Goal: Information Seeking & Learning: Learn about a topic

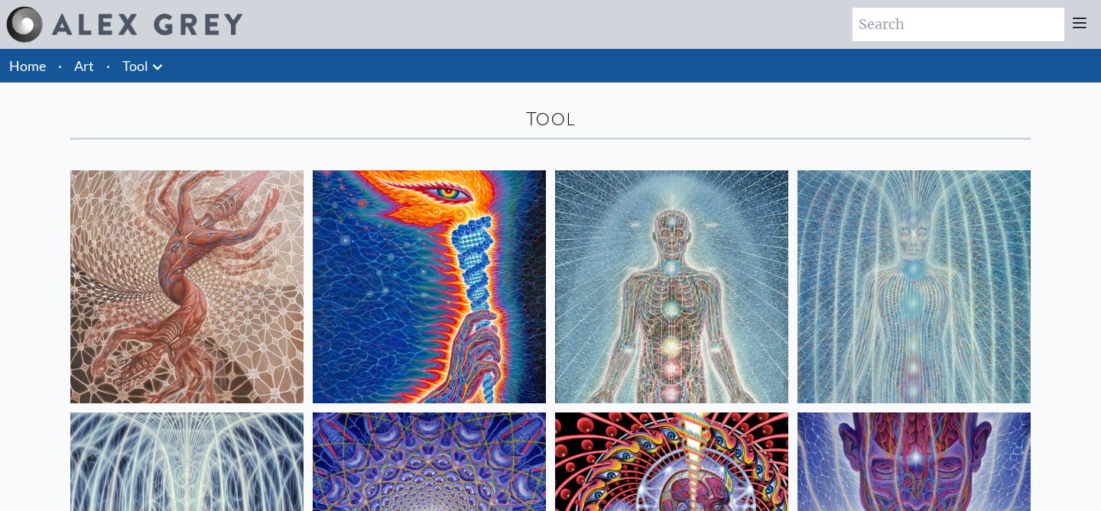
click at [420, 250] on img at bounding box center [429, 286] width 233 height 233
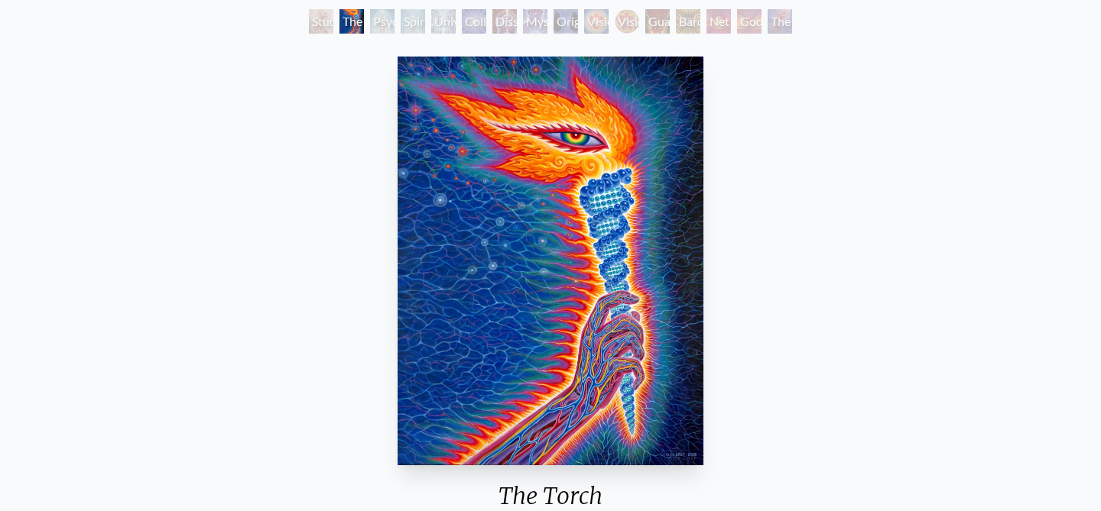
scroll to position [48, 0]
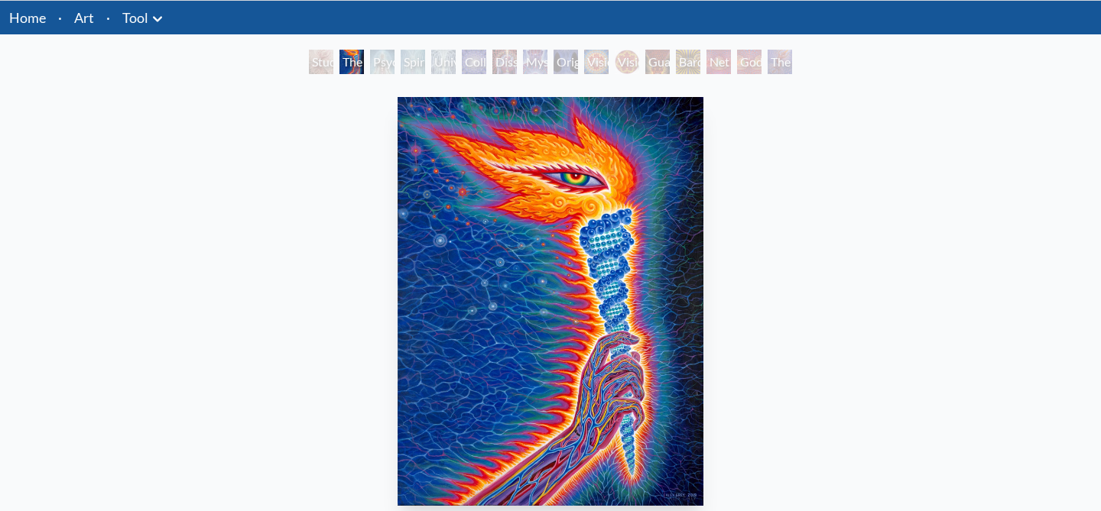
click at [394, 64] on div "Psychic Energy System" at bounding box center [382, 62] width 24 height 24
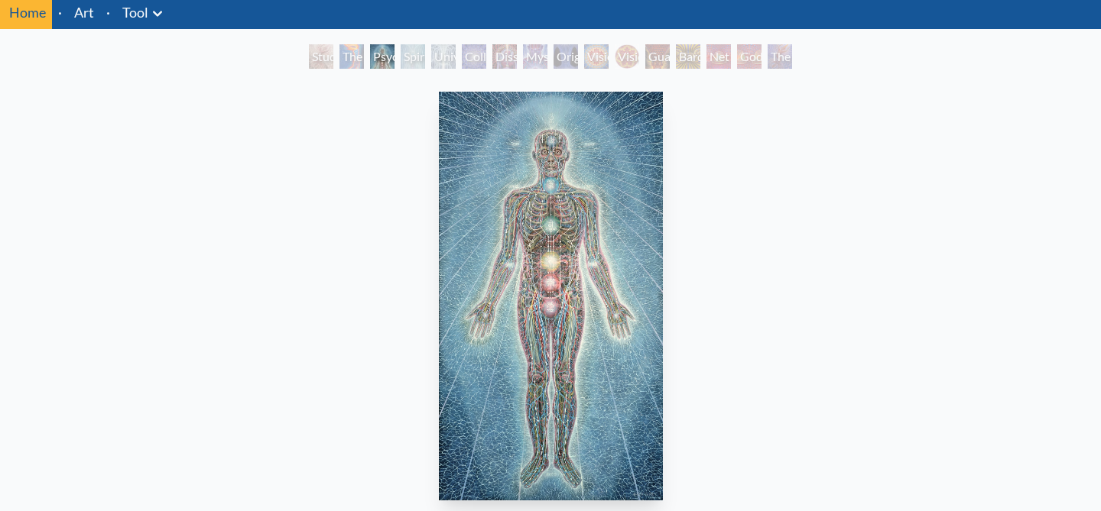
scroll to position [55, 0]
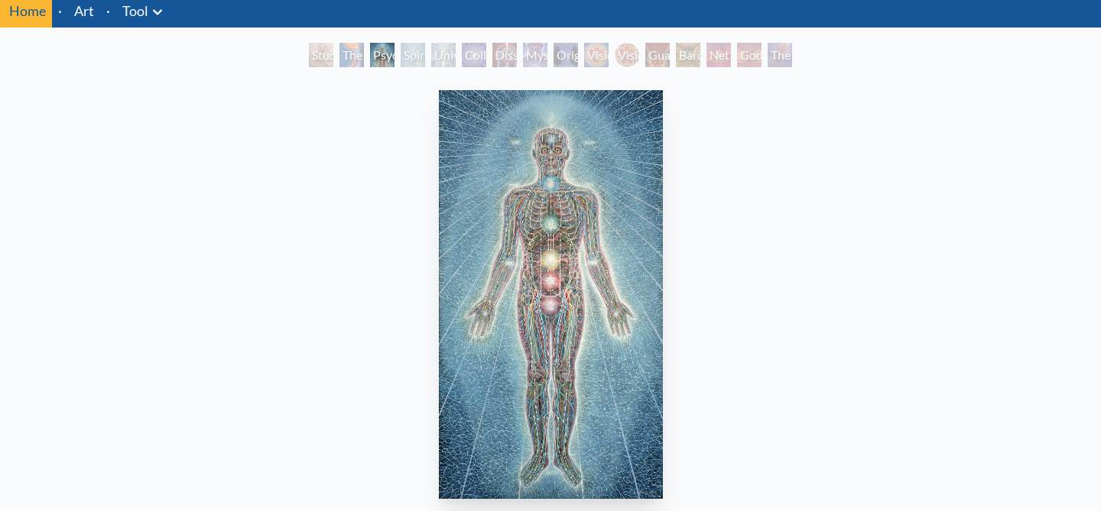
click at [401, 57] on div "Spiritual Energy System" at bounding box center [413, 55] width 24 height 24
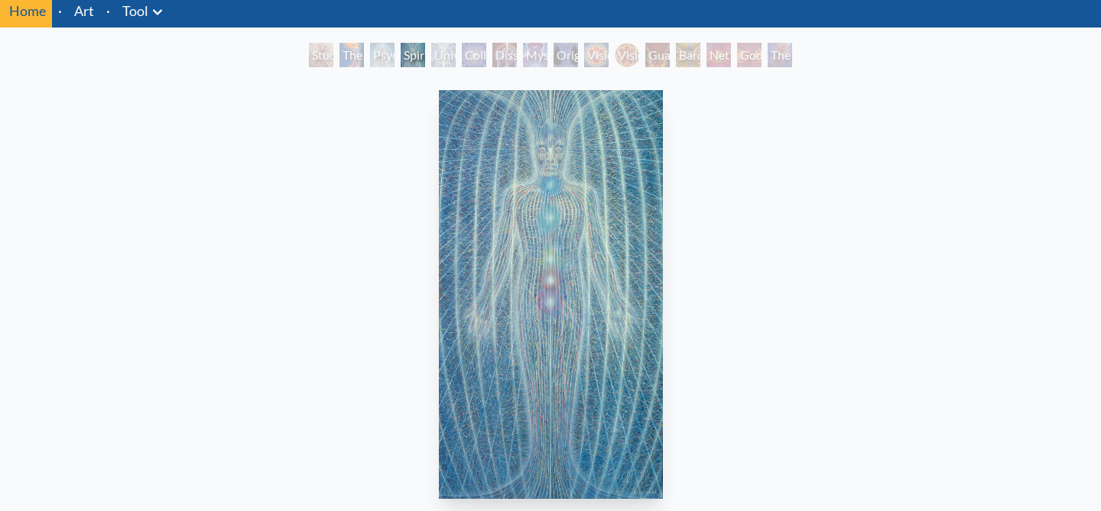
click at [443, 55] on div "Universal Mind Lattice" at bounding box center [443, 55] width 24 height 24
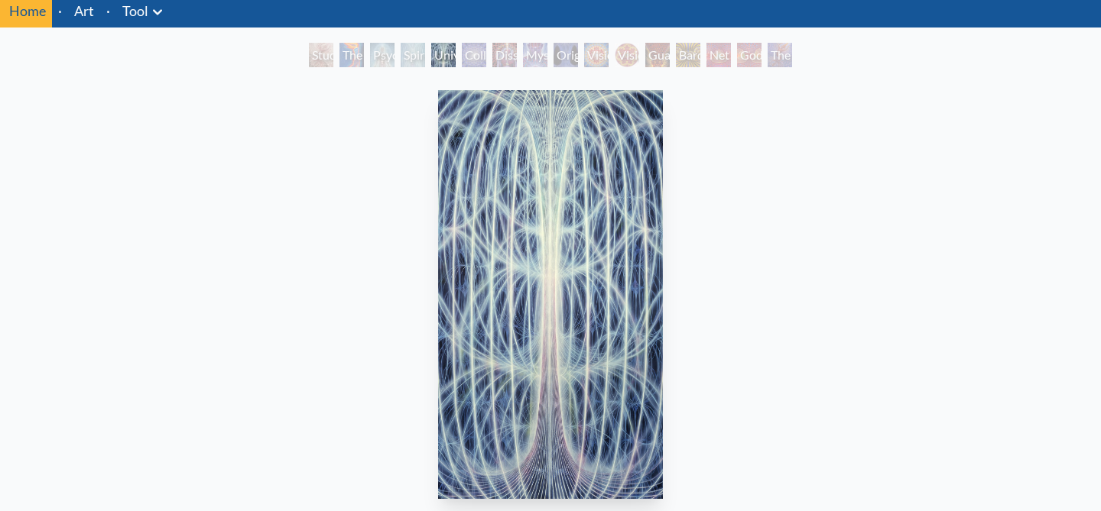
click at [472, 57] on div "Collective Vision" at bounding box center [474, 55] width 24 height 24
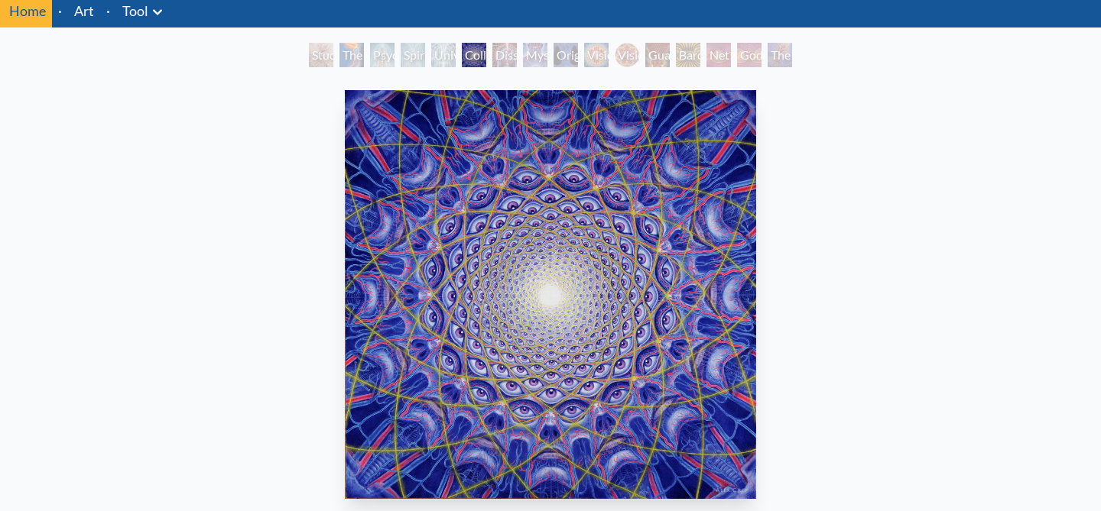
click at [523, 54] on div "Mystic Eye" at bounding box center [535, 55] width 24 height 24
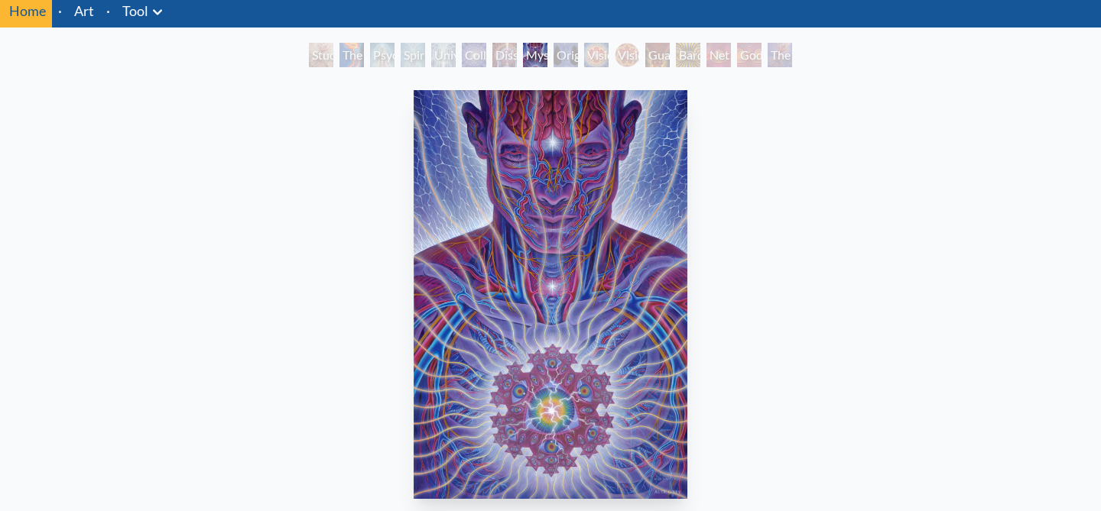
click at [578, 57] on div "Original Face" at bounding box center [565, 55] width 24 height 24
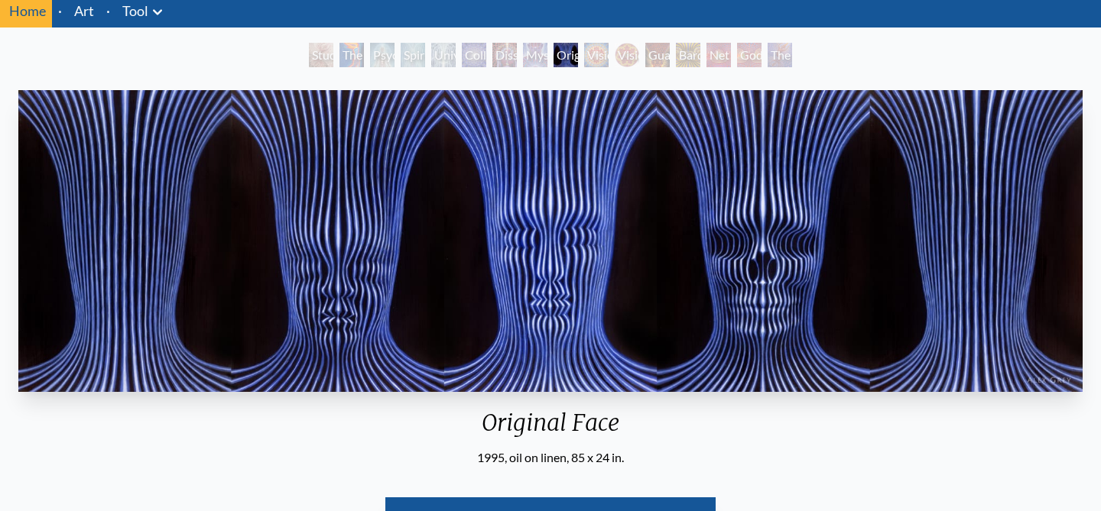
click at [635, 57] on div "Vision Crystal Tondo" at bounding box center [627, 55] width 24 height 24
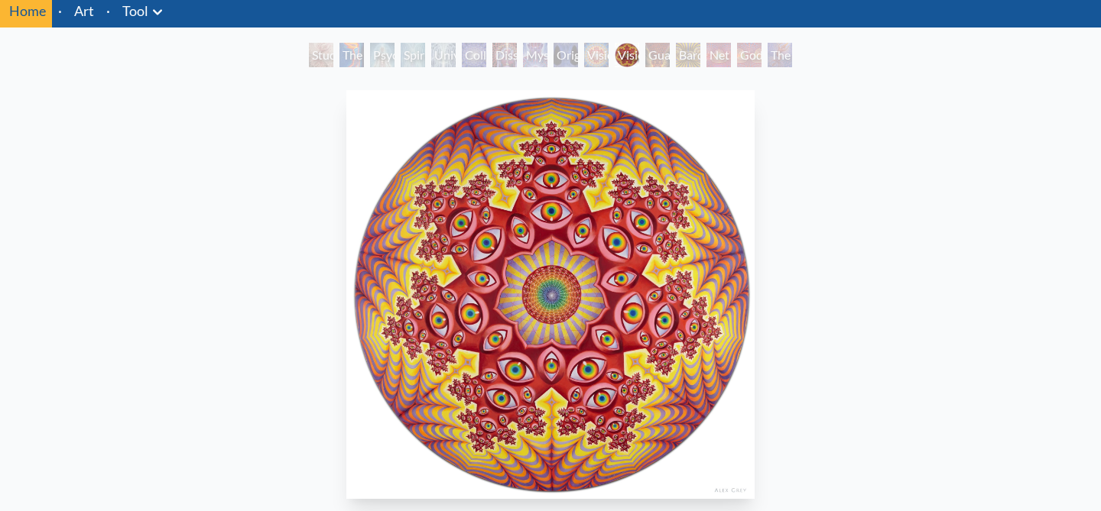
click at [700, 57] on div "Bardo Being" at bounding box center [688, 55] width 24 height 24
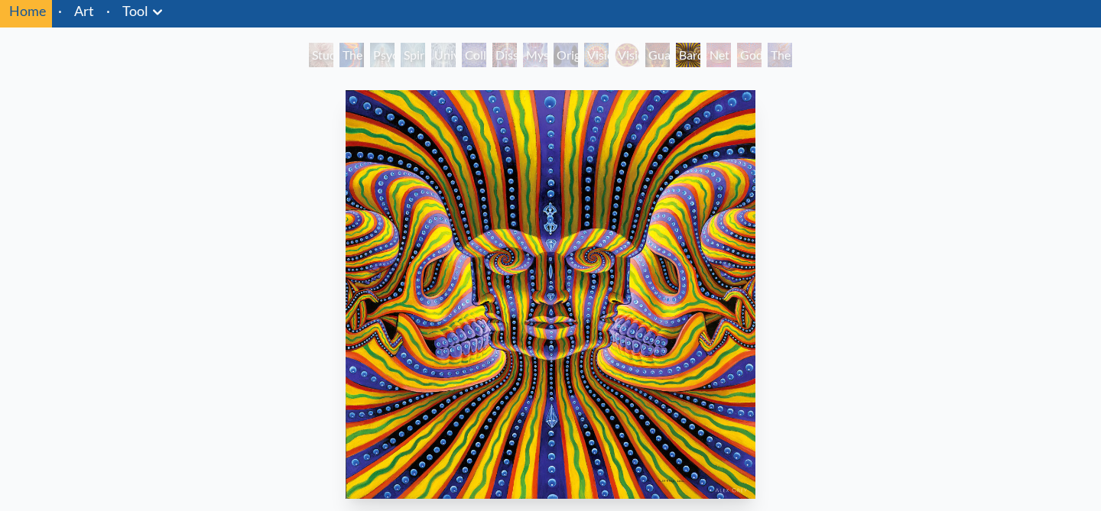
click at [737, 60] on div "Godself" at bounding box center [749, 55] width 24 height 24
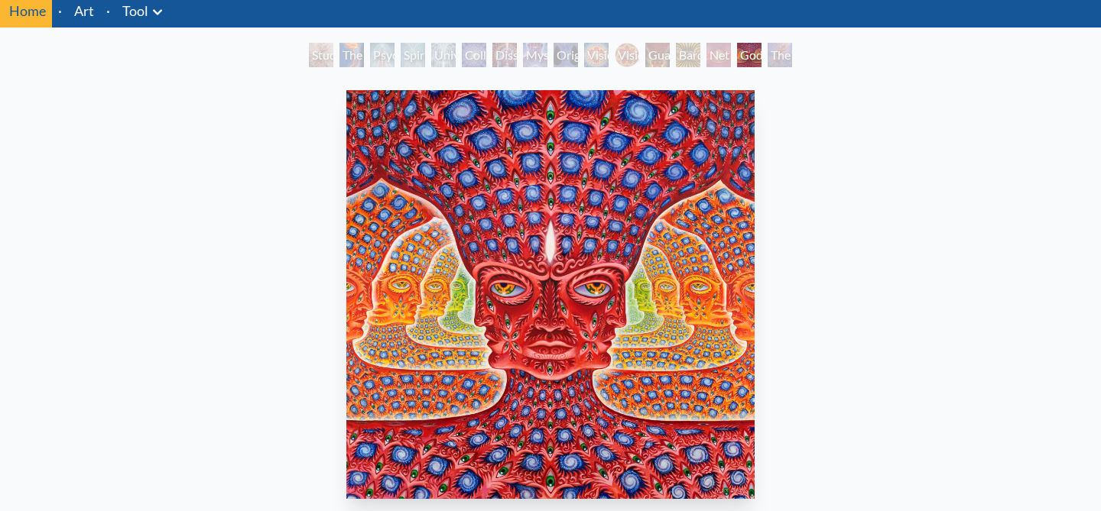
click at [771, 61] on div "The Great Turn" at bounding box center [779, 55] width 24 height 24
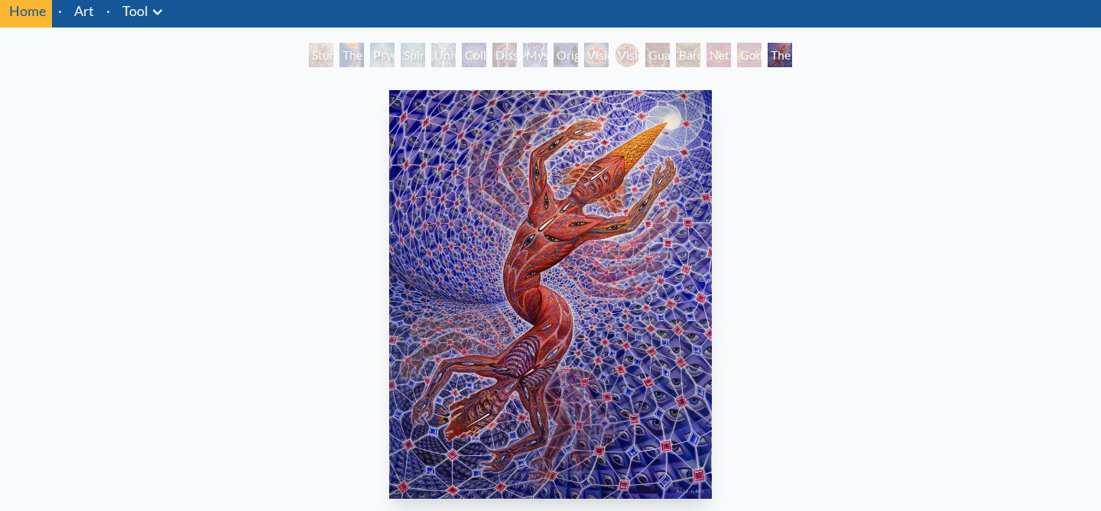
click at [88, 21] on li "Art" at bounding box center [84, 11] width 32 height 34
click at [78, 13] on link "Art" at bounding box center [84, 10] width 20 height 21
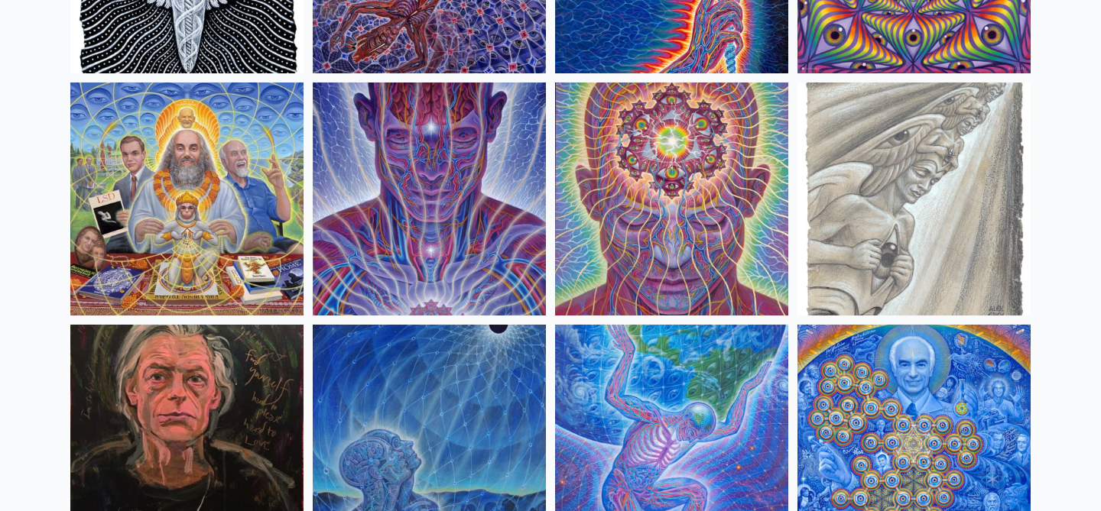
scroll to position [1785, 0]
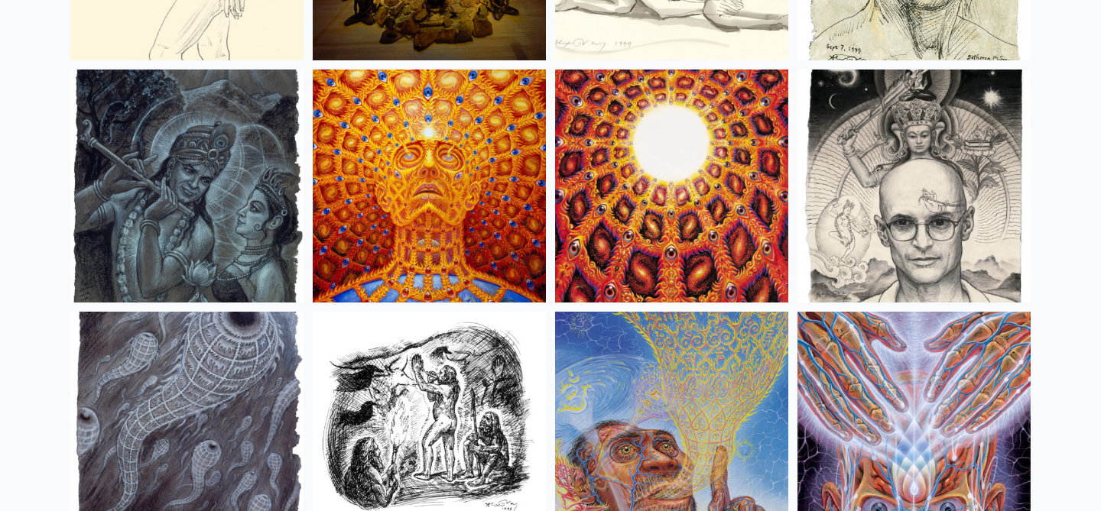
scroll to position [10769, 0]
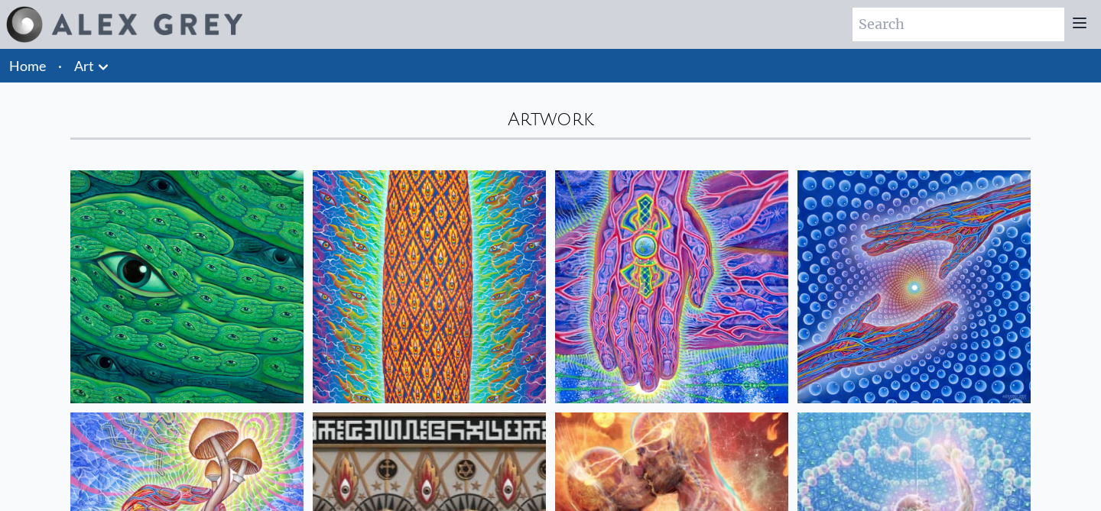
scroll to position [10769, 0]
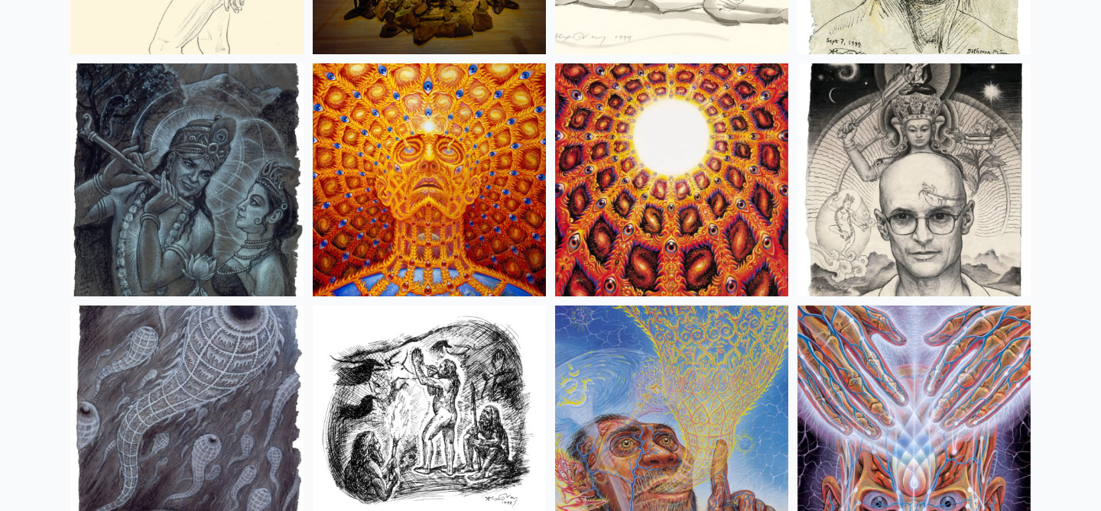
click at [647, 180] on img at bounding box center [671, 179] width 233 height 233
click at [391, 229] on img at bounding box center [429, 179] width 233 height 233
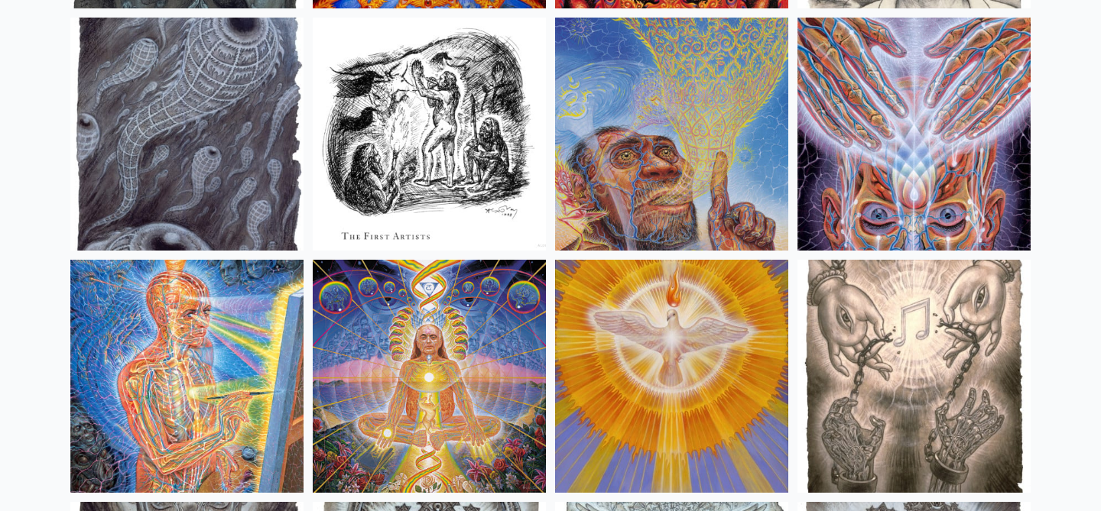
scroll to position [11056, 0]
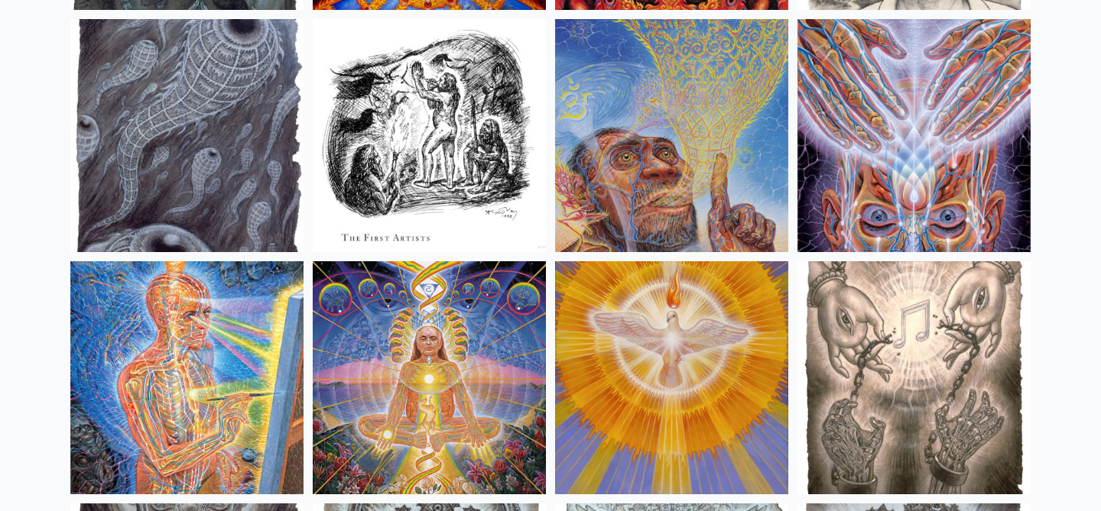
click at [673, 167] on img at bounding box center [671, 135] width 233 height 233
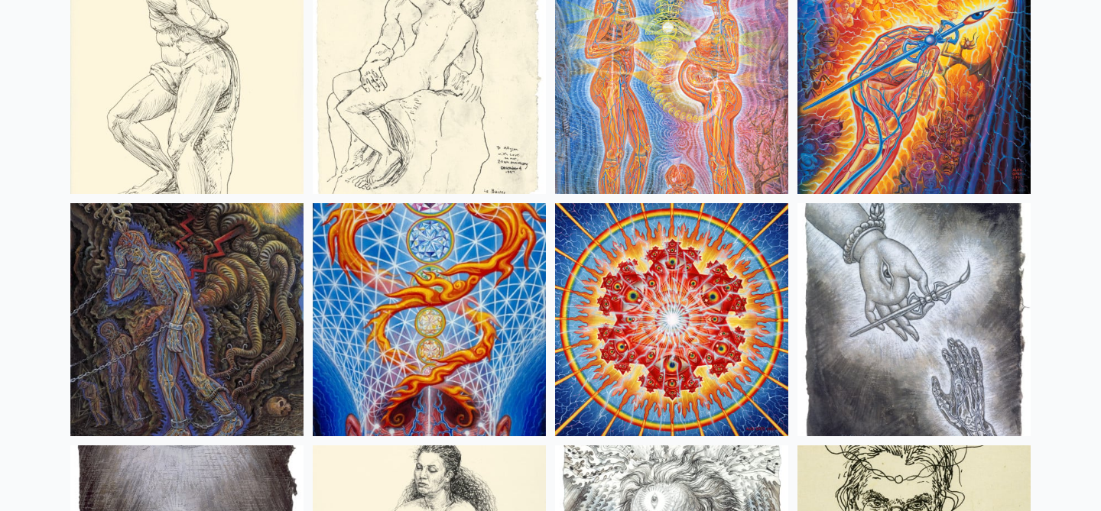
scroll to position [11840, 0]
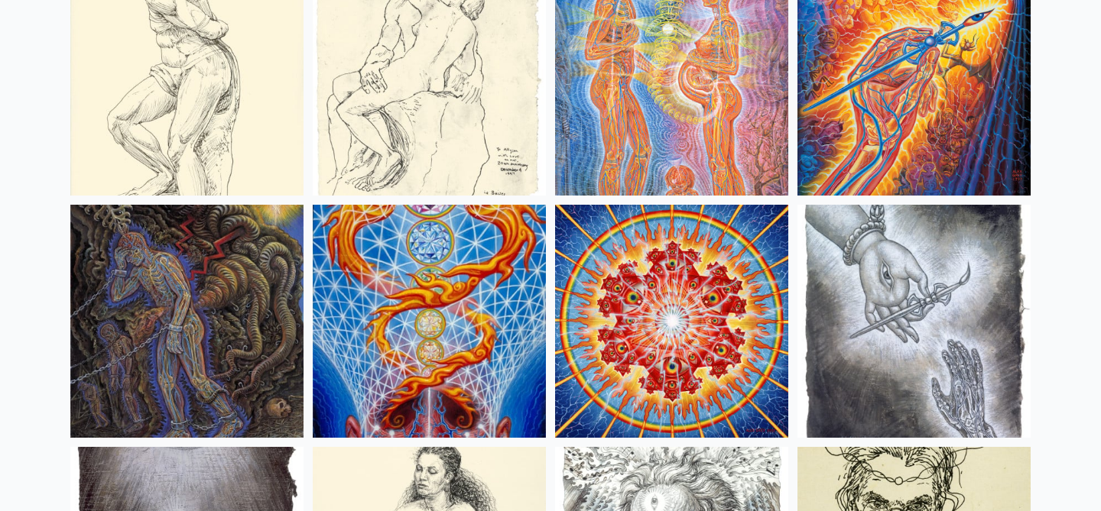
click at [892, 99] on img at bounding box center [913, 79] width 233 height 233
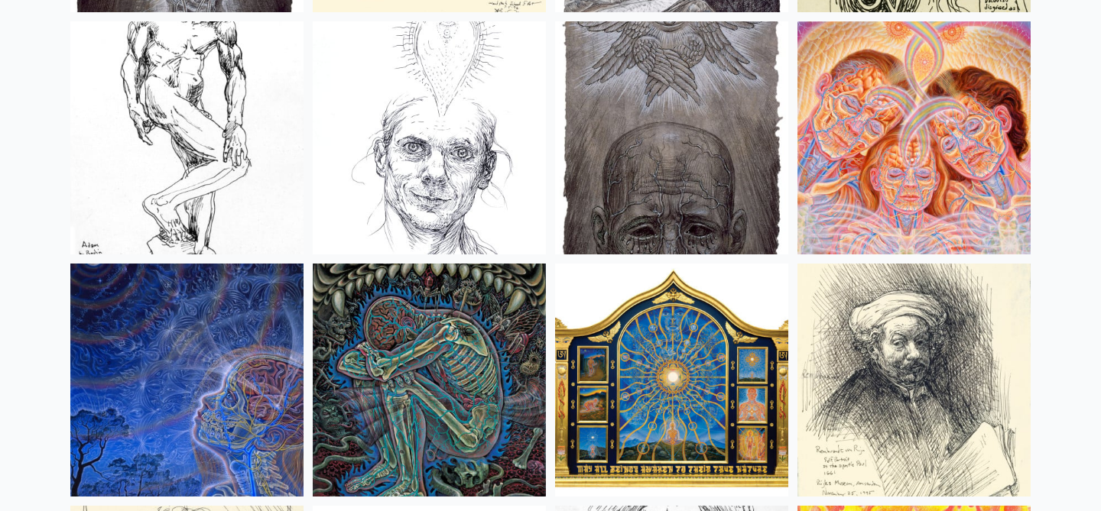
scroll to position [12469, 0]
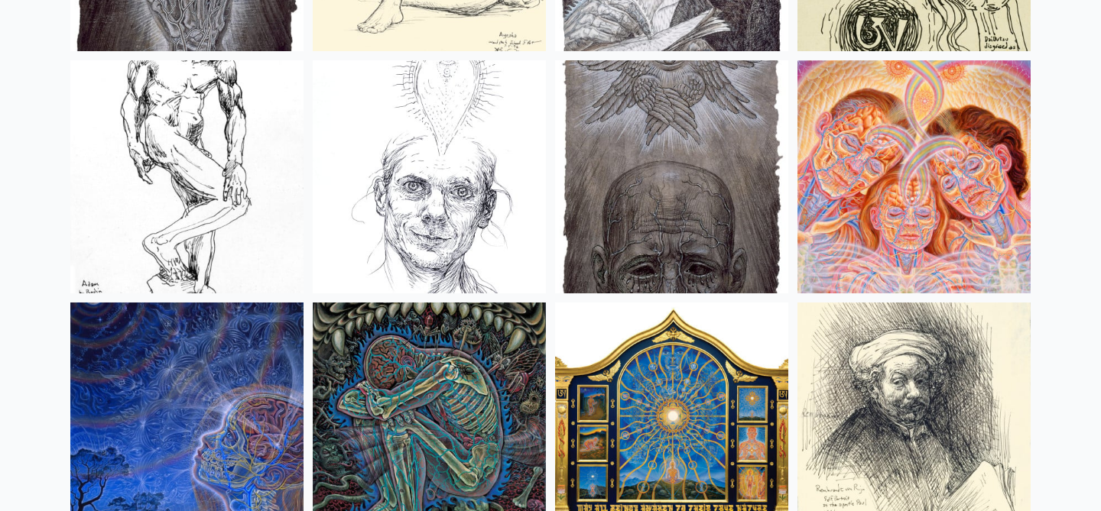
click at [392, 145] on img at bounding box center [429, 176] width 233 height 233
click at [388, 163] on img at bounding box center [429, 176] width 233 height 233
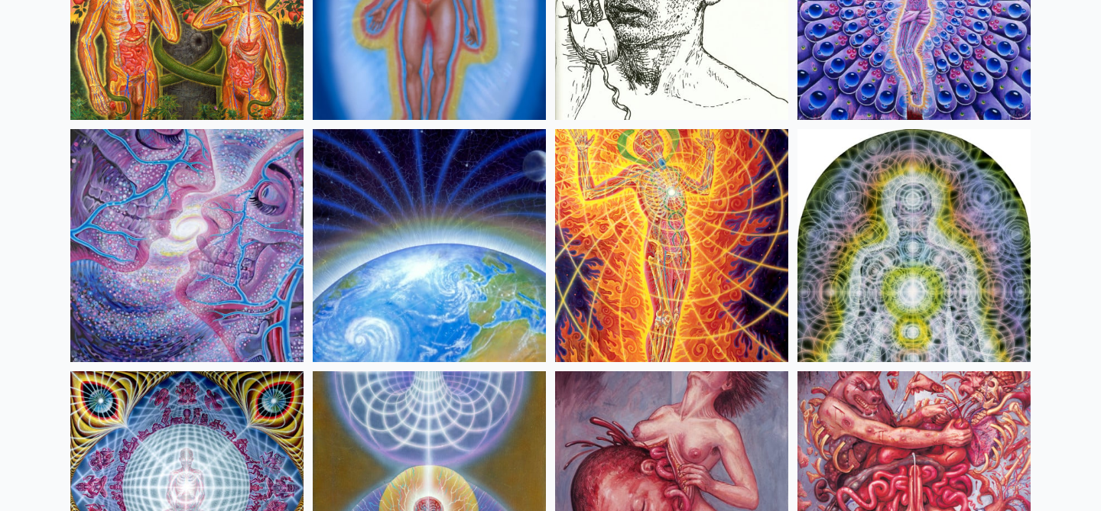
scroll to position [15286, 0]
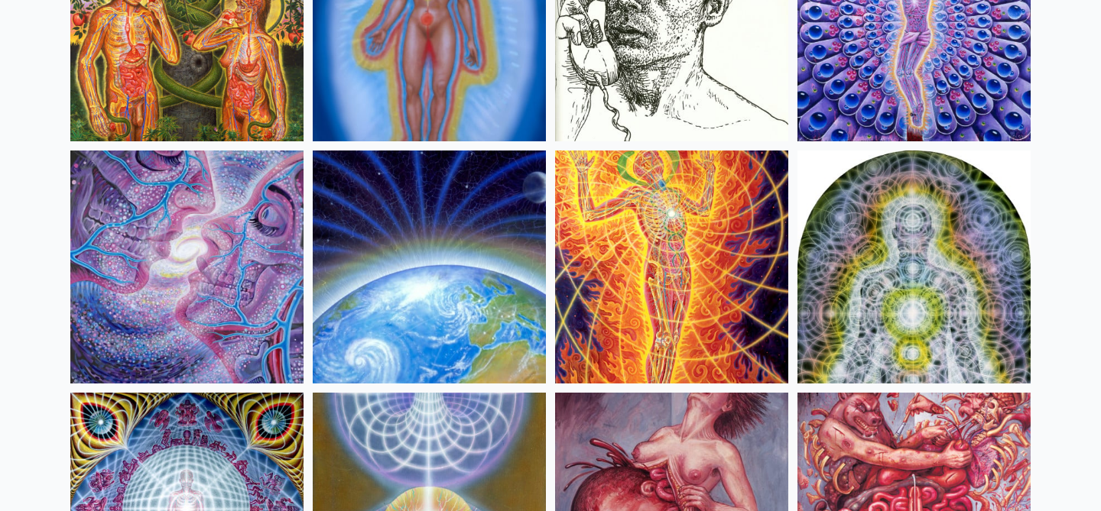
click at [229, 61] on img at bounding box center [186, 24] width 233 height 233
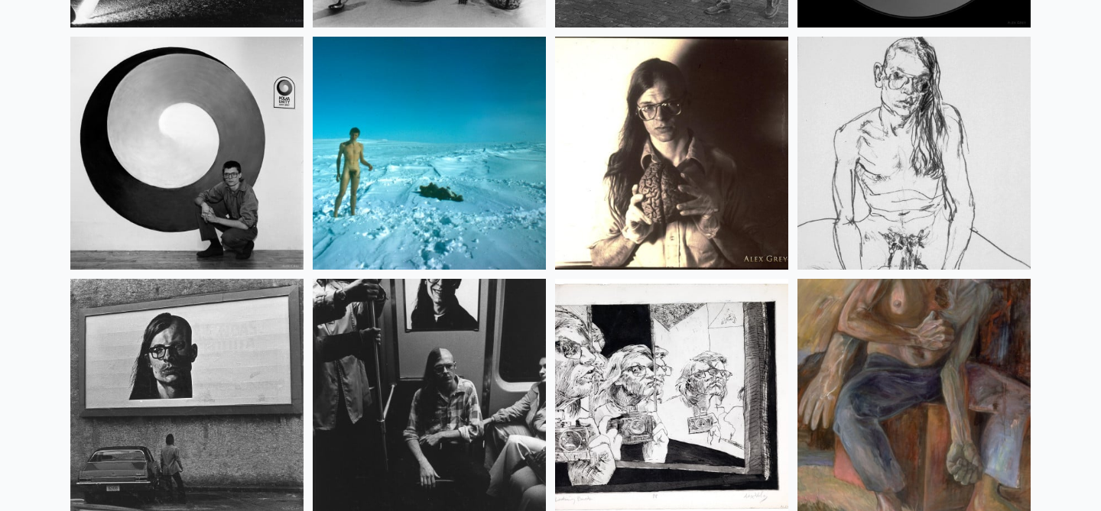
scroll to position [19793, 0]
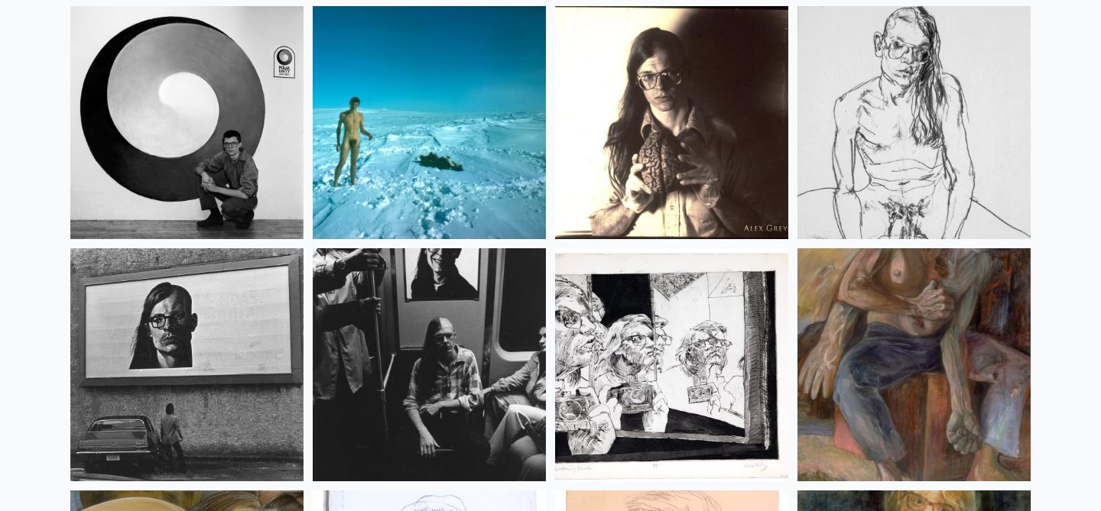
click at [185, 115] on img at bounding box center [186, 122] width 233 height 233
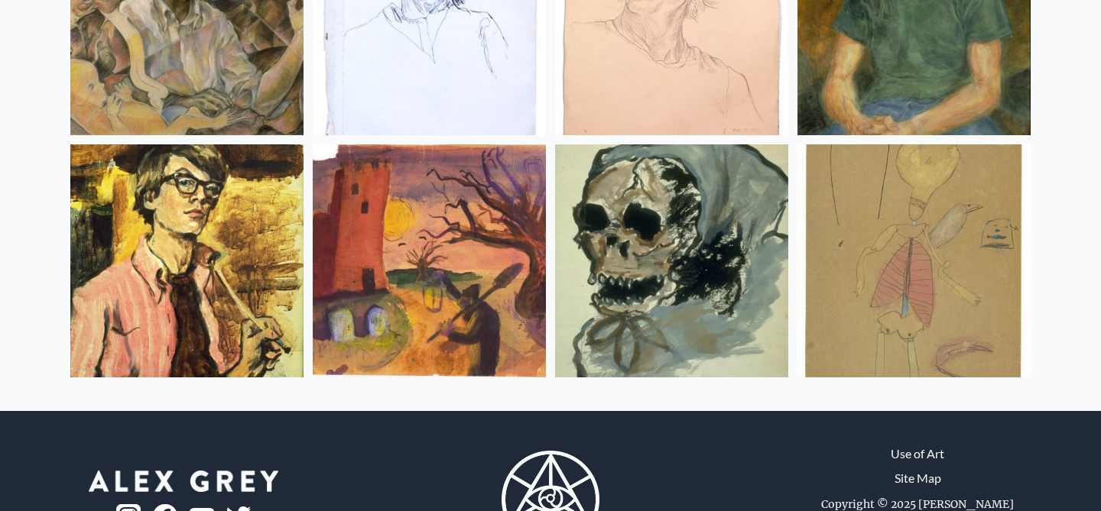
scroll to position [20370, 0]
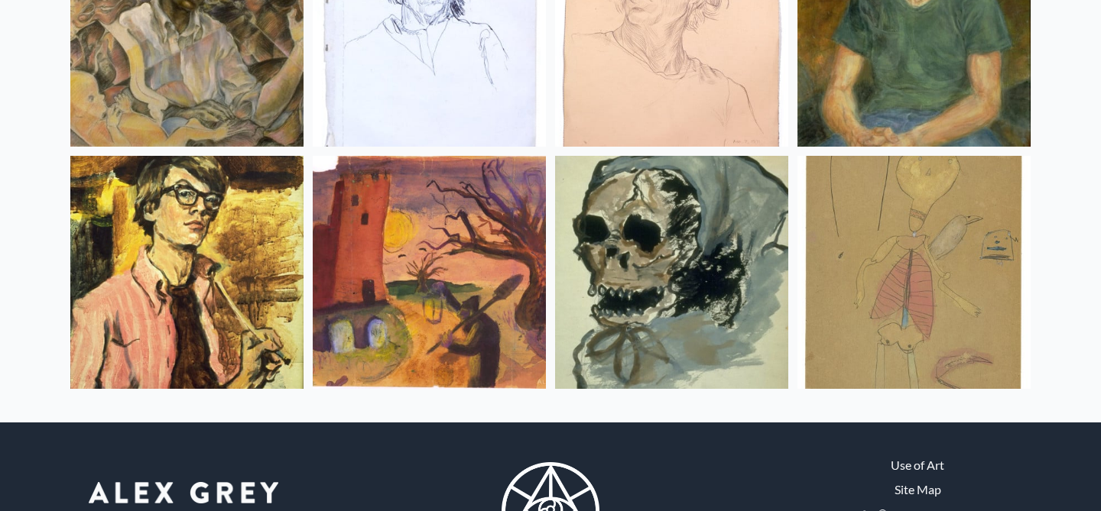
click at [882, 261] on img at bounding box center [913, 272] width 233 height 233
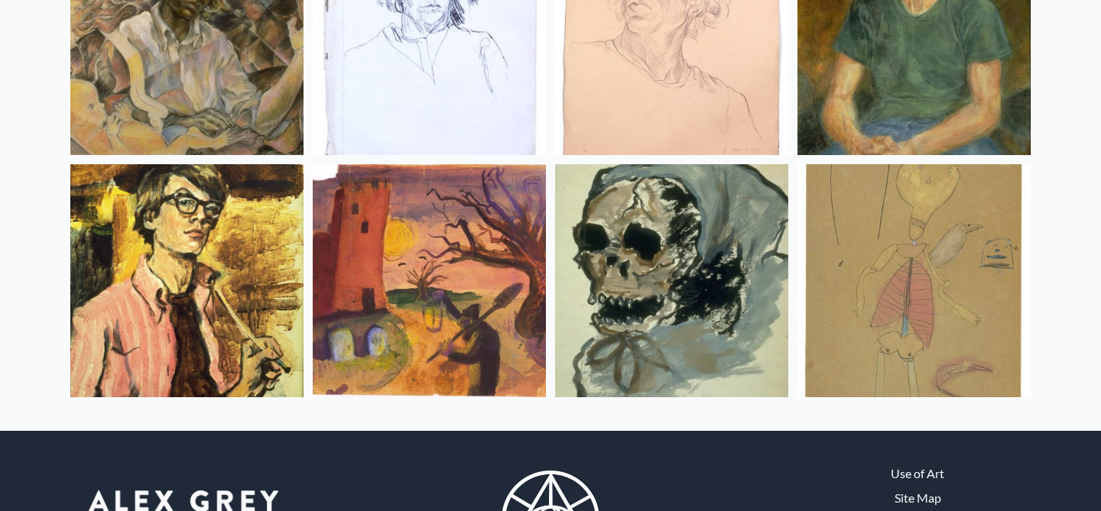
scroll to position [20357, 0]
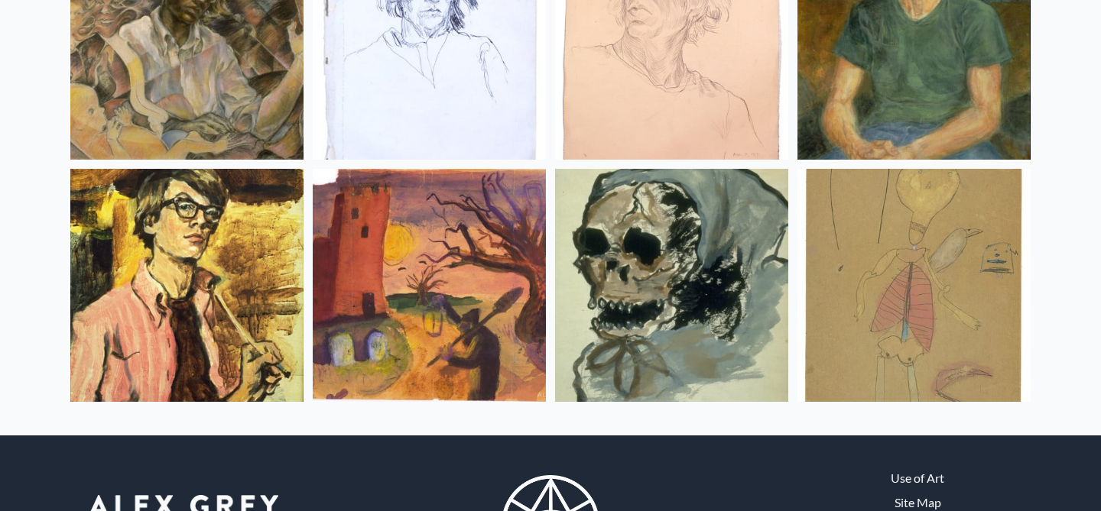
click at [240, 287] on img at bounding box center [186, 285] width 233 height 233
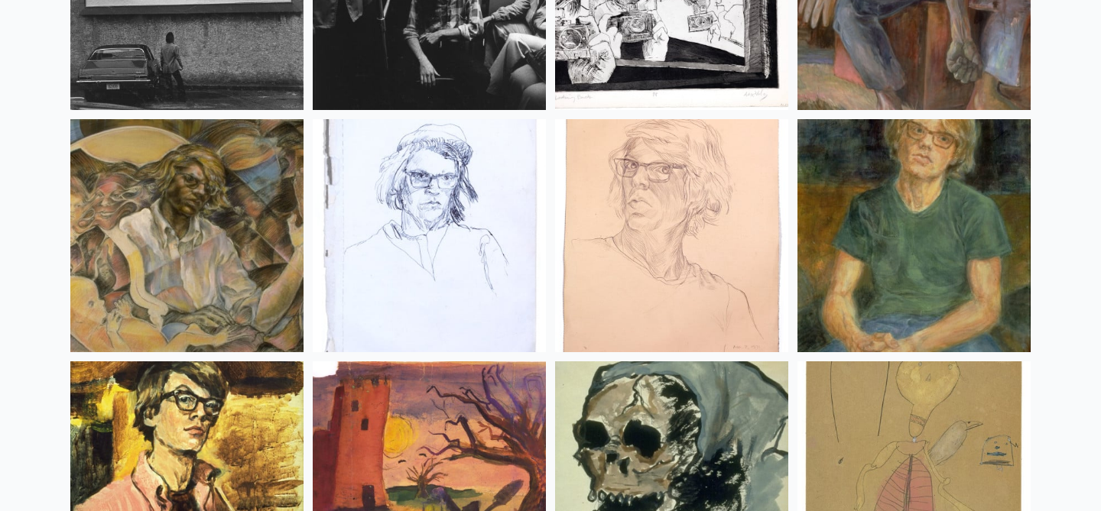
scroll to position [20117, 0]
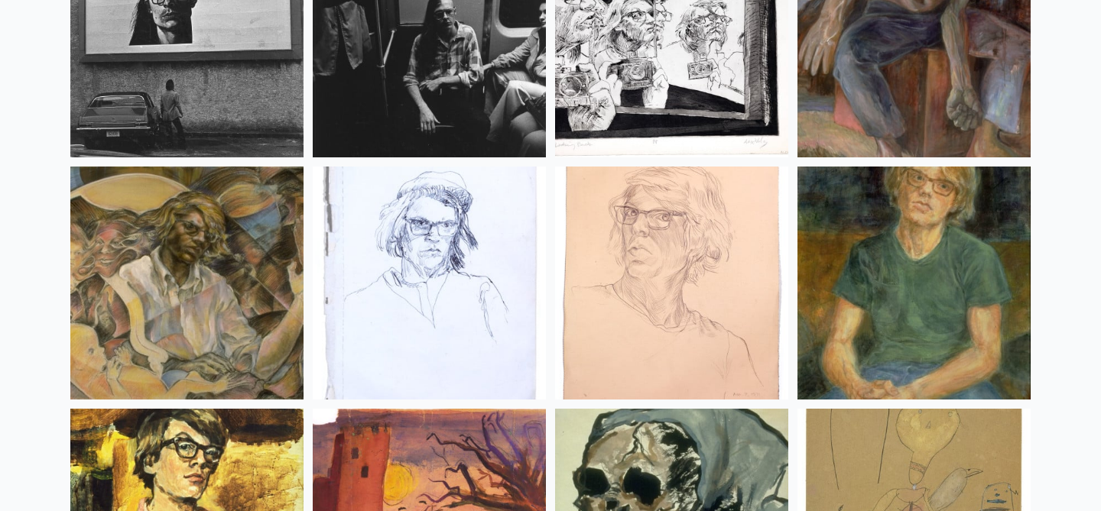
click at [144, 238] on img at bounding box center [186, 283] width 233 height 233
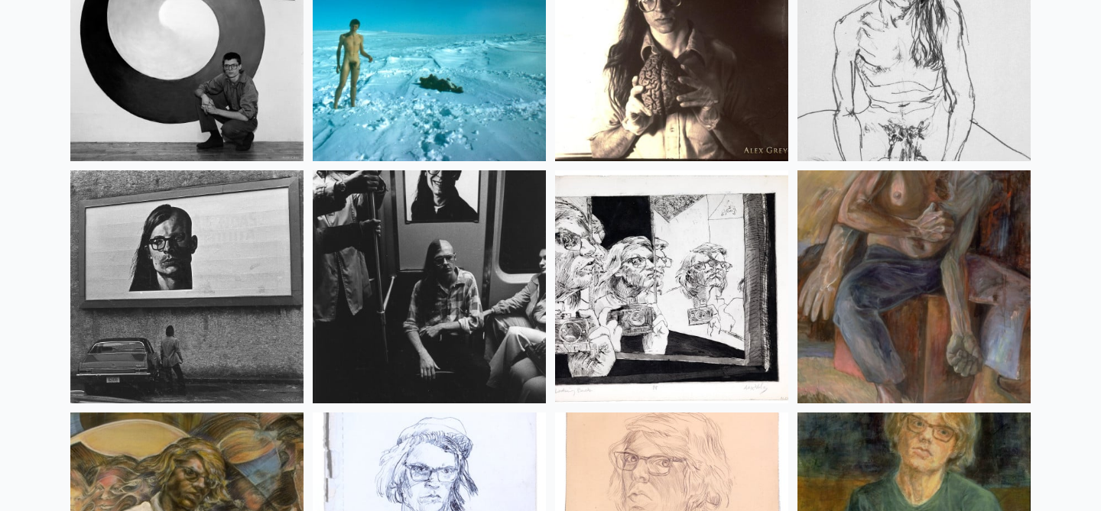
scroll to position [19859, 0]
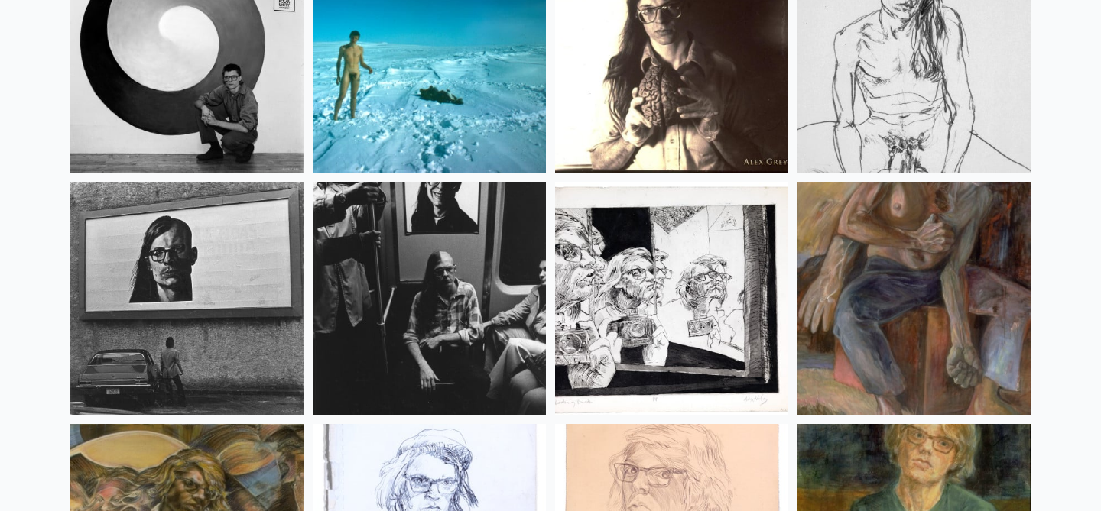
click at [862, 227] on img at bounding box center [913, 298] width 233 height 233
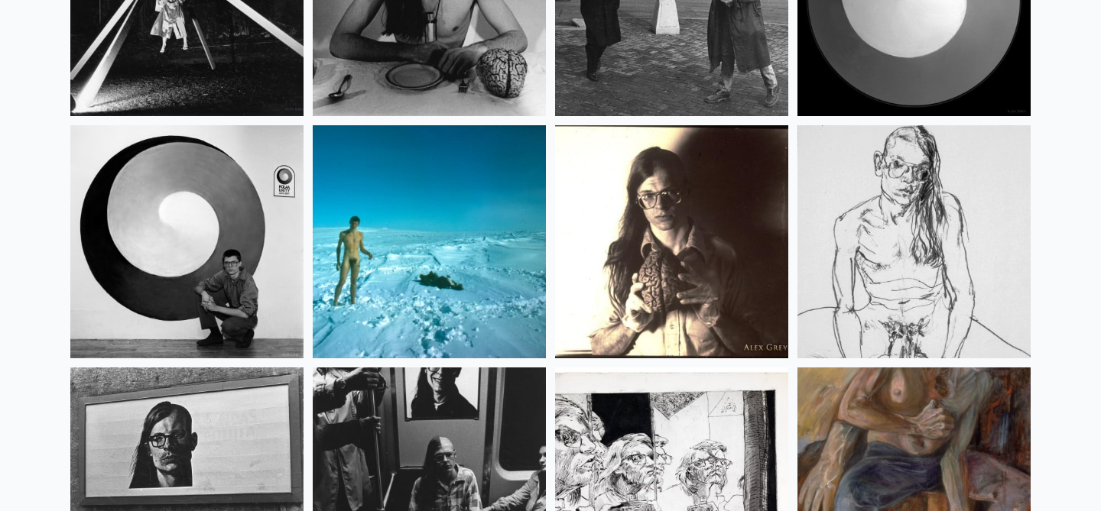
scroll to position [19652, 0]
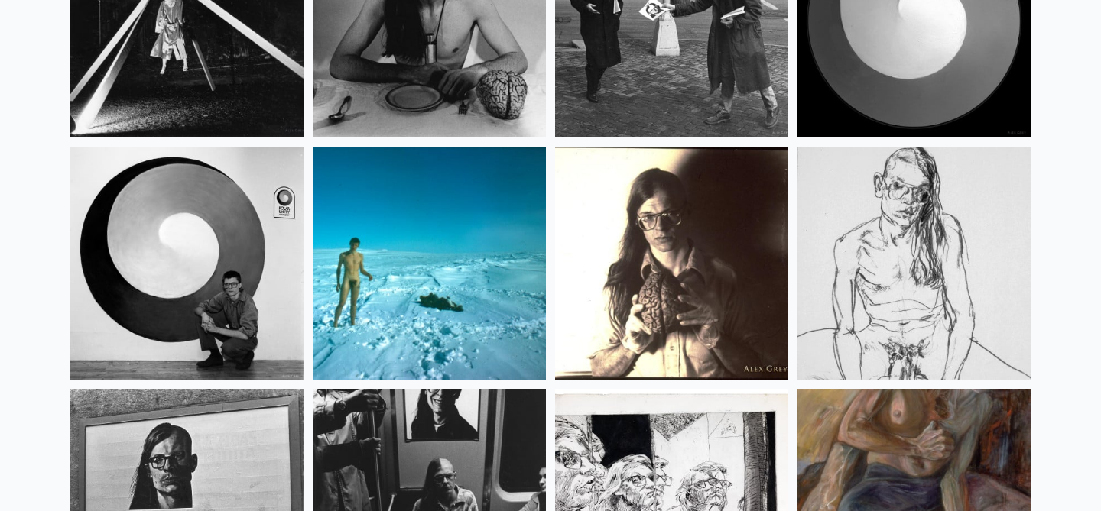
click at [928, 296] on img at bounding box center [913, 263] width 233 height 233
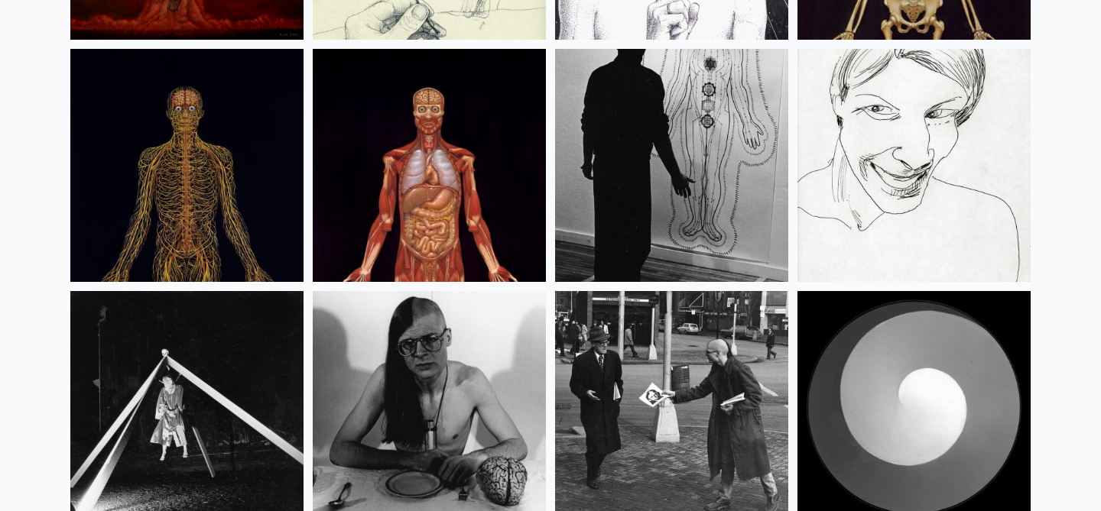
scroll to position [19190, 0]
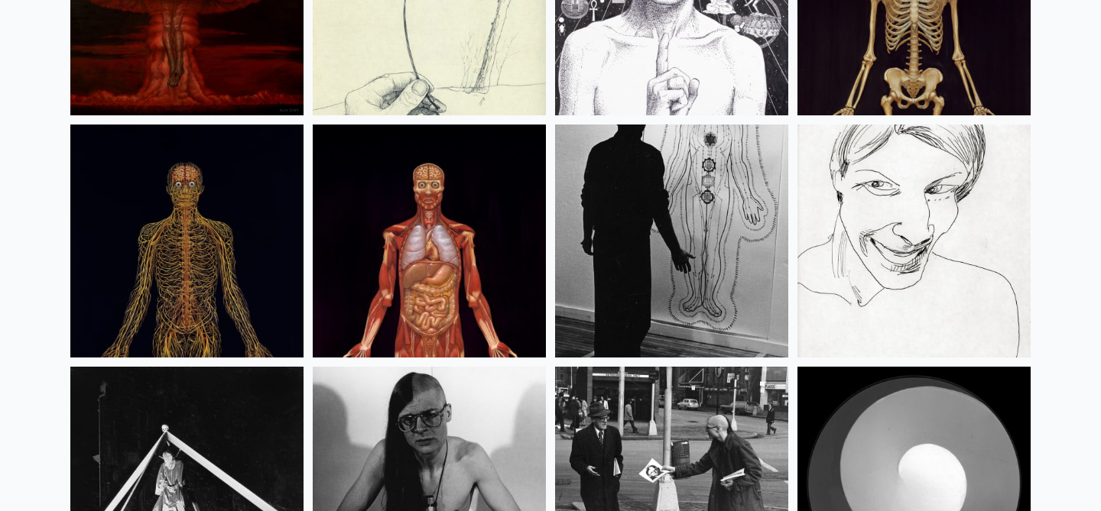
click at [428, 225] on img at bounding box center [429, 241] width 233 height 233
click at [203, 182] on img at bounding box center [186, 241] width 233 height 233
click at [147, 165] on img at bounding box center [186, 241] width 233 height 233
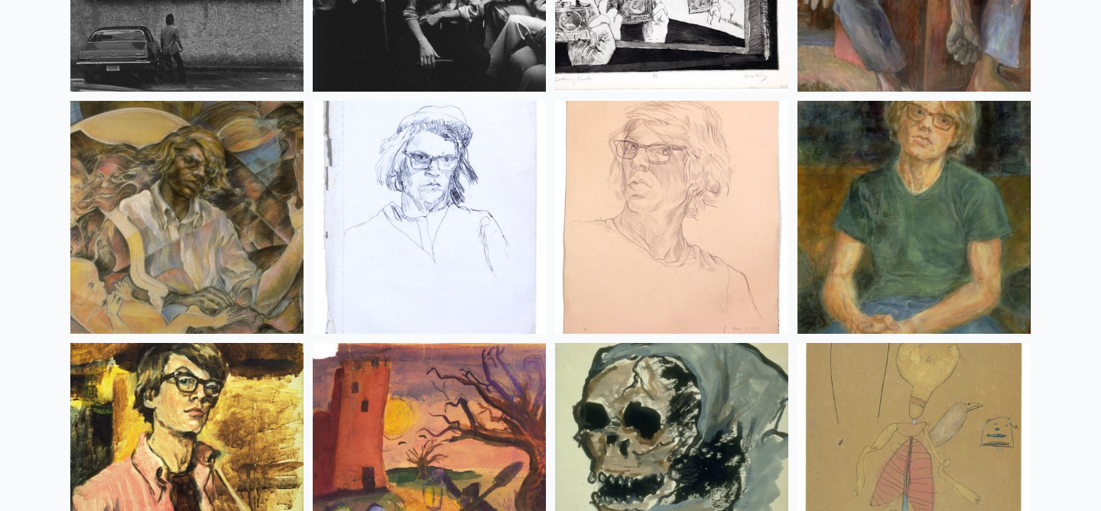
scroll to position [20222, 0]
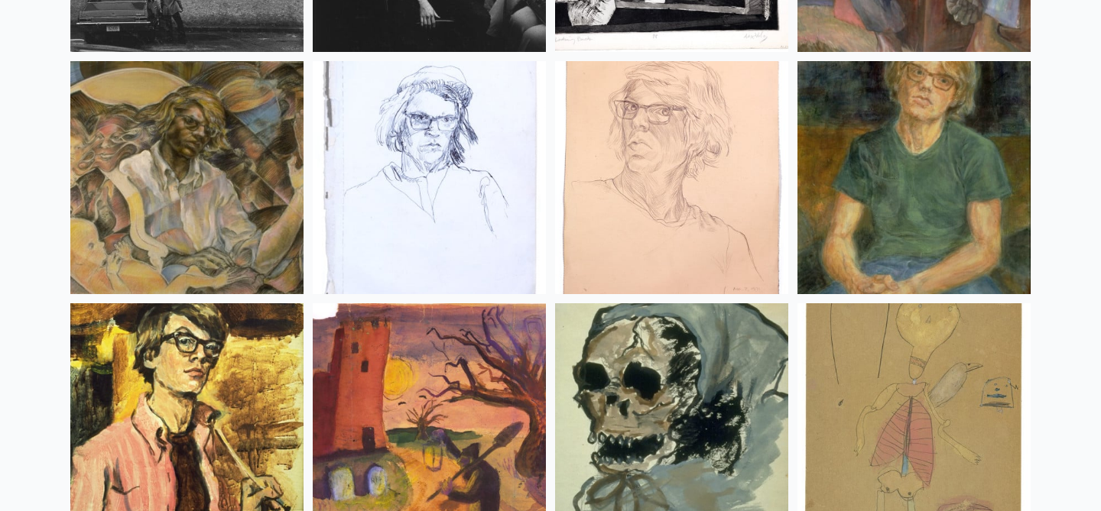
click at [203, 181] on img at bounding box center [186, 177] width 233 height 233
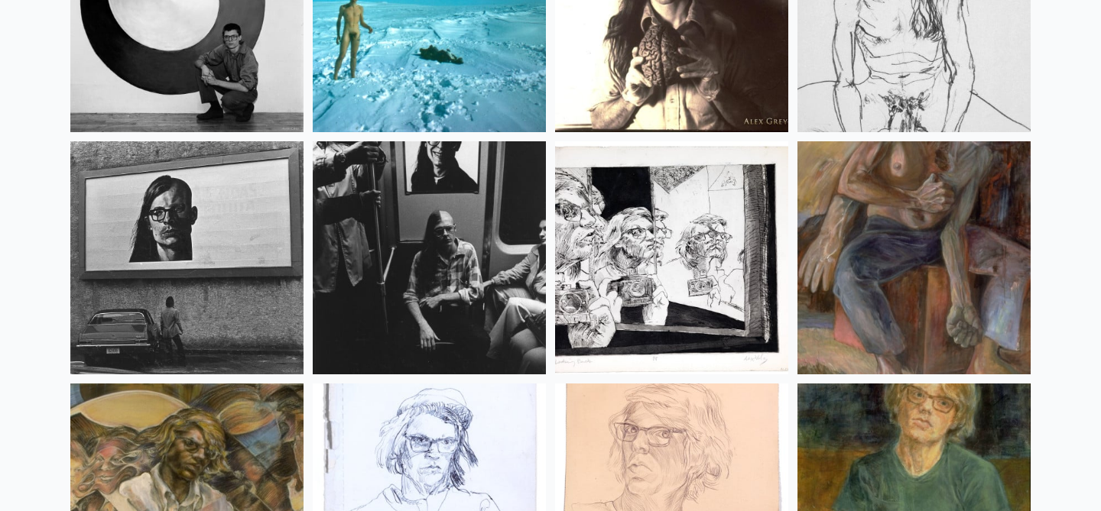
scroll to position [19888, 0]
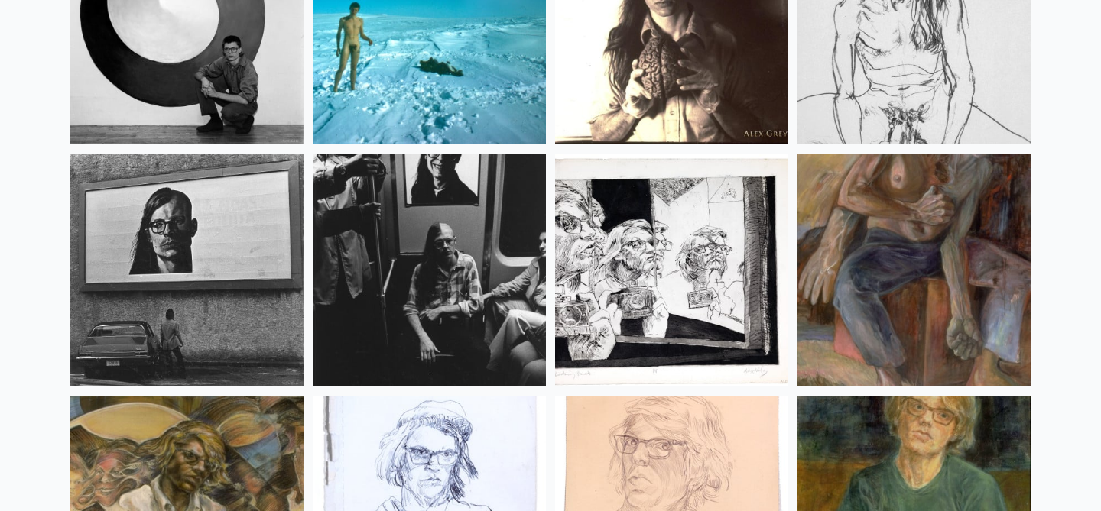
click at [221, 264] on img at bounding box center [186, 270] width 233 height 233
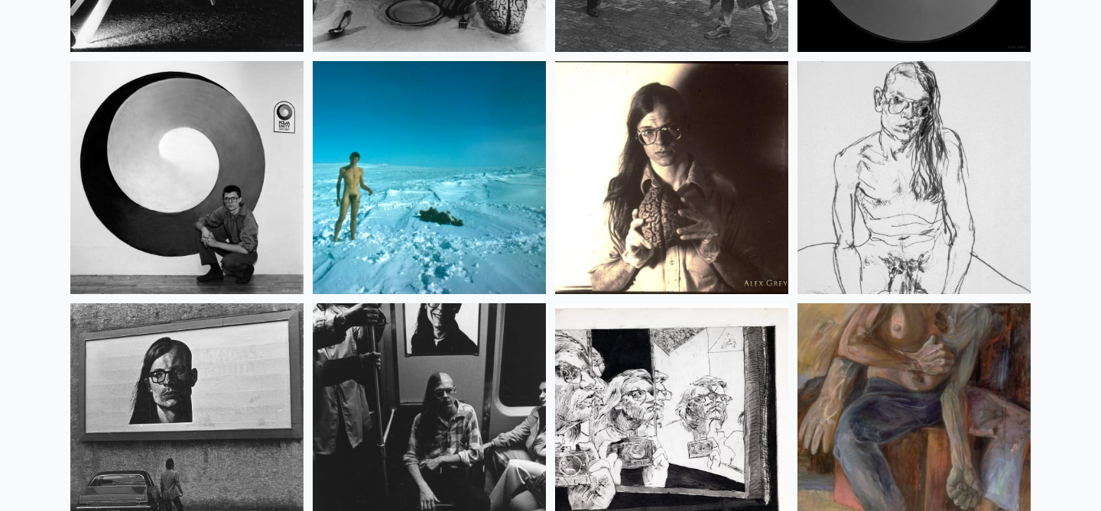
scroll to position [19737, 0]
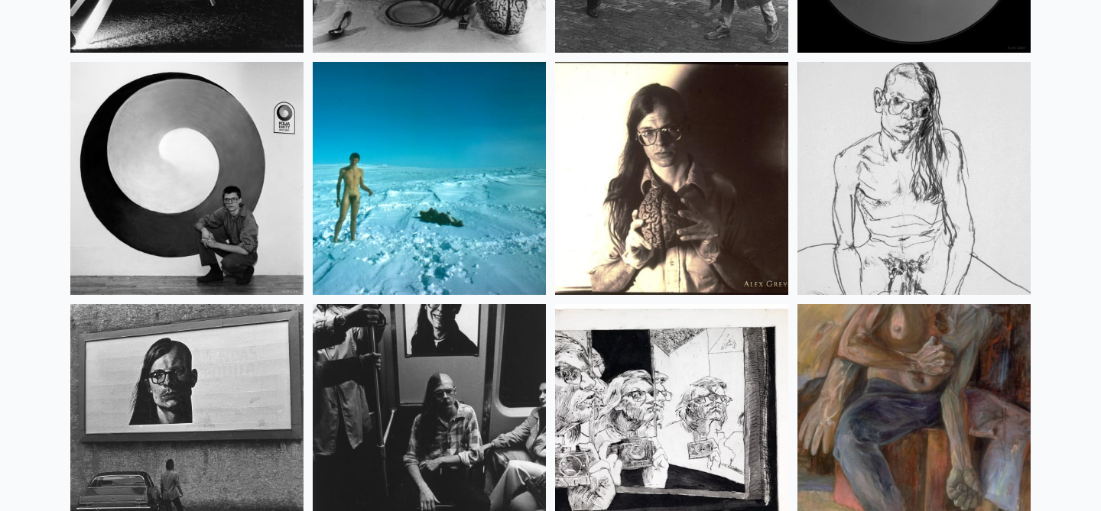
click at [181, 288] on img at bounding box center [186, 178] width 233 height 233
click at [218, 401] on img at bounding box center [186, 420] width 233 height 233
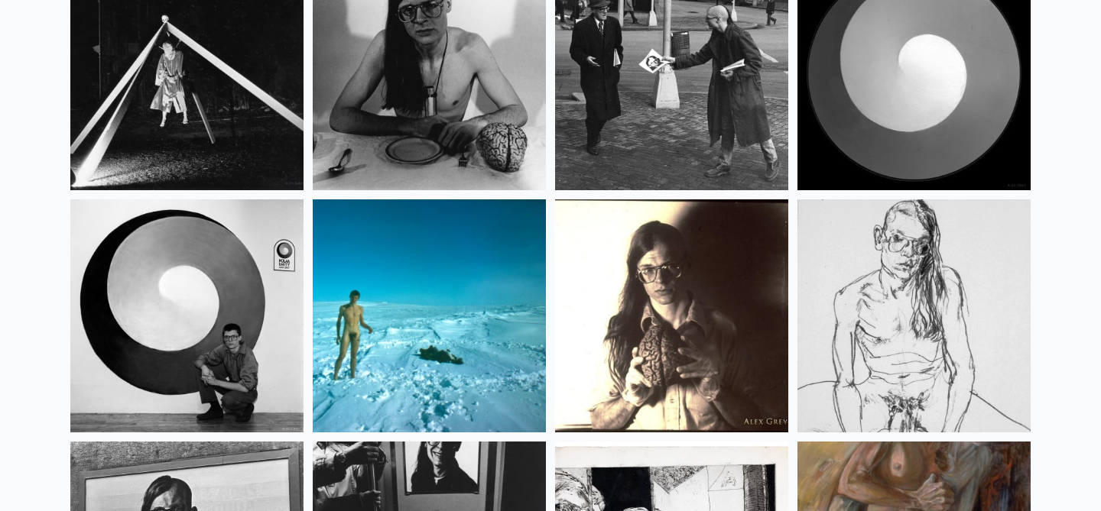
scroll to position [19598, 0]
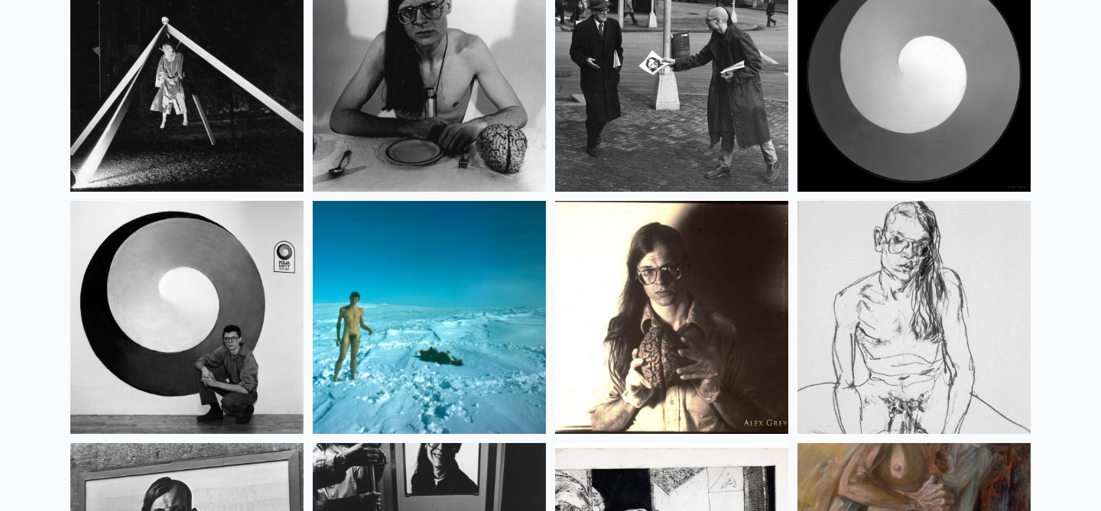
click at [401, 262] on img at bounding box center [429, 317] width 233 height 233
click at [208, 303] on img at bounding box center [186, 317] width 233 height 233
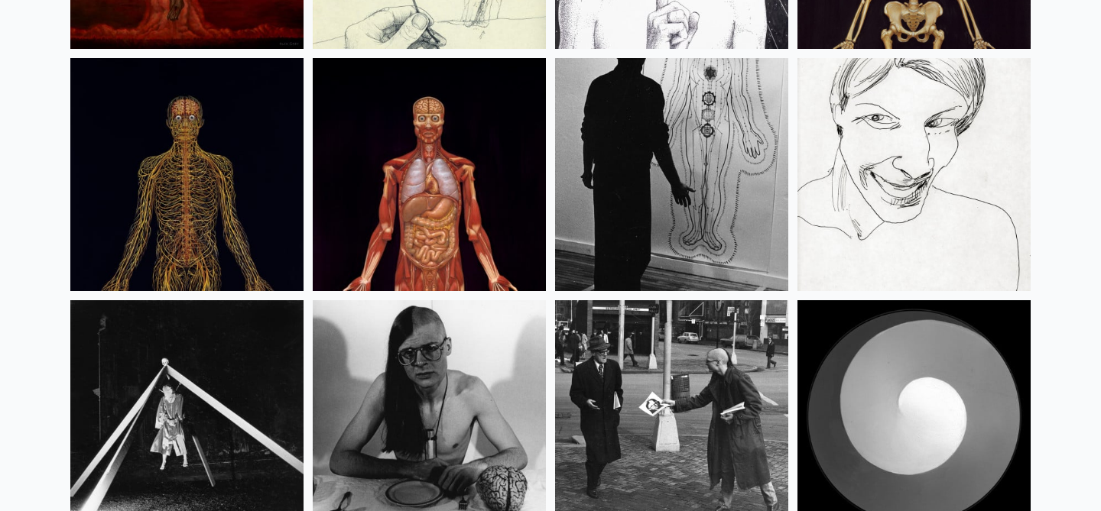
scroll to position [19252, 0]
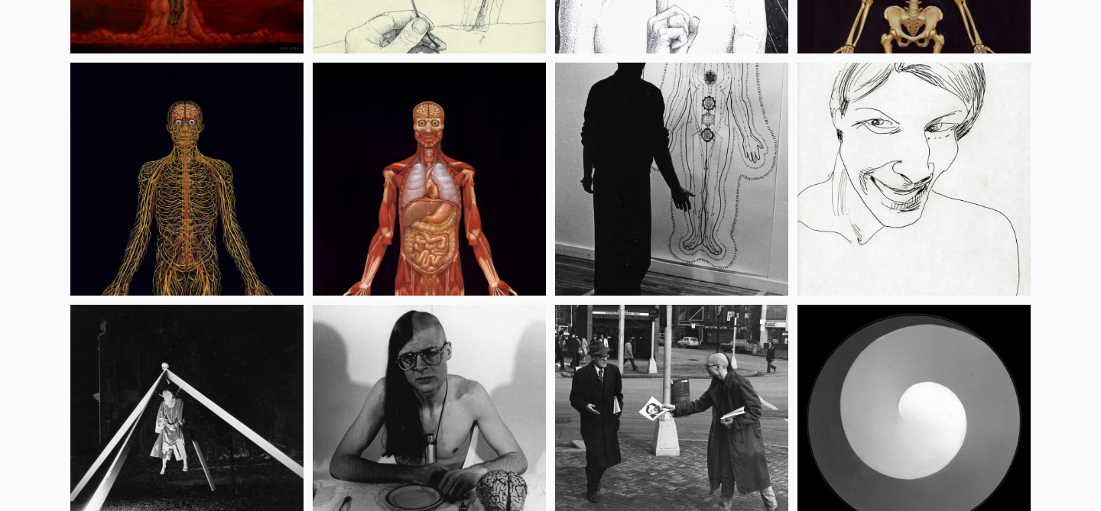
click at [874, 200] on img at bounding box center [913, 179] width 233 height 233
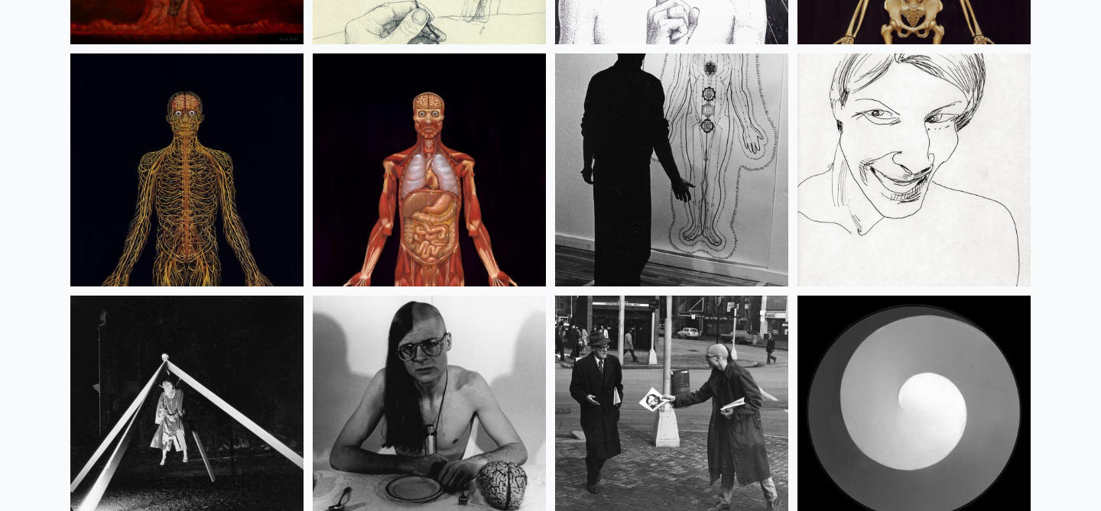
scroll to position [19343, 0]
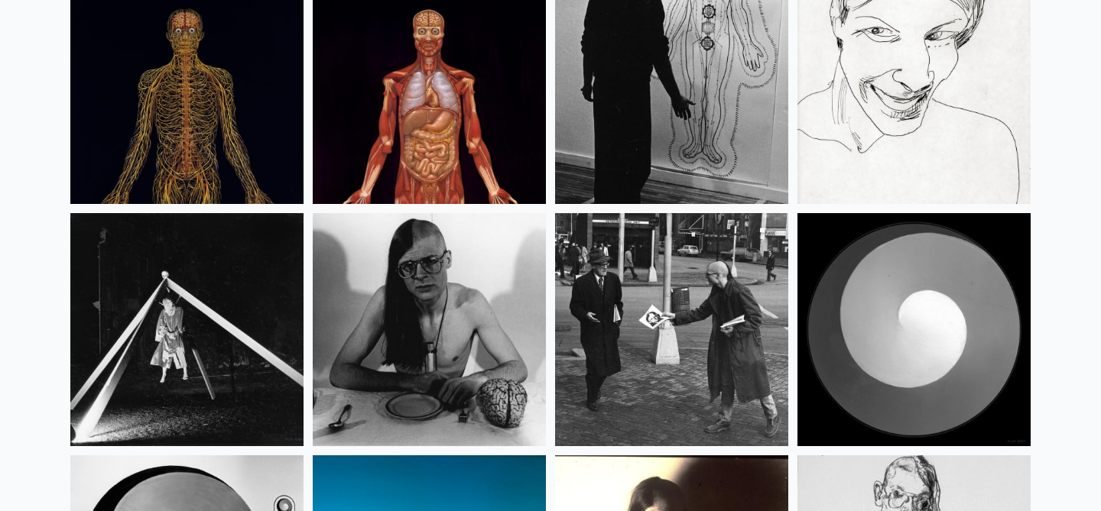
click at [186, 306] on img at bounding box center [186, 329] width 233 height 233
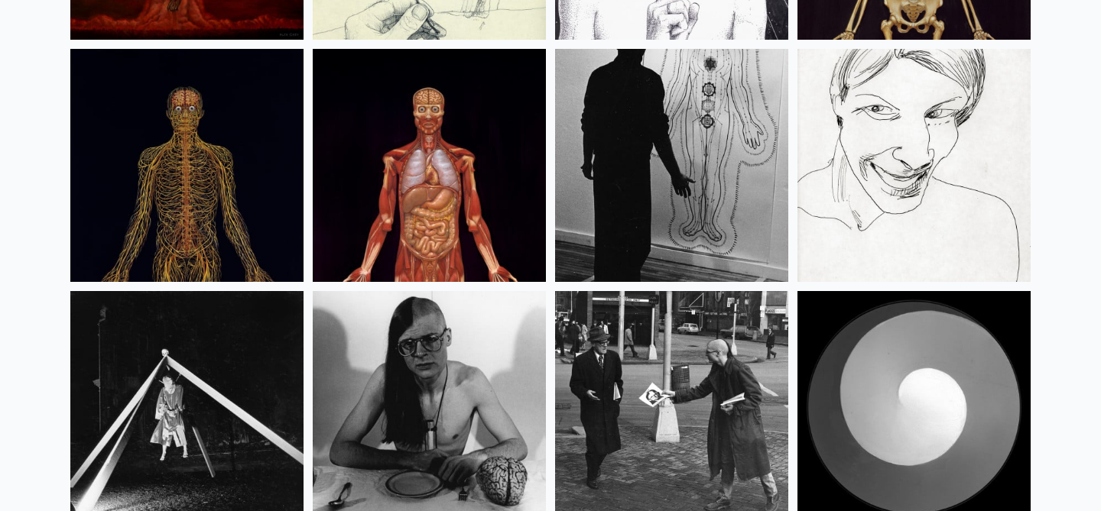
scroll to position [19232, 0]
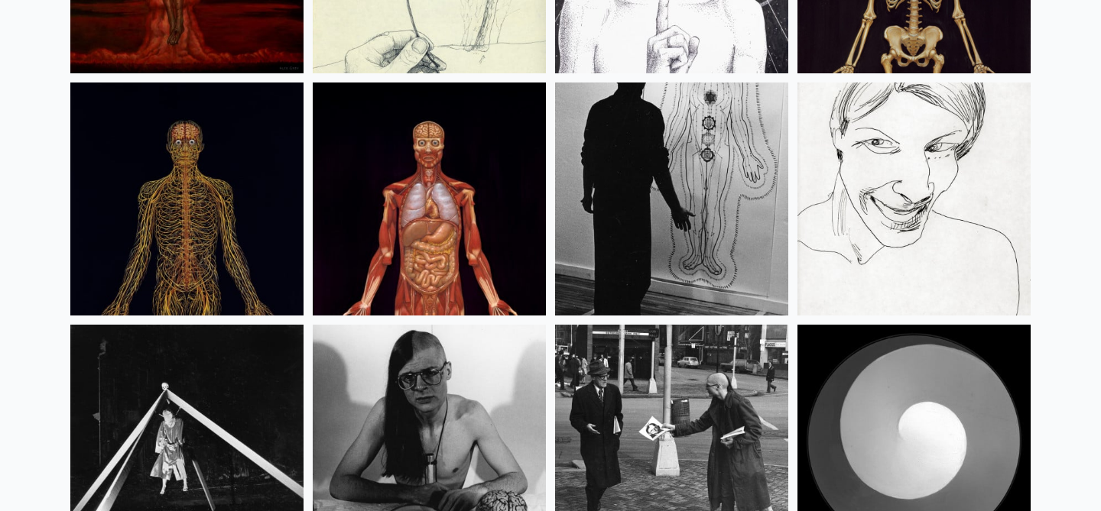
click at [639, 228] on img at bounding box center [671, 199] width 233 height 233
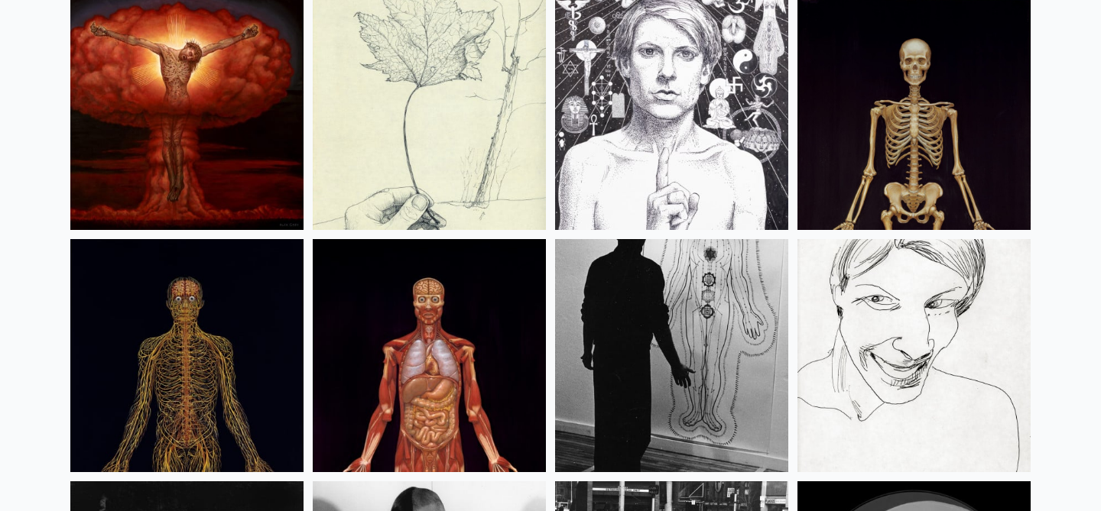
scroll to position [19023, 0]
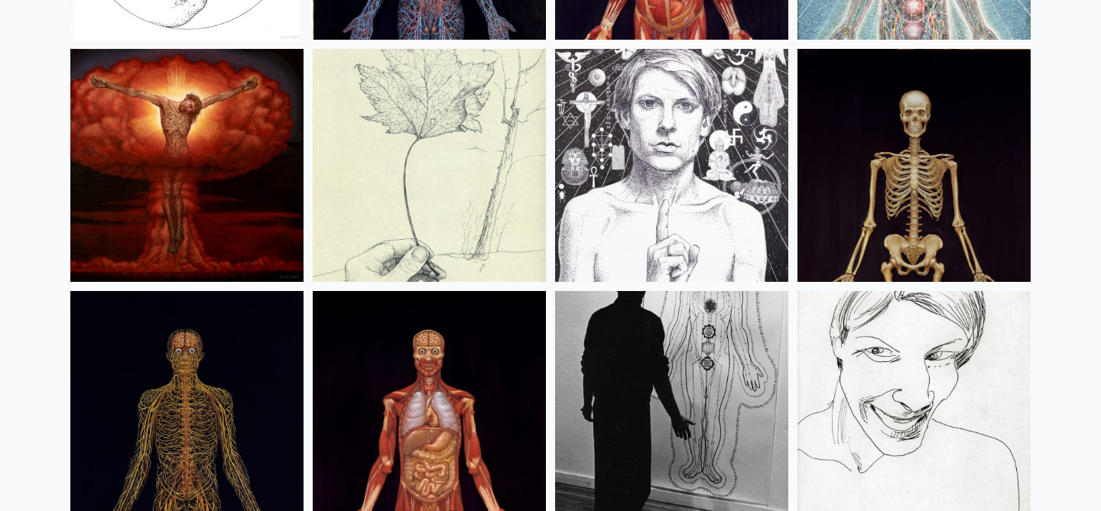
click at [918, 164] on img at bounding box center [913, 165] width 233 height 233
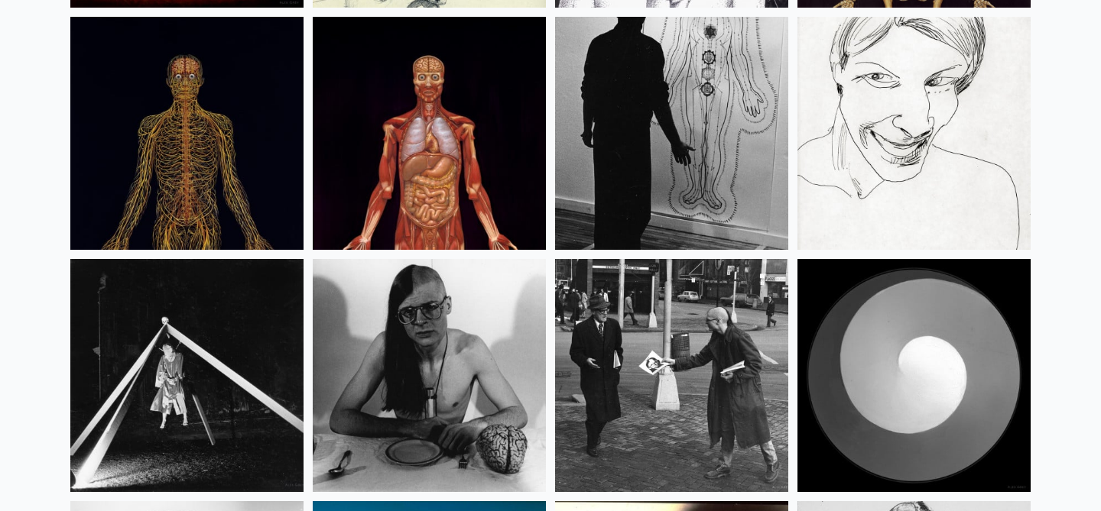
scroll to position [19374, 0]
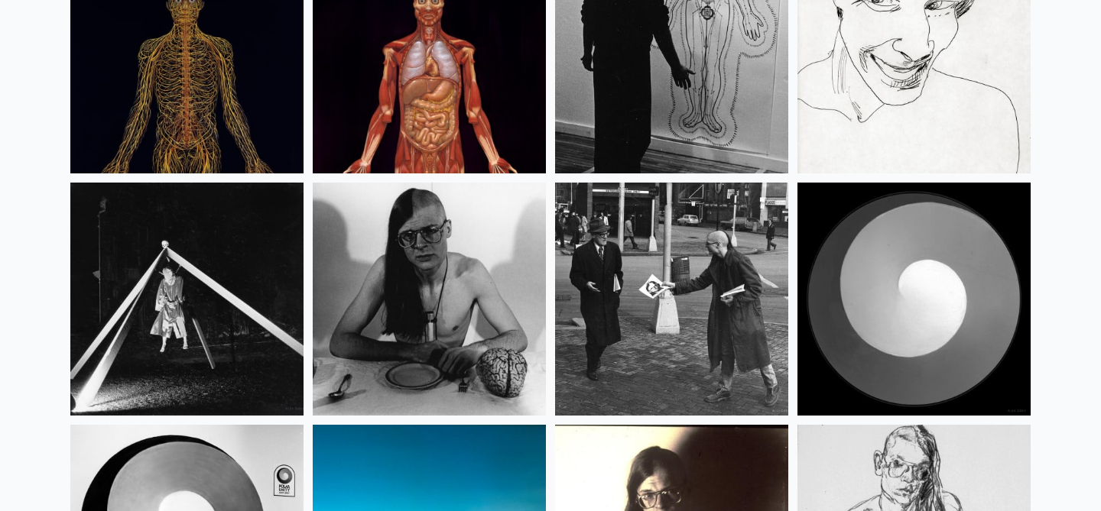
click at [435, 278] on img at bounding box center [429, 299] width 233 height 233
click at [656, 288] on img at bounding box center [671, 299] width 233 height 233
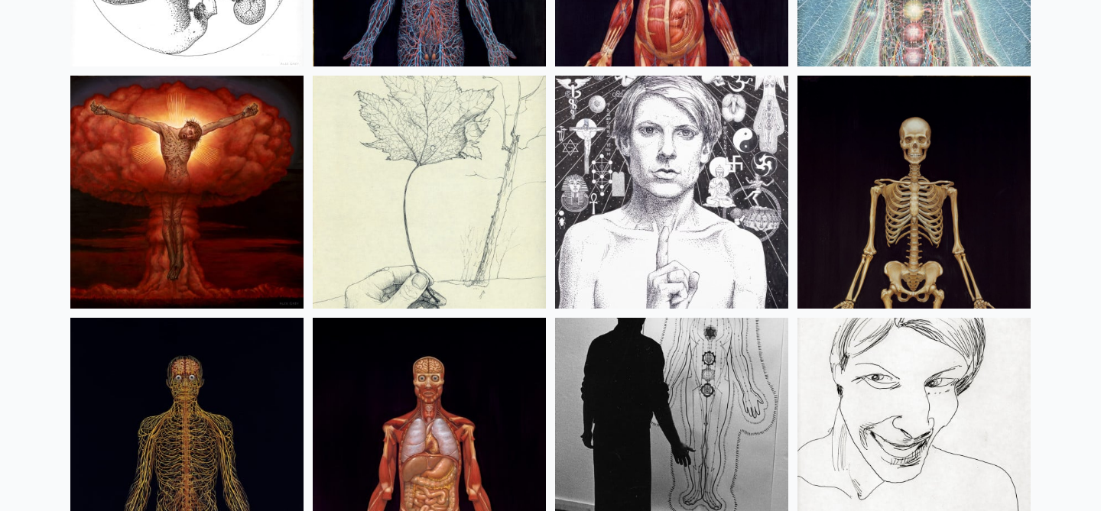
scroll to position [18974, 0]
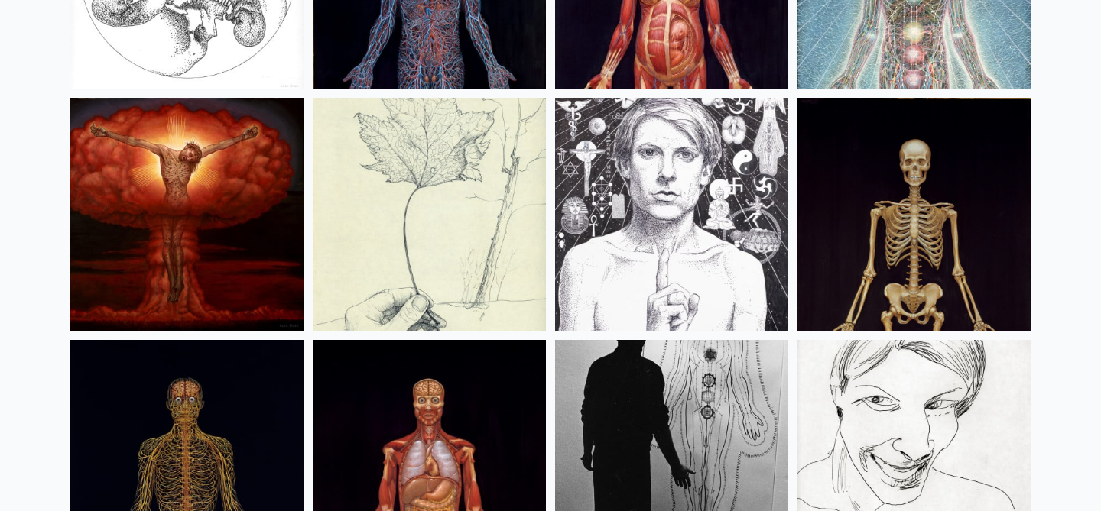
click at [648, 223] on img at bounding box center [671, 214] width 233 height 233
click at [381, 217] on img at bounding box center [429, 214] width 233 height 233
click at [171, 191] on img at bounding box center [186, 214] width 233 height 233
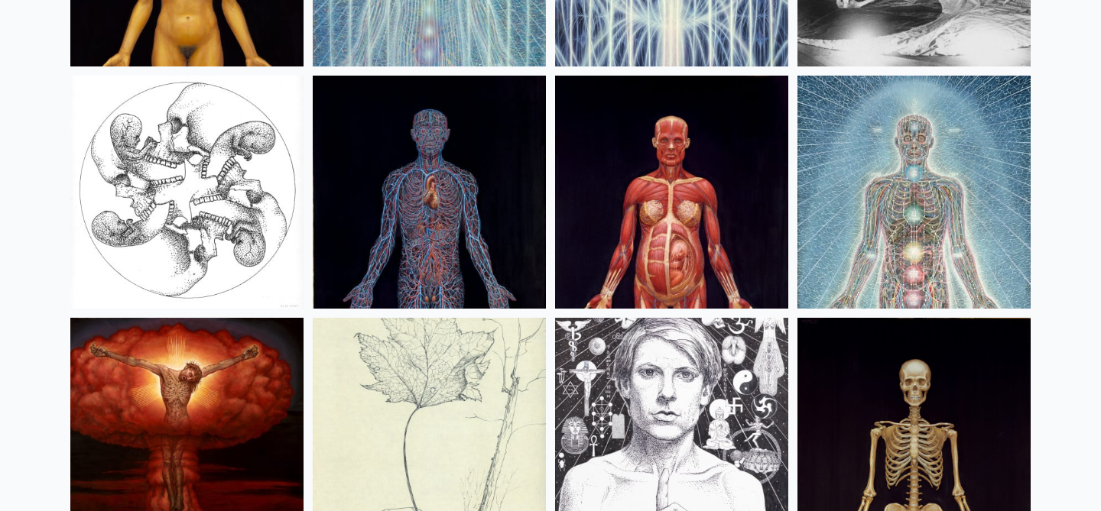
scroll to position [18750, 0]
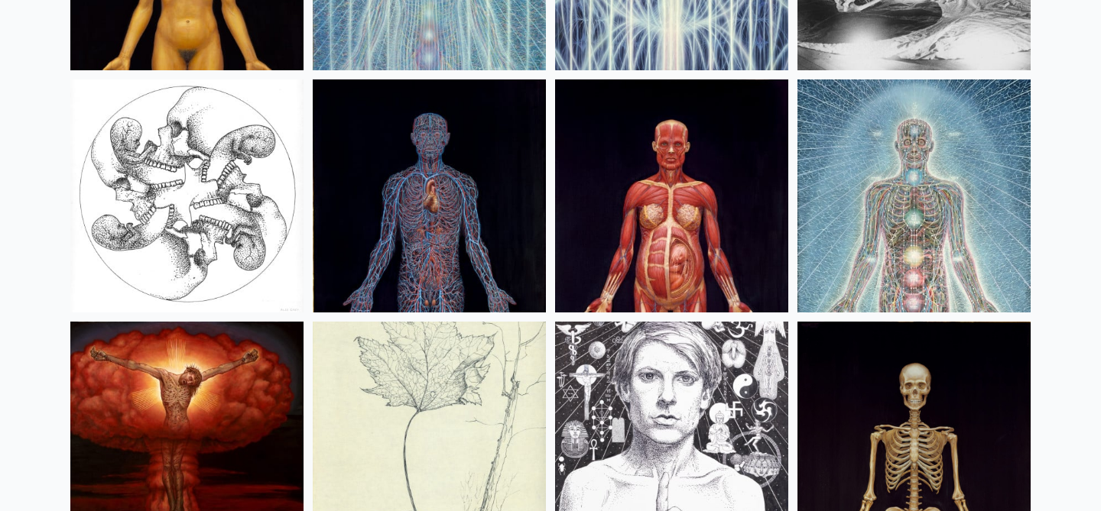
click at [654, 180] on img at bounding box center [671, 196] width 233 height 233
click at [432, 200] on img at bounding box center [429, 196] width 233 height 233
click at [399, 182] on img at bounding box center [429, 196] width 233 height 233
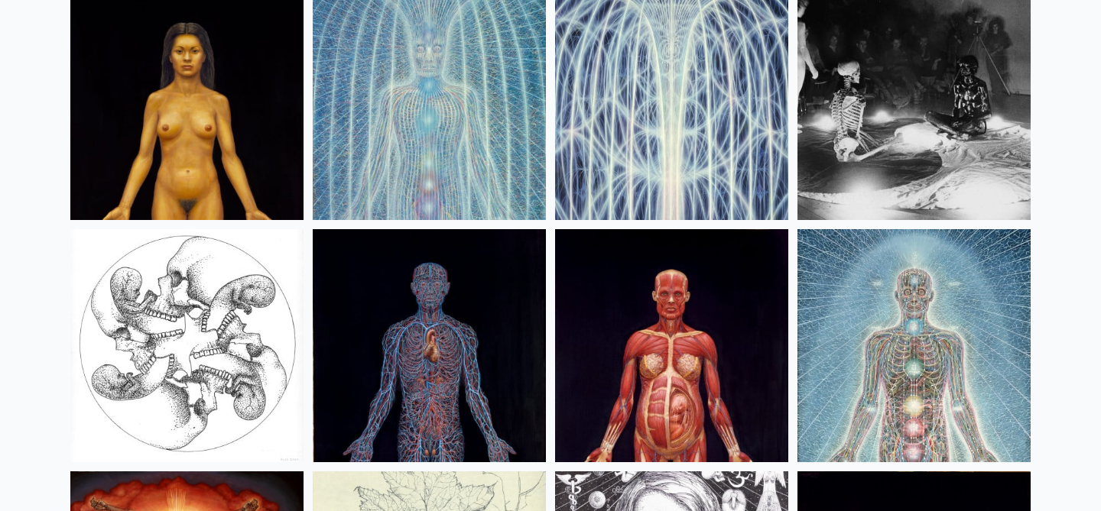
click at [179, 323] on img at bounding box center [186, 345] width 233 height 233
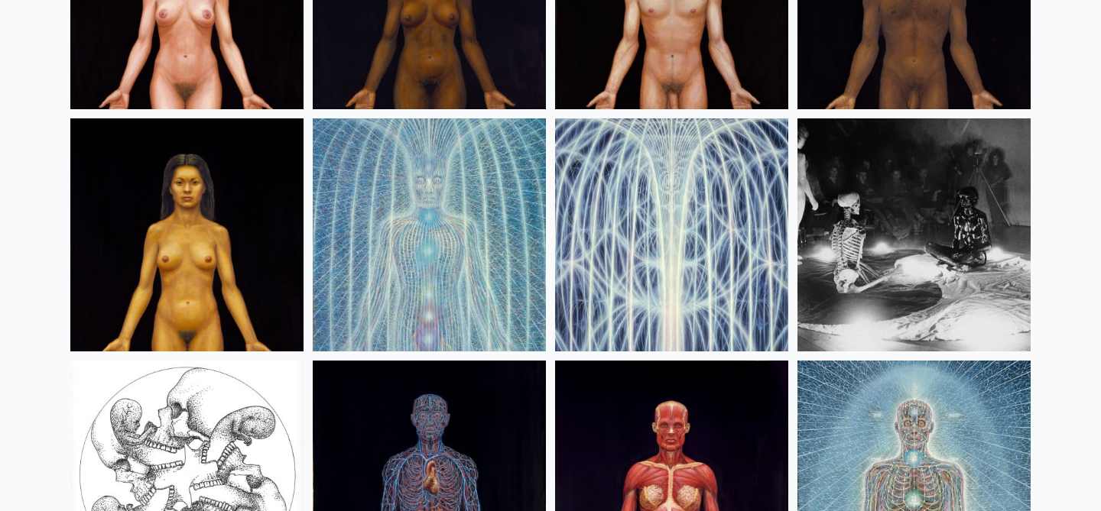
scroll to position [18467, 0]
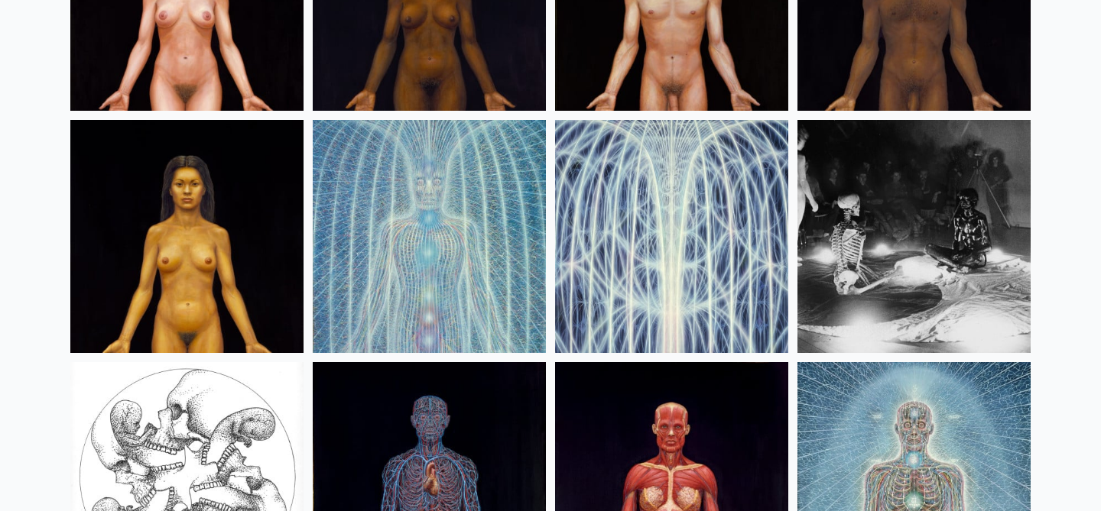
click at [881, 229] on img at bounding box center [913, 236] width 233 height 233
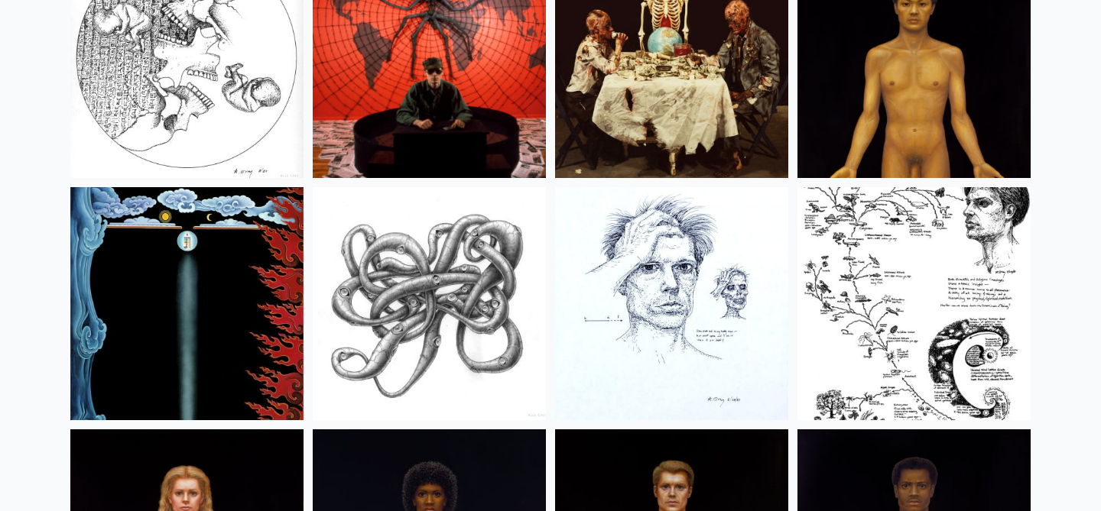
scroll to position [17895, 0]
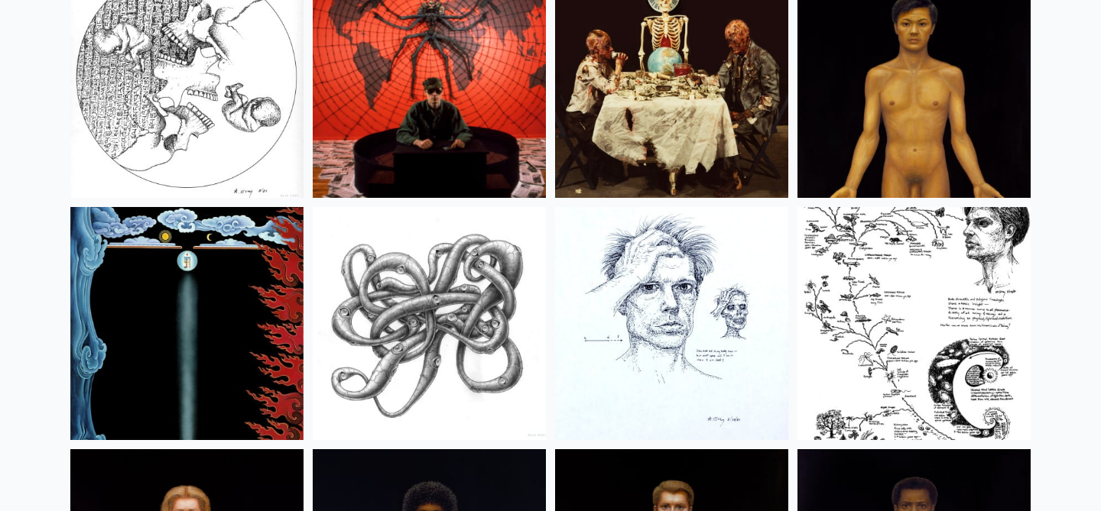
click at [449, 322] on img at bounding box center [429, 323] width 233 height 233
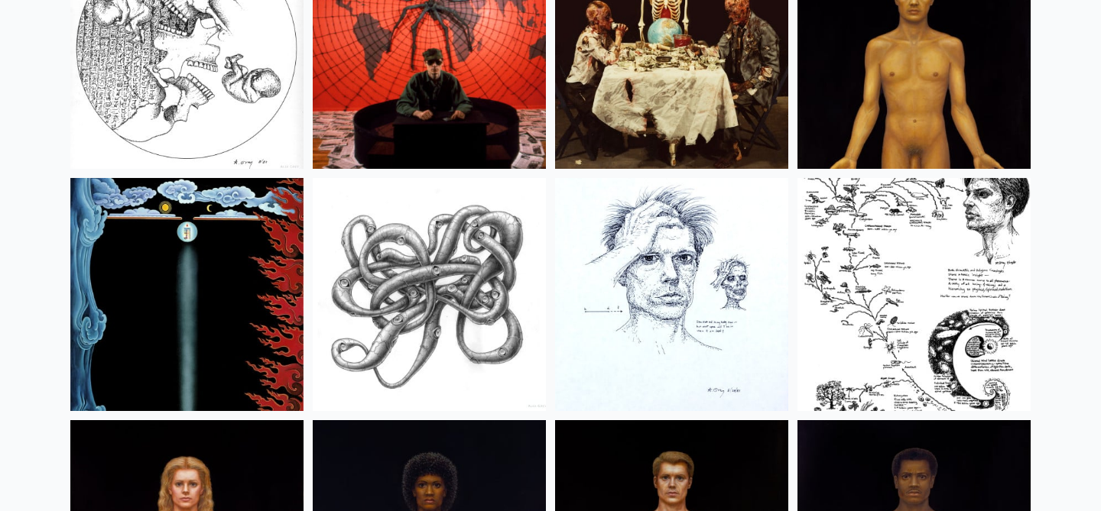
scroll to position [17860, 0]
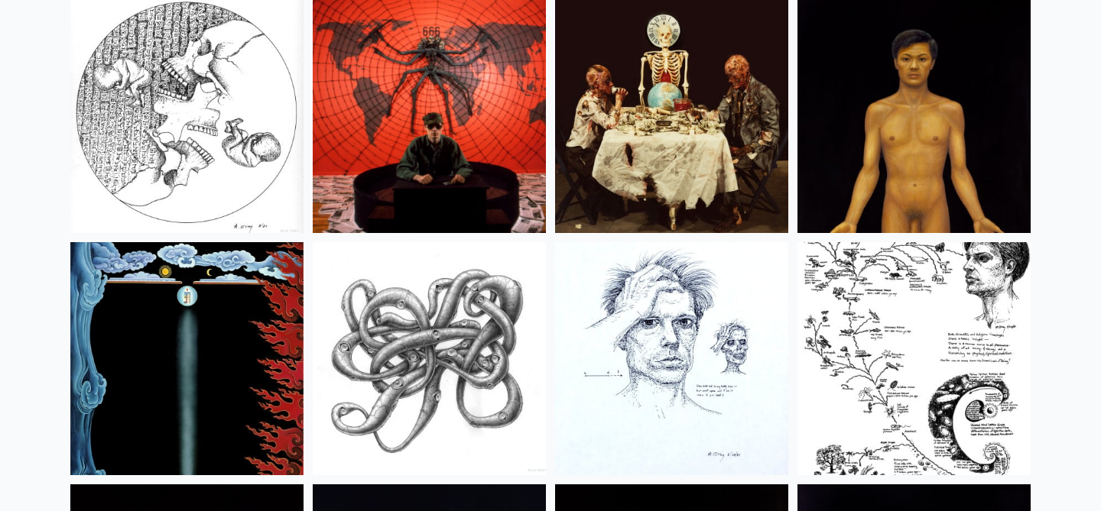
click at [876, 349] on img at bounding box center [913, 358] width 233 height 233
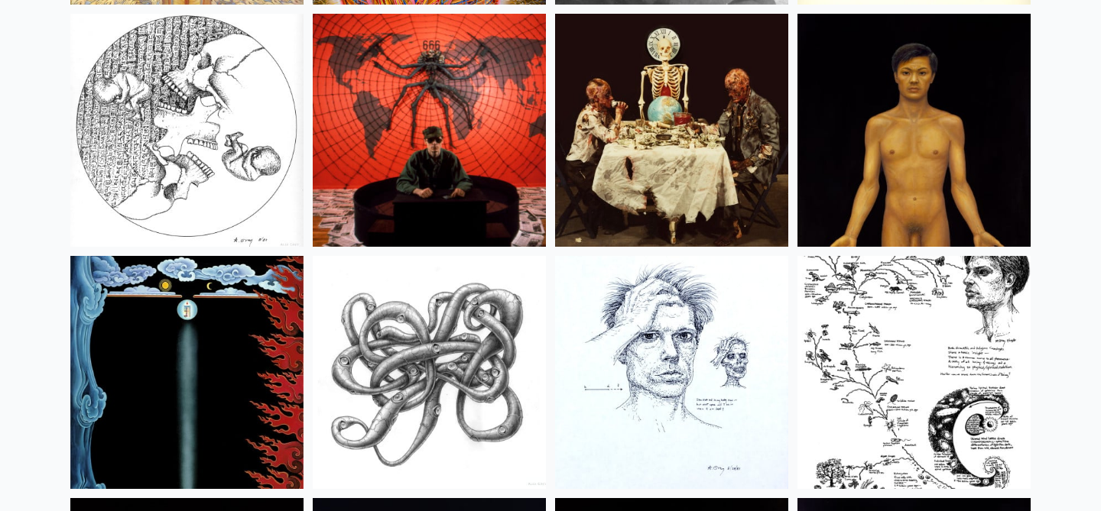
scroll to position [17840, 0]
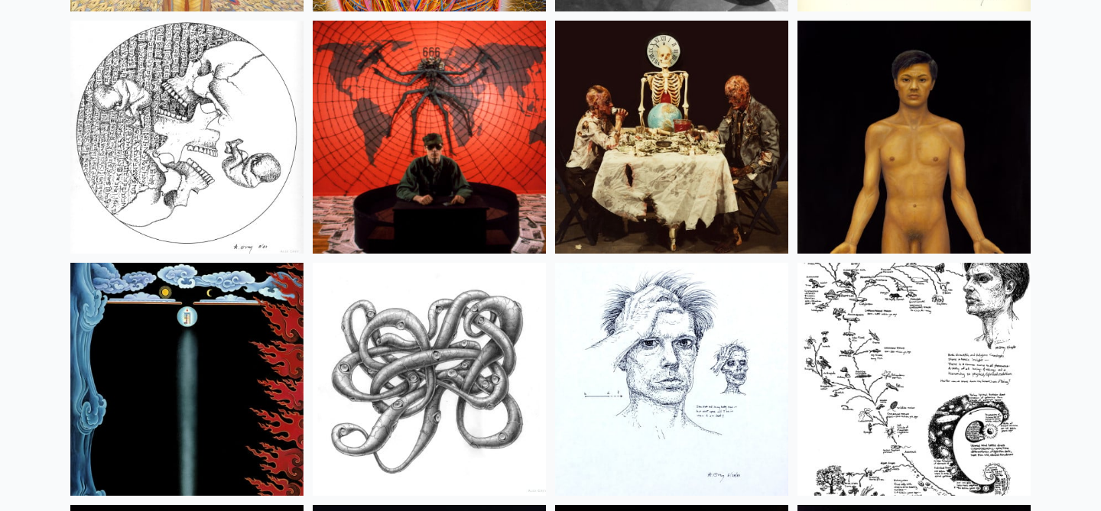
click at [229, 310] on img at bounding box center [186, 379] width 233 height 233
click at [641, 333] on img at bounding box center [671, 379] width 233 height 233
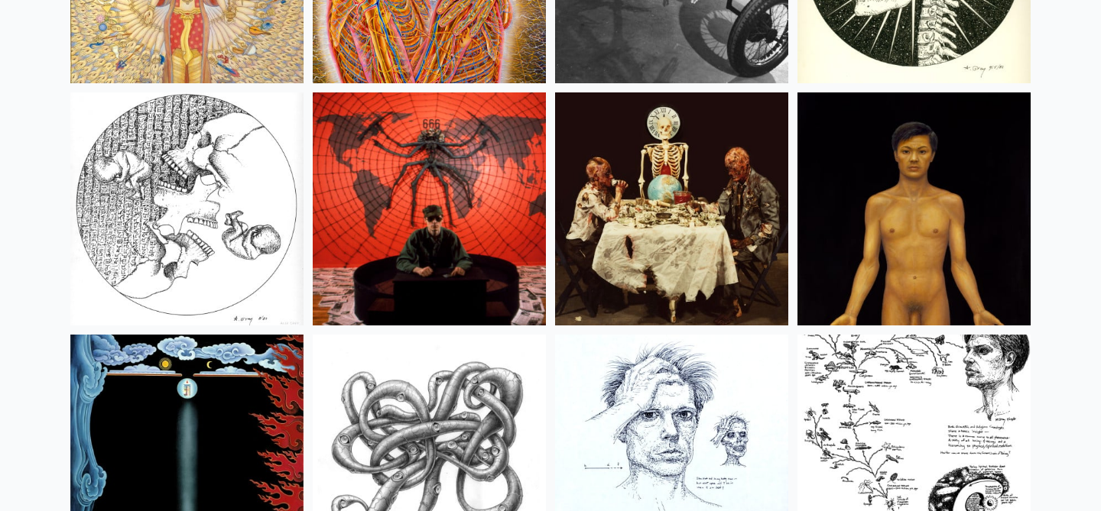
scroll to position [17730, 0]
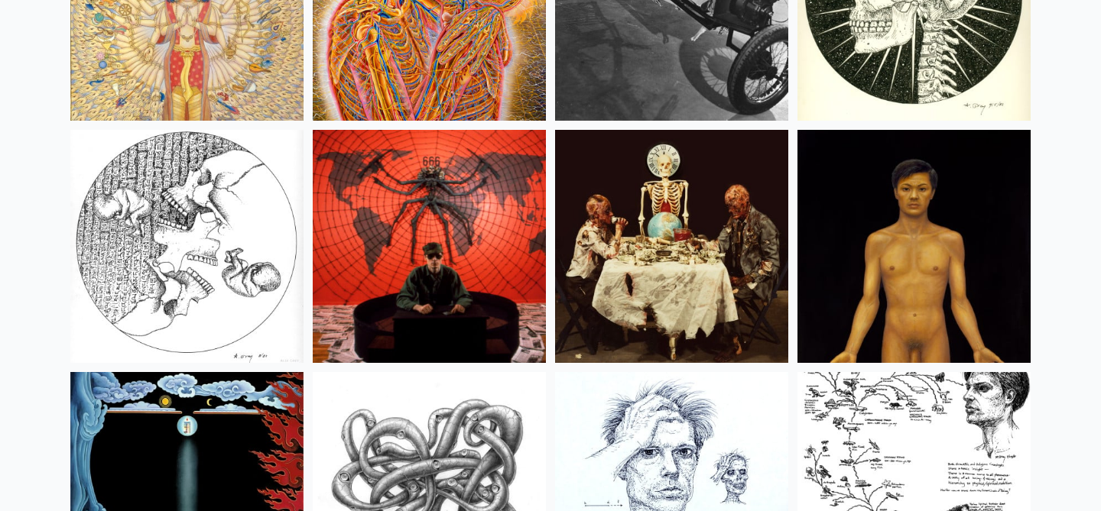
click at [677, 269] on img at bounding box center [671, 246] width 233 height 233
click at [244, 219] on img at bounding box center [186, 246] width 233 height 233
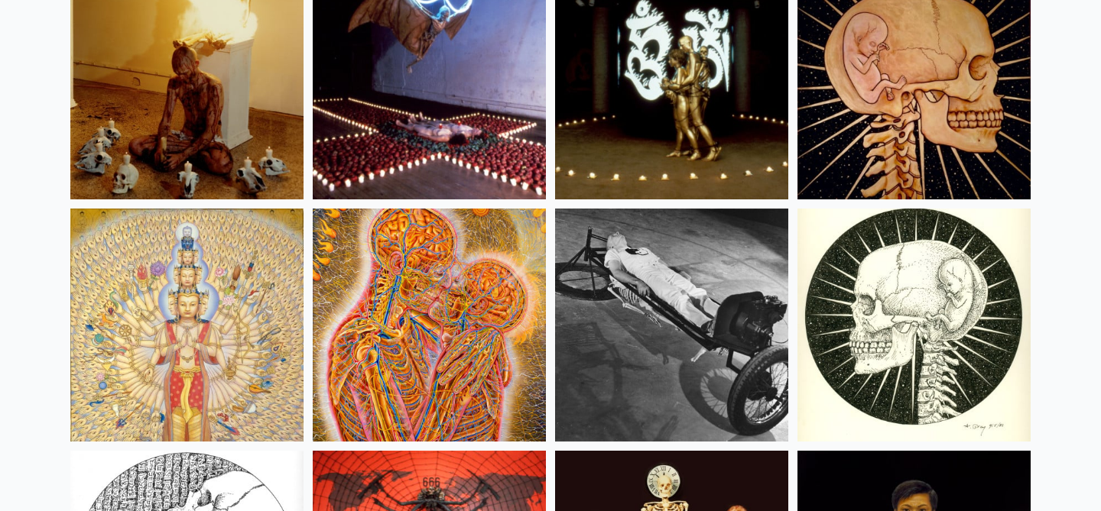
scroll to position [17397, 0]
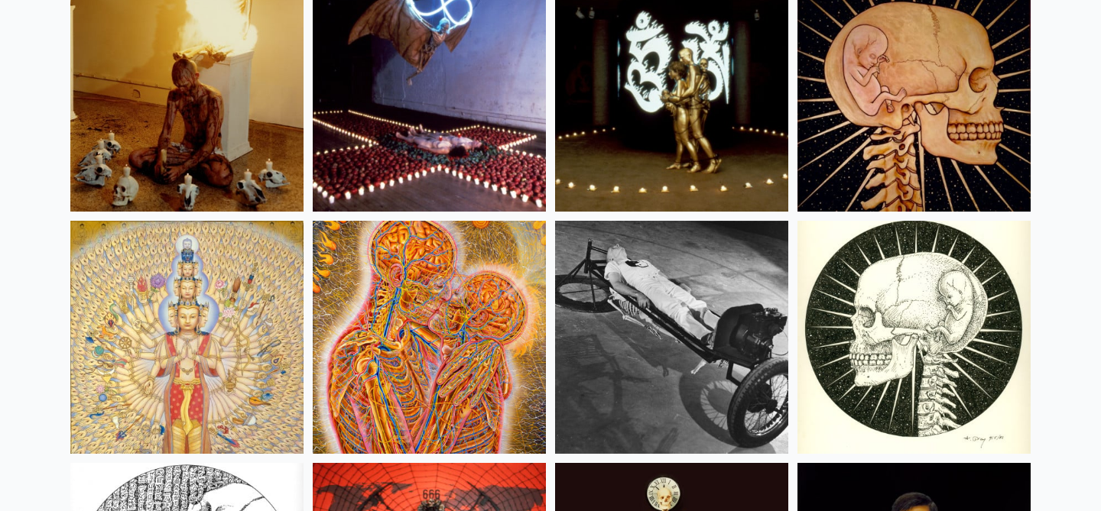
click at [870, 348] on img at bounding box center [913, 337] width 233 height 233
click at [634, 283] on img at bounding box center [671, 337] width 233 height 233
click at [401, 323] on img at bounding box center [429, 337] width 233 height 233
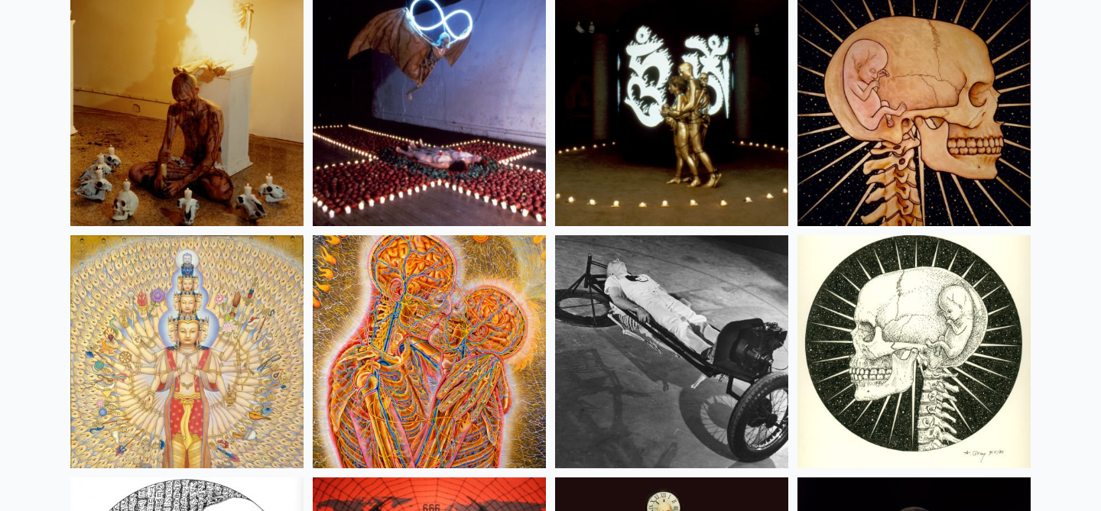
scroll to position [17385, 0]
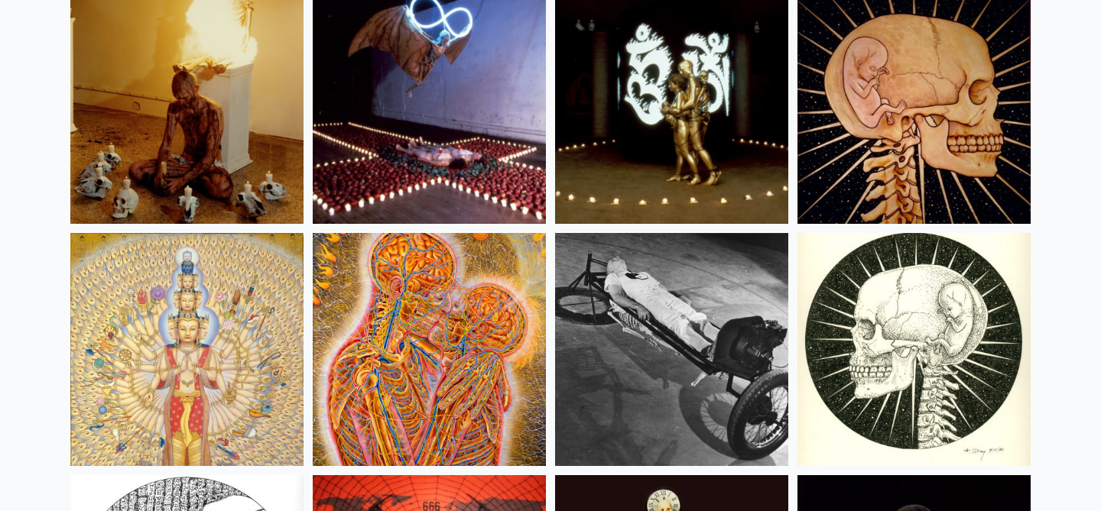
click at [217, 294] on img at bounding box center [186, 349] width 233 height 233
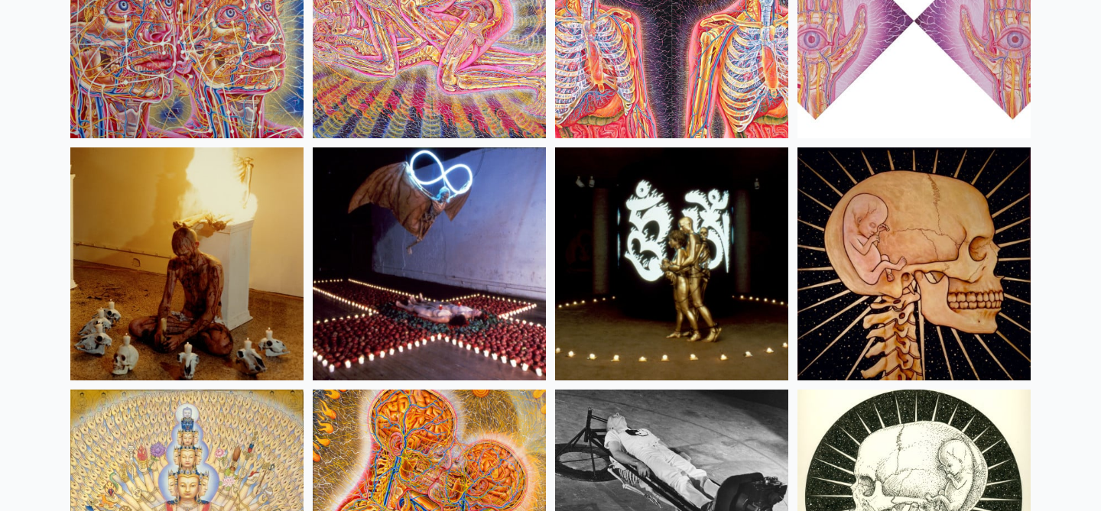
scroll to position [17226, 0]
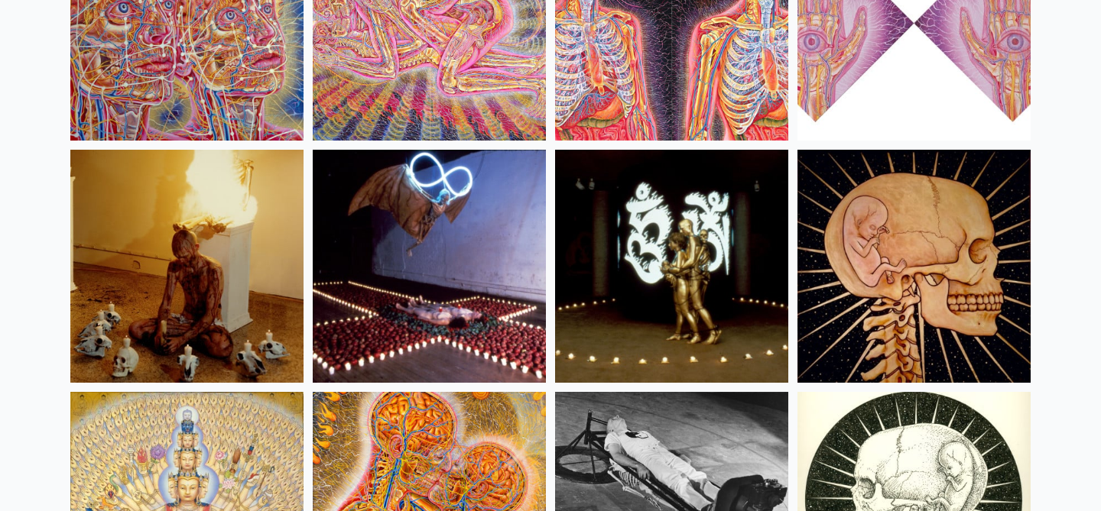
click at [937, 308] on img at bounding box center [913, 266] width 233 height 233
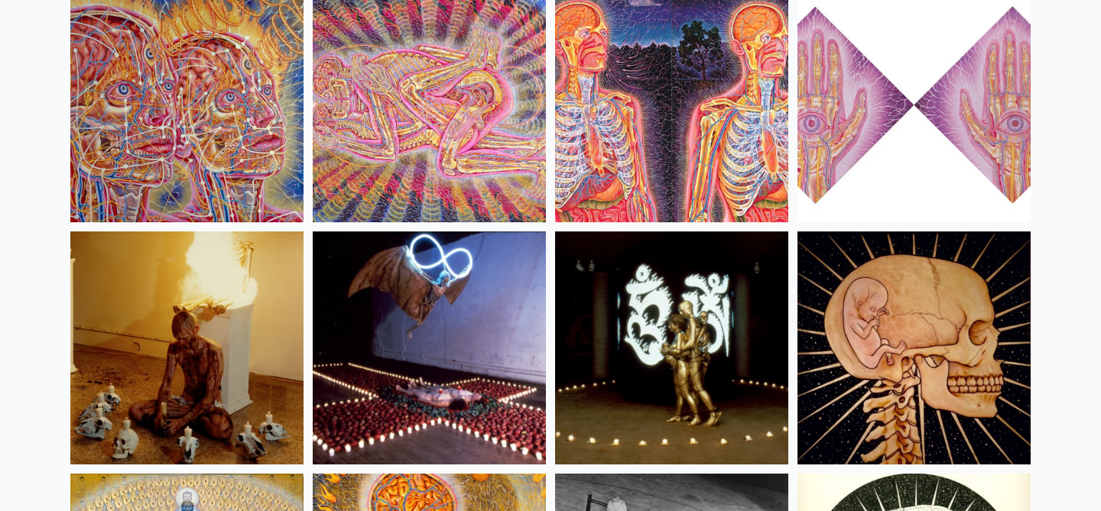
scroll to position [17143, 0]
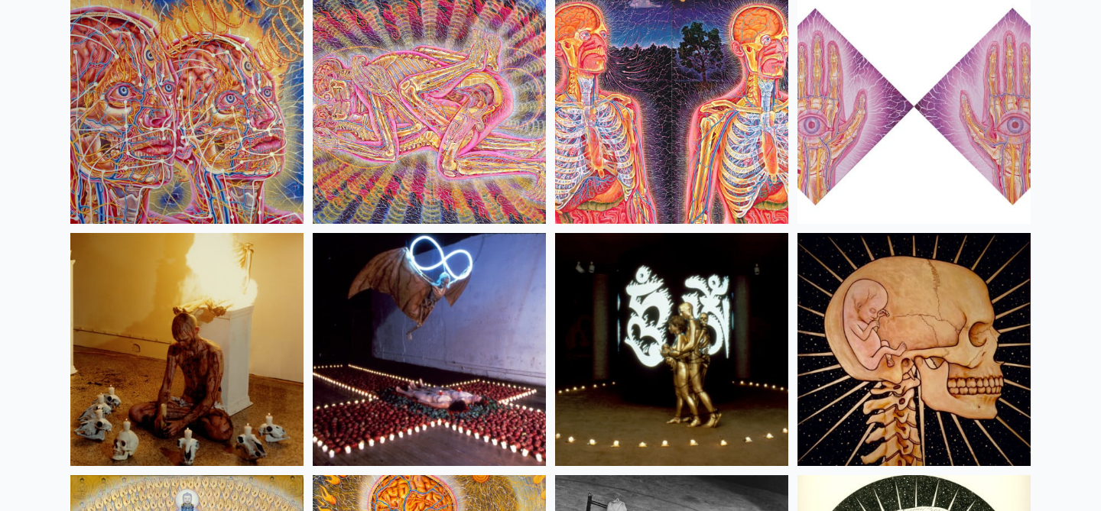
click at [441, 315] on img at bounding box center [429, 349] width 233 height 233
click at [411, 294] on img at bounding box center [429, 349] width 233 height 233
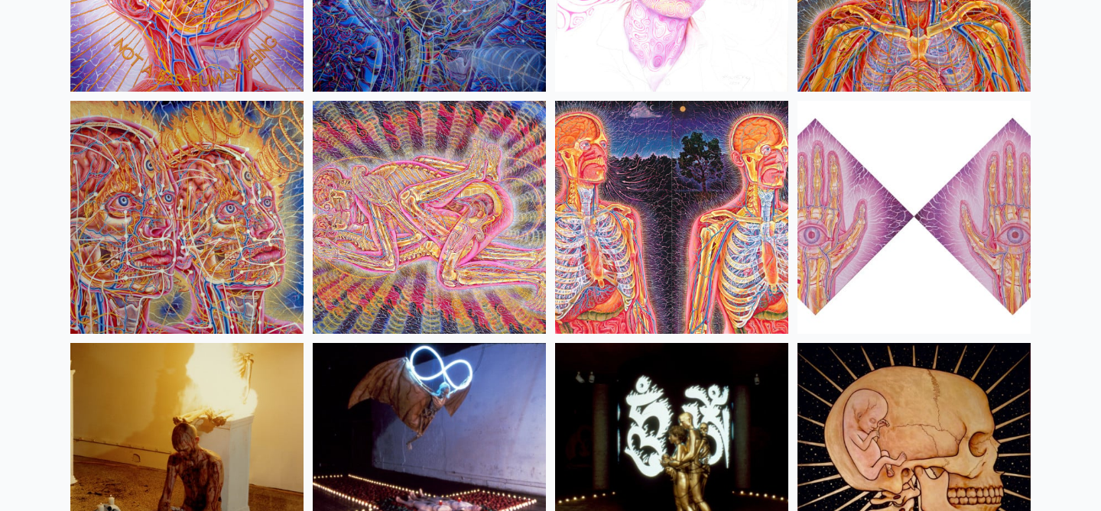
scroll to position [17001, 0]
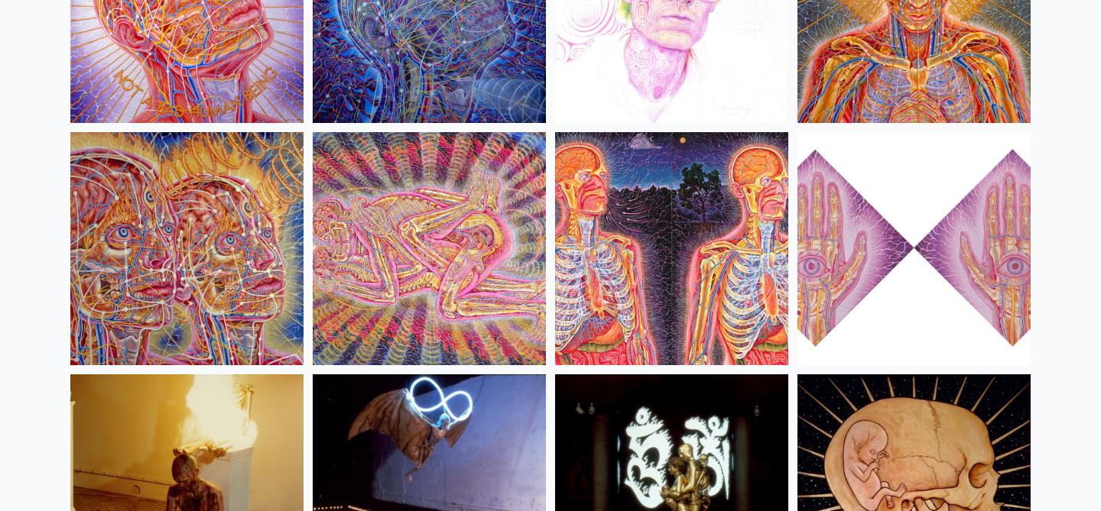
click at [852, 190] on img at bounding box center [913, 248] width 233 height 233
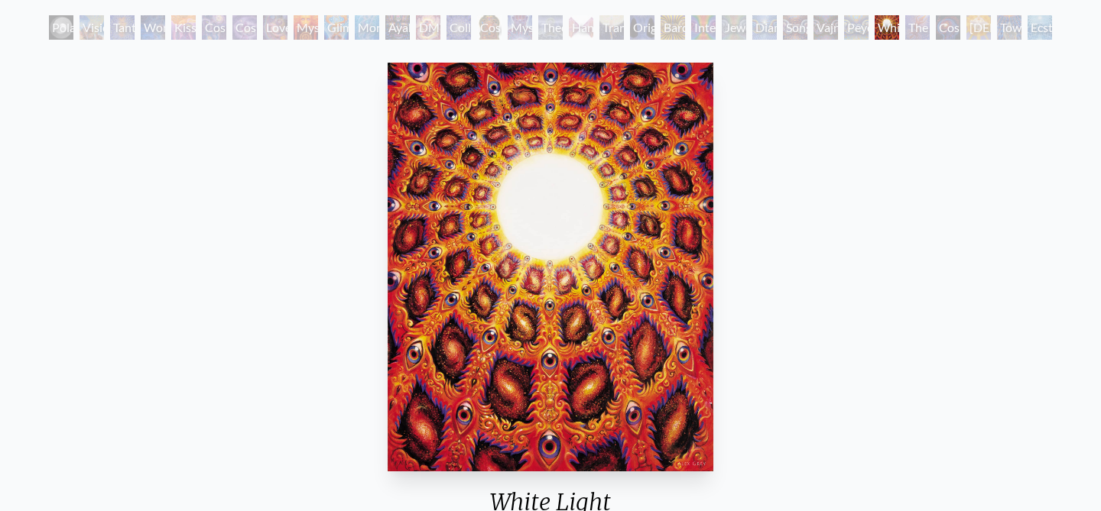
scroll to position [109, 0]
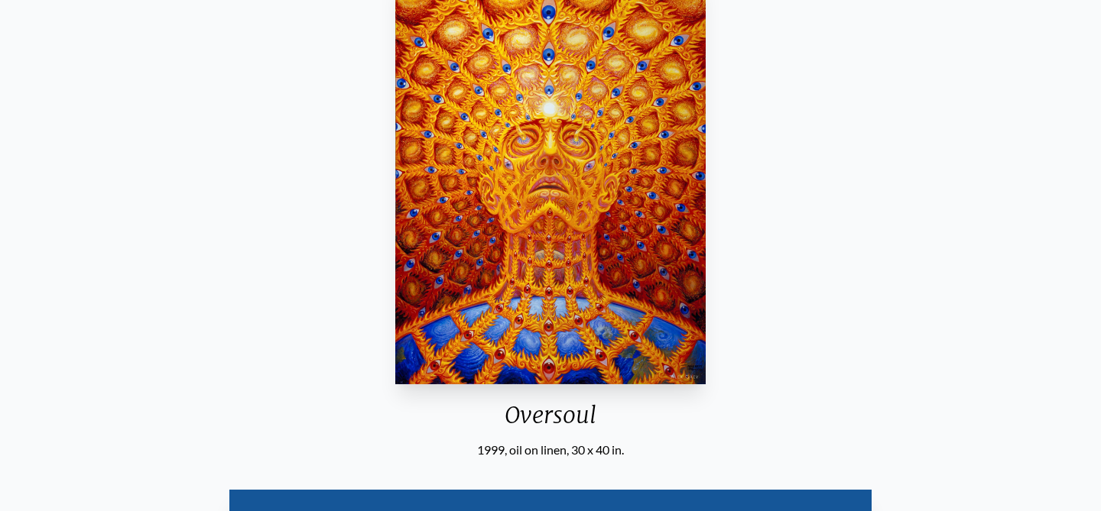
scroll to position [169, 0]
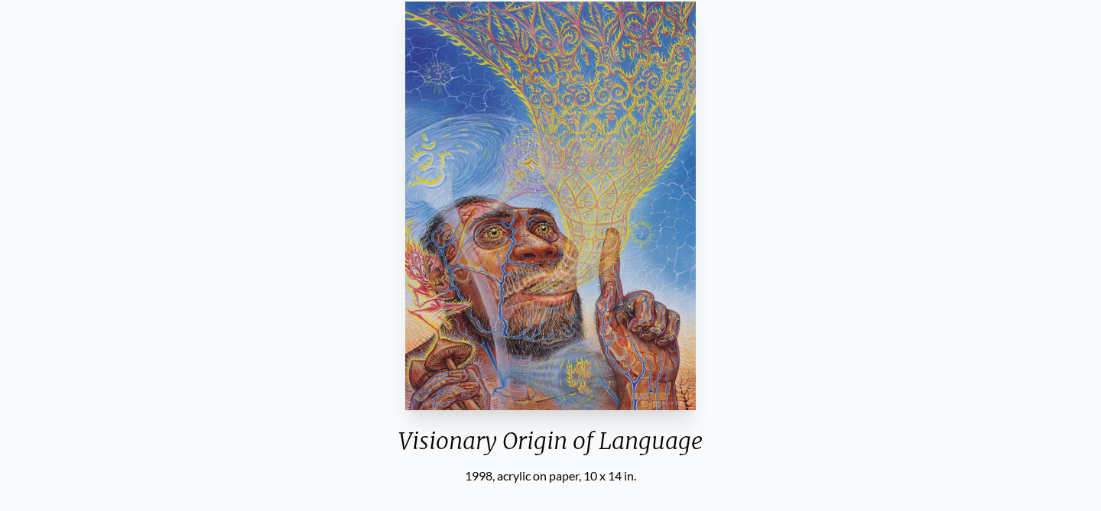
scroll to position [154, 0]
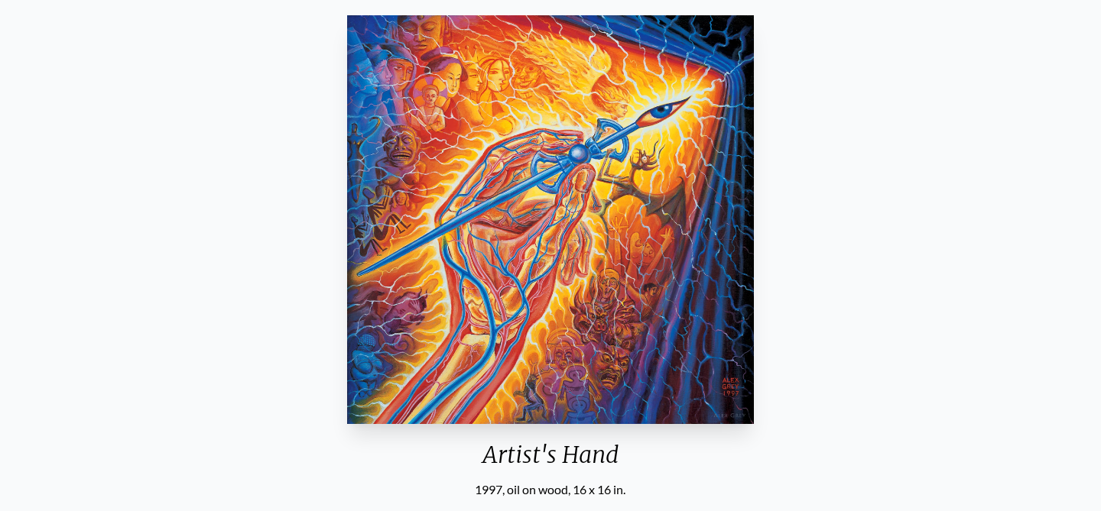
scroll to position [127, 0]
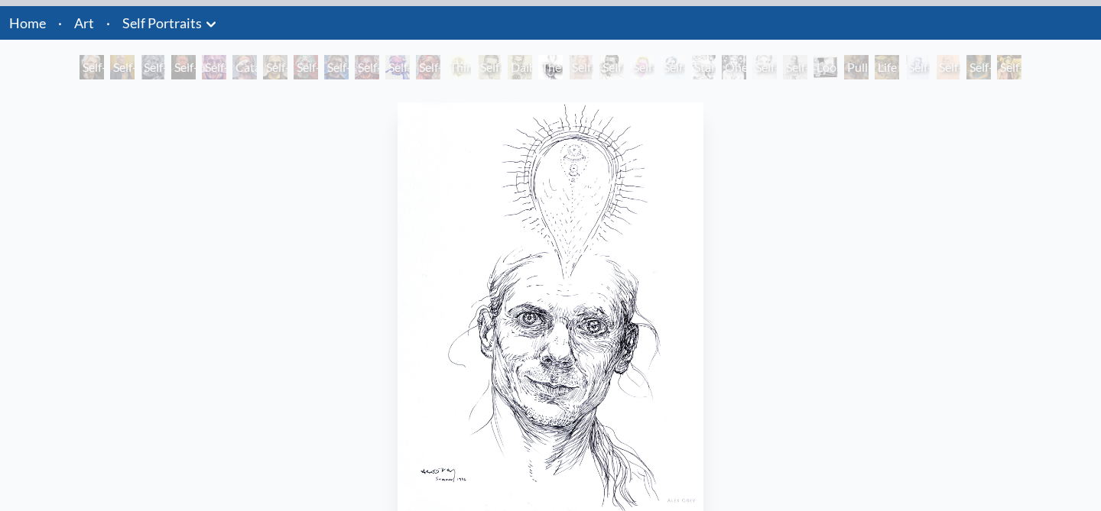
scroll to position [61, 0]
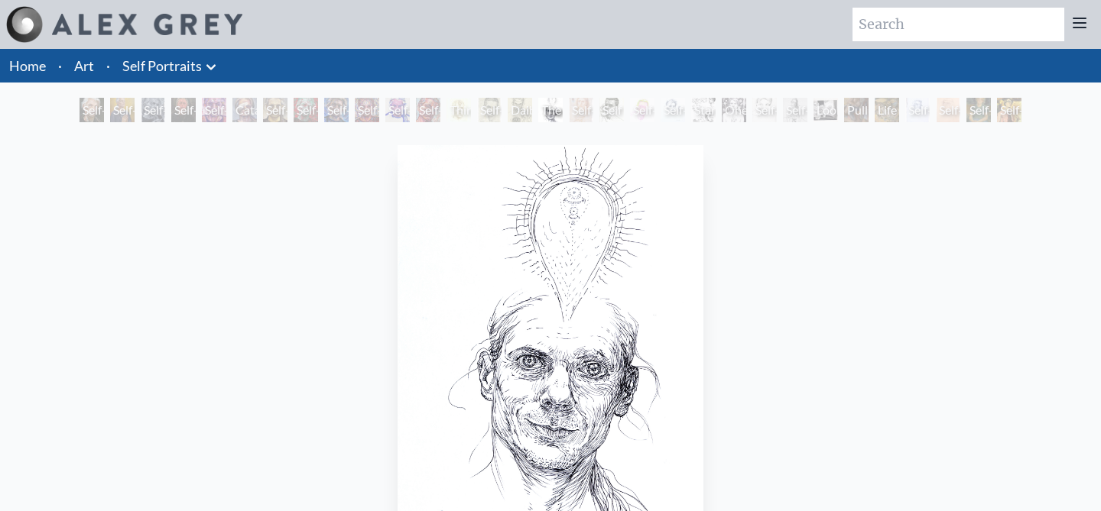
scroll to position [270, 0]
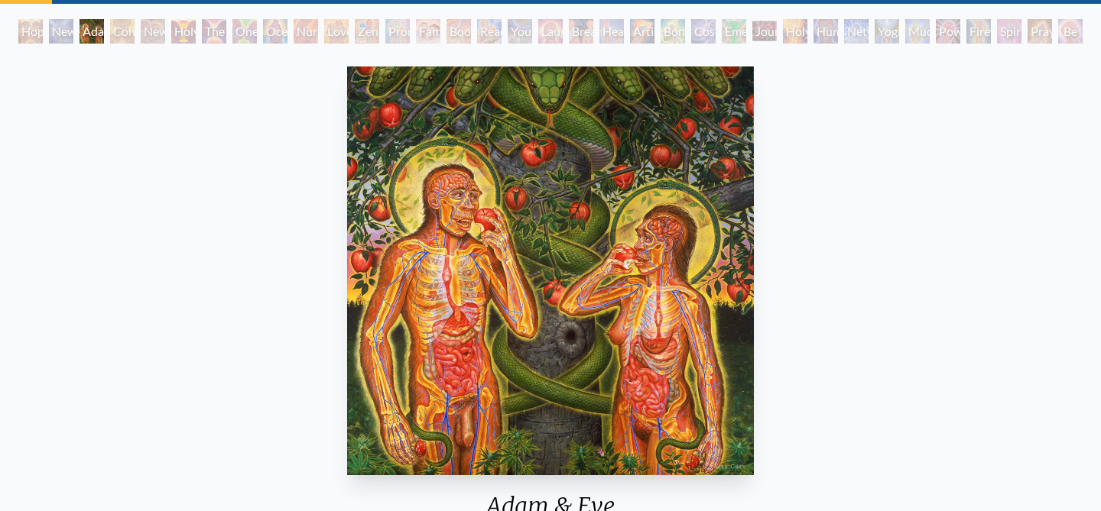
scroll to position [81, 0]
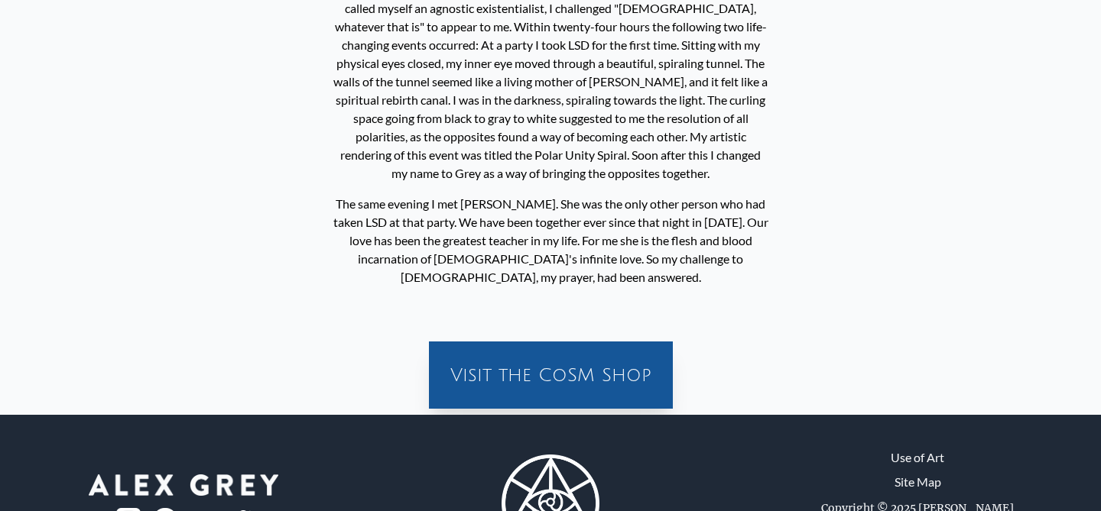
scroll to position [821, 0]
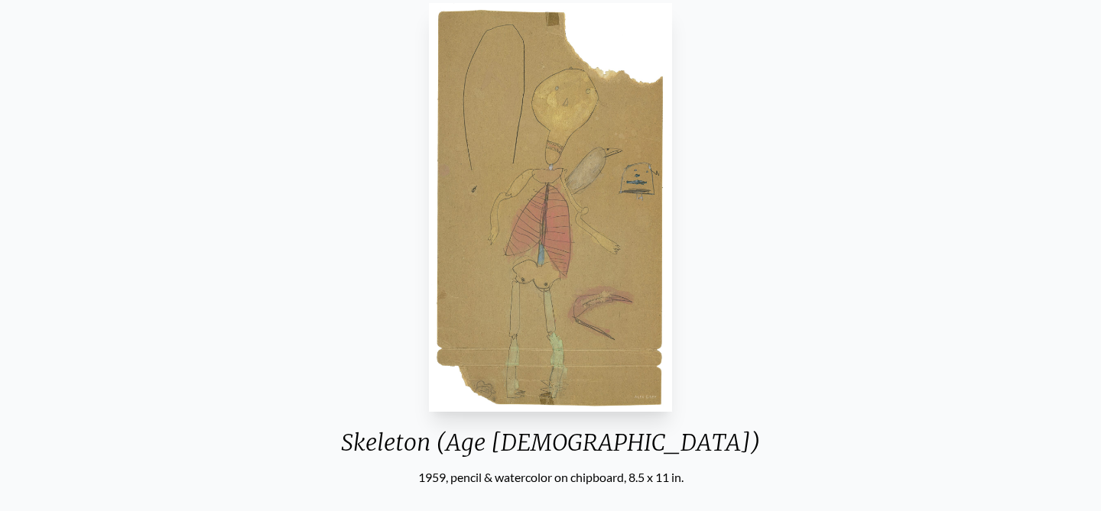
scroll to position [129, 0]
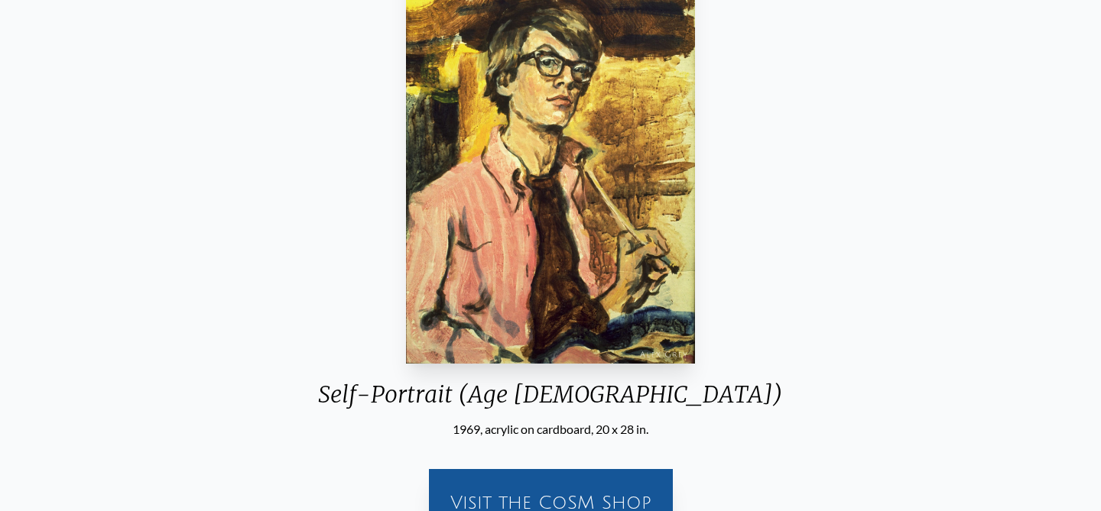
scroll to position [189, 0]
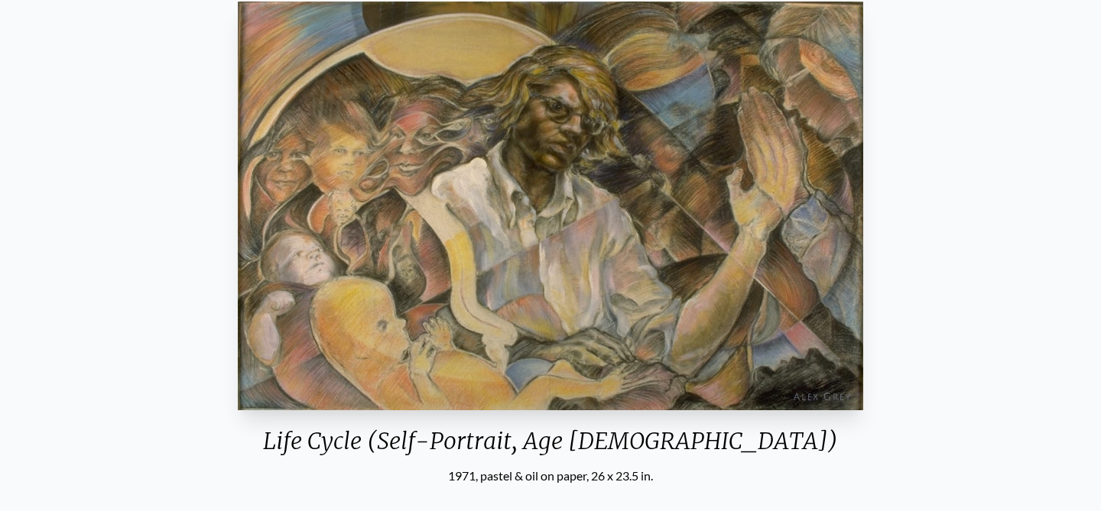
scroll to position [141, 0]
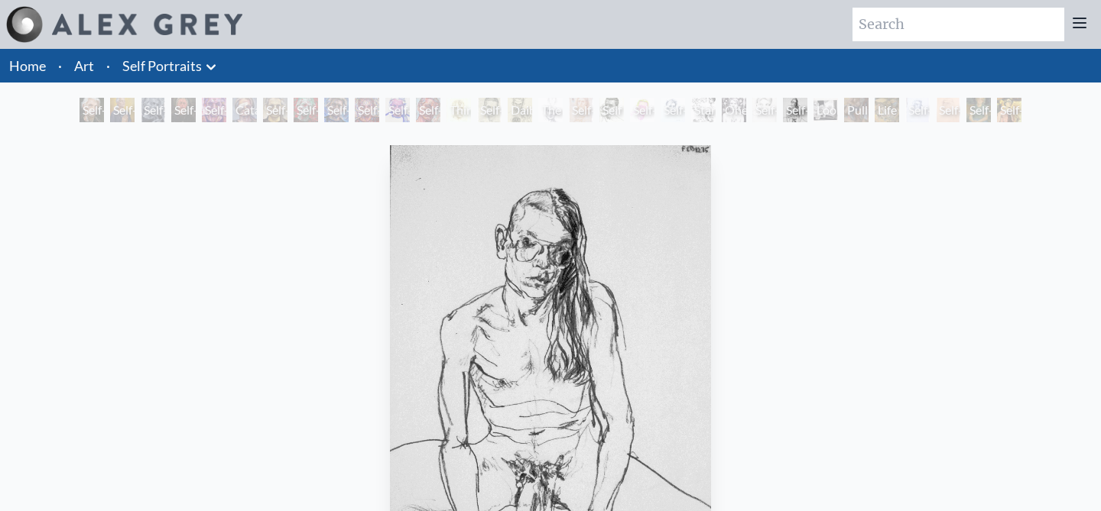
scroll to position [125, 0]
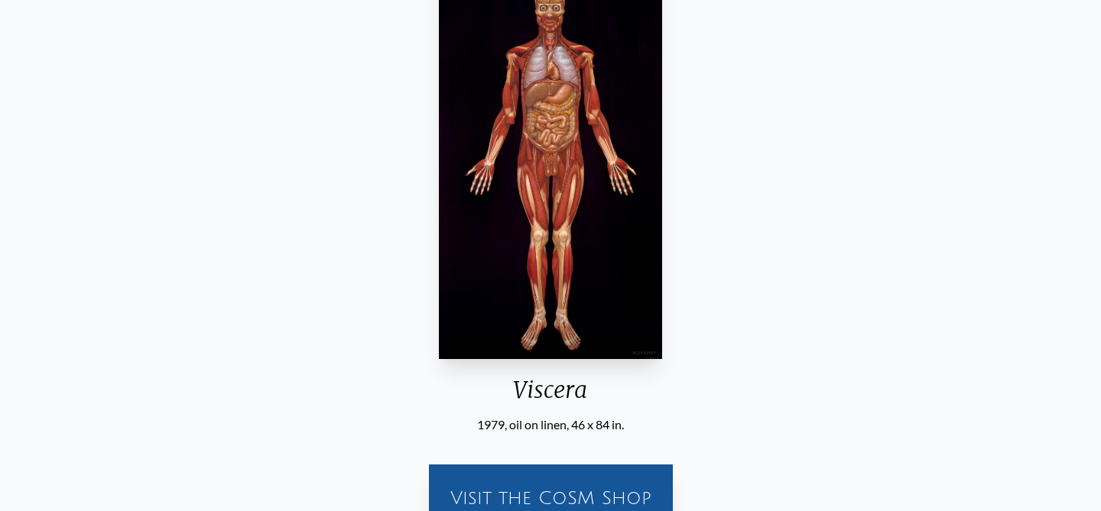
scroll to position [194, 0]
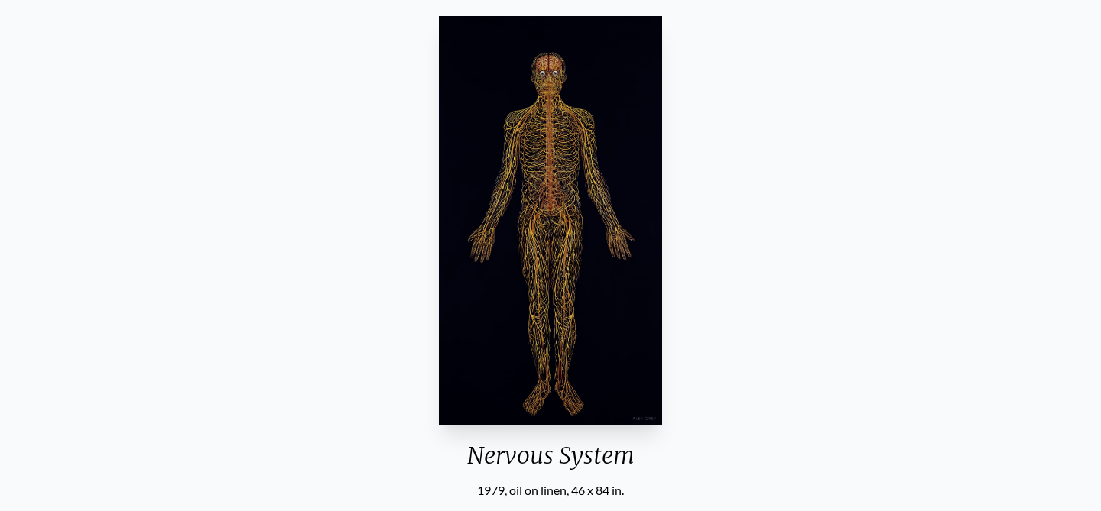
scroll to position [159, 0]
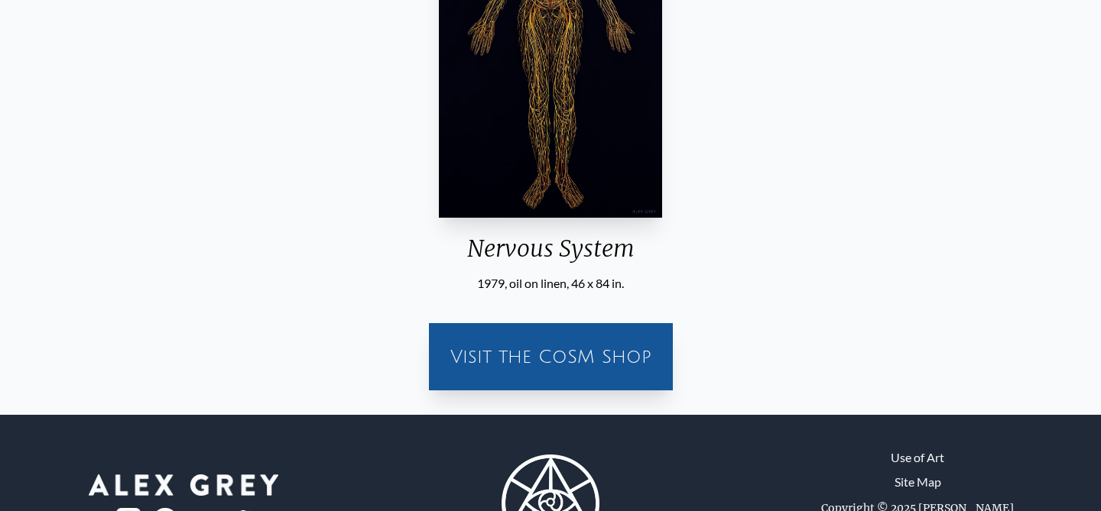
scroll to position [338, 0]
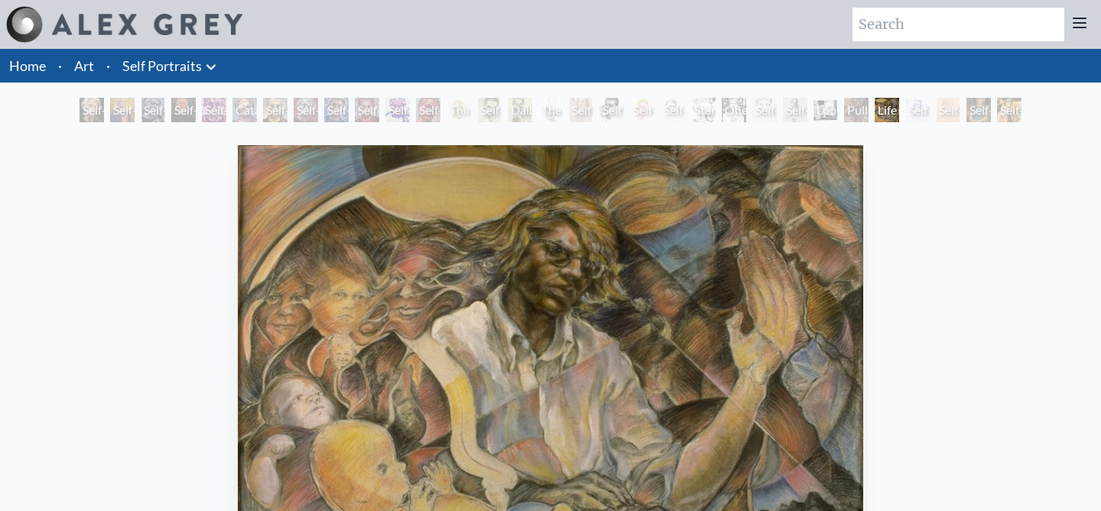
scroll to position [230, 0]
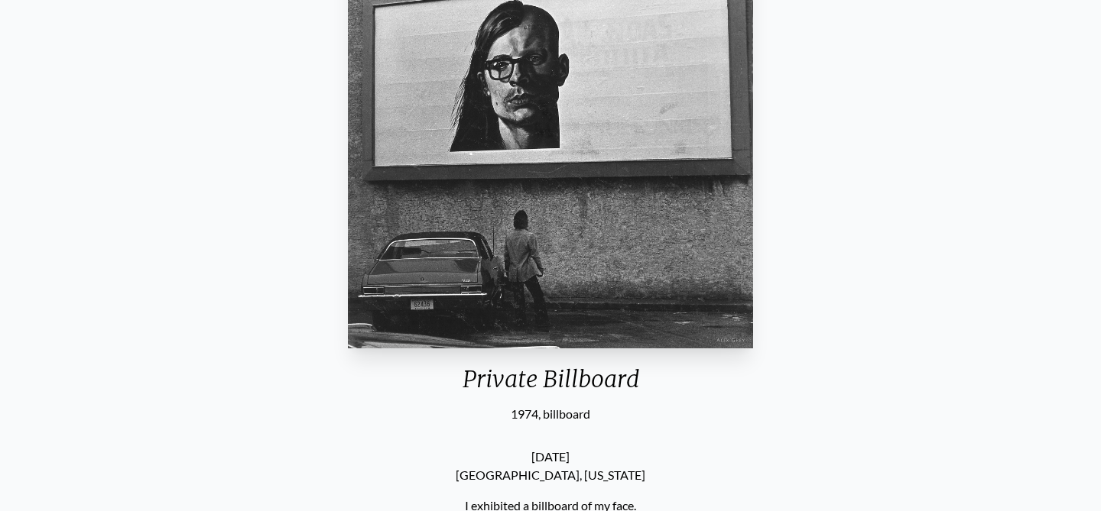
scroll to position [195, 0]
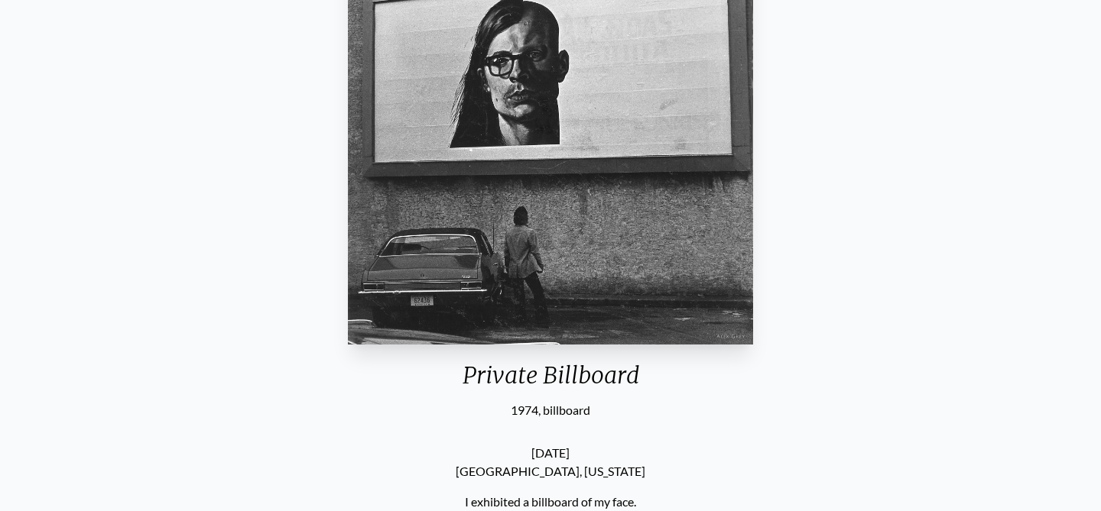
scroll to position [228, 0]
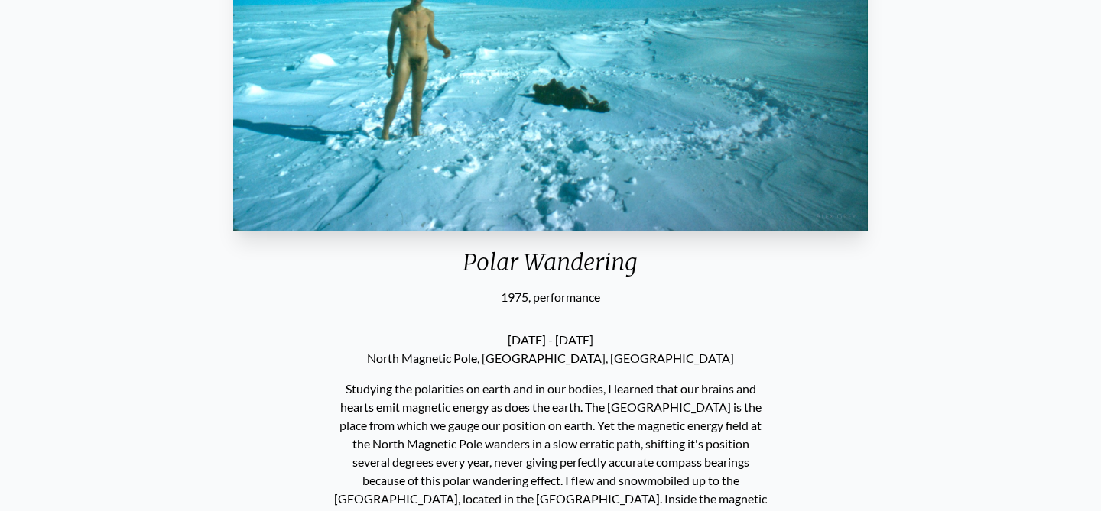
scroll to position [227, 0]
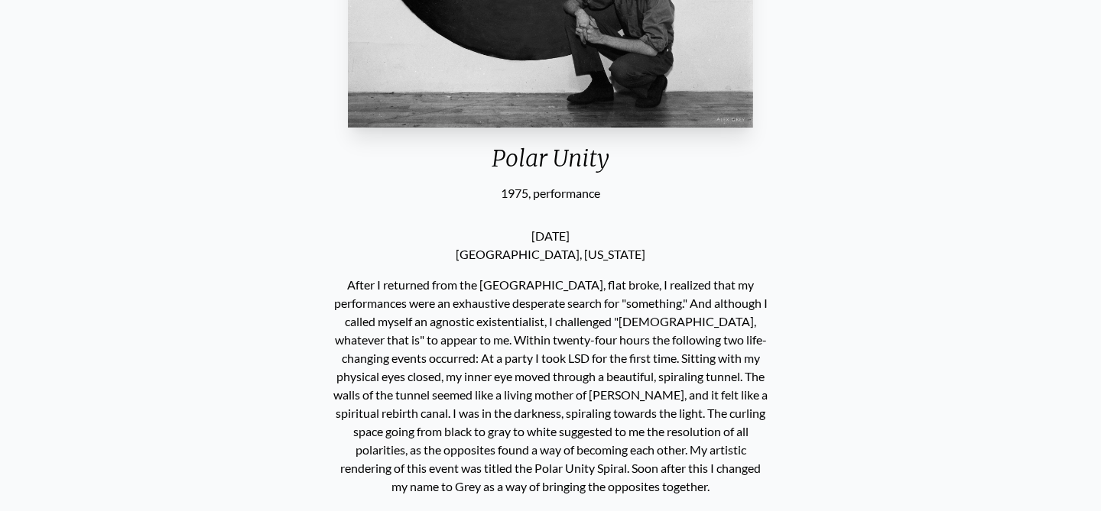
scroll to position [632, 0]
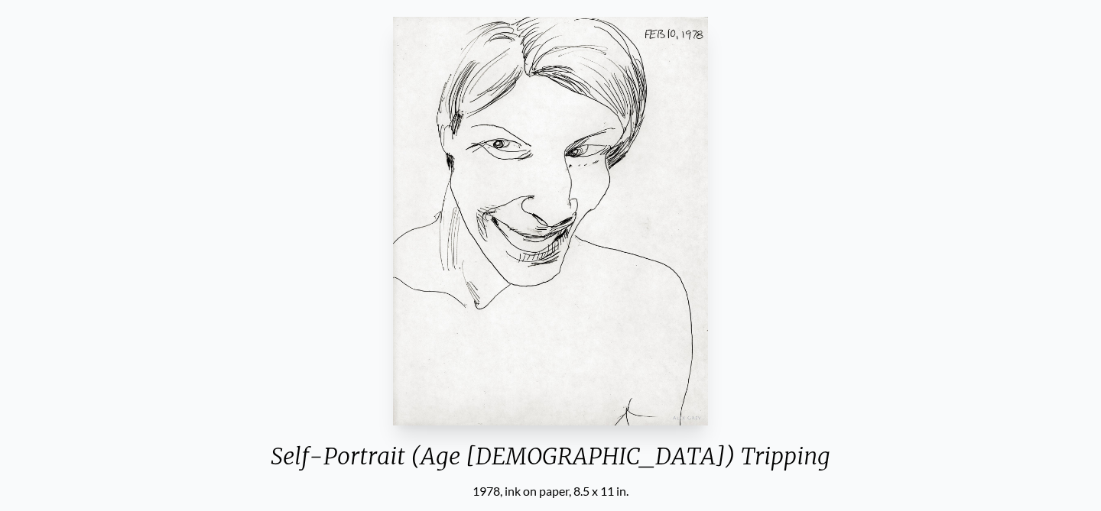
scroll to position [126, 0]
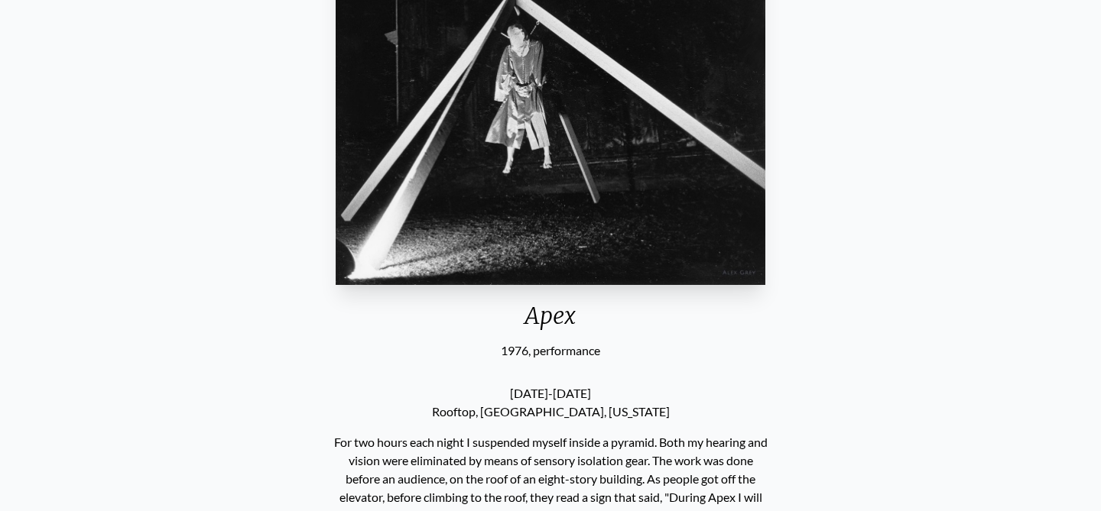
scroll to position [197, 0]
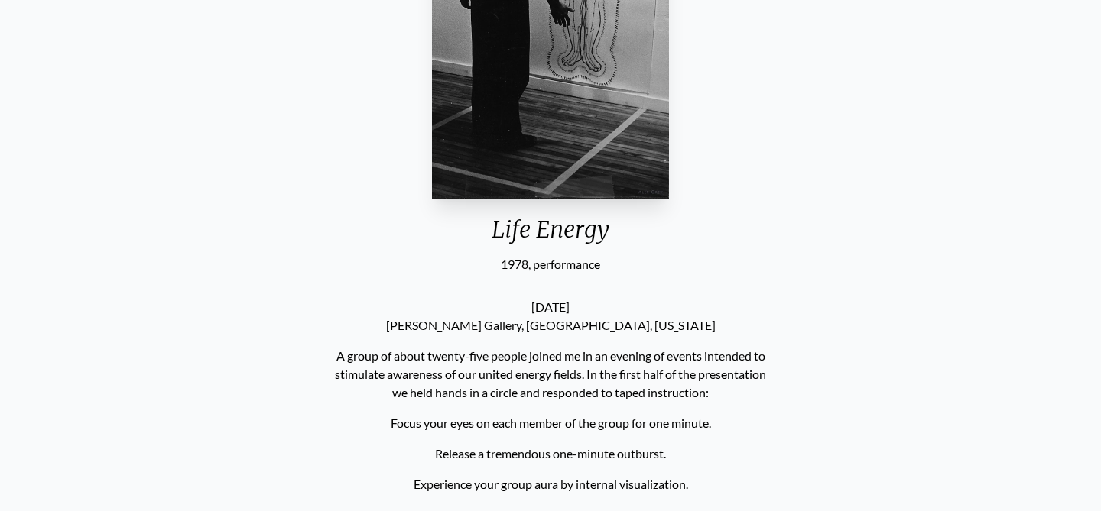
scroll to position [356, 0]
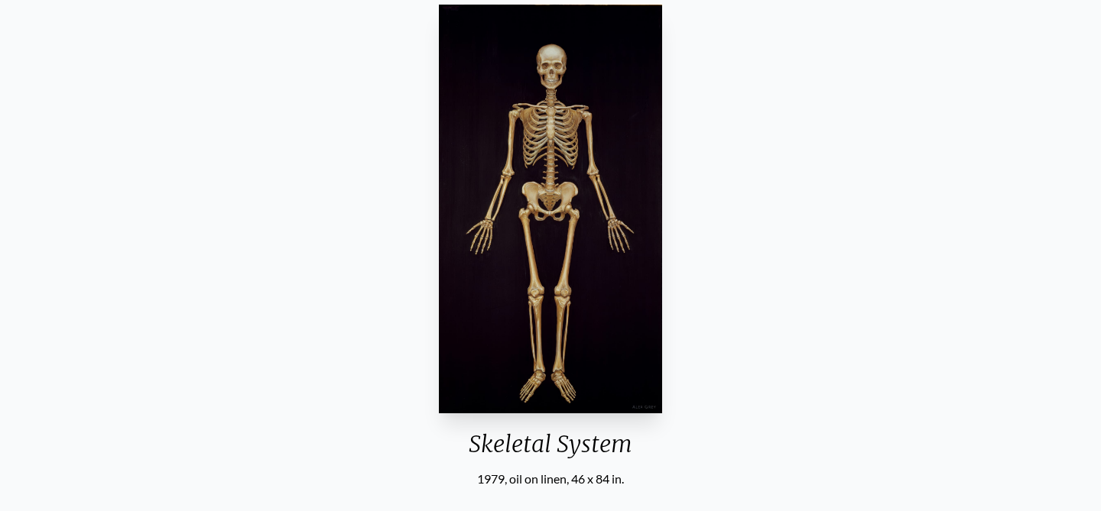
scroll to position [132, 0]
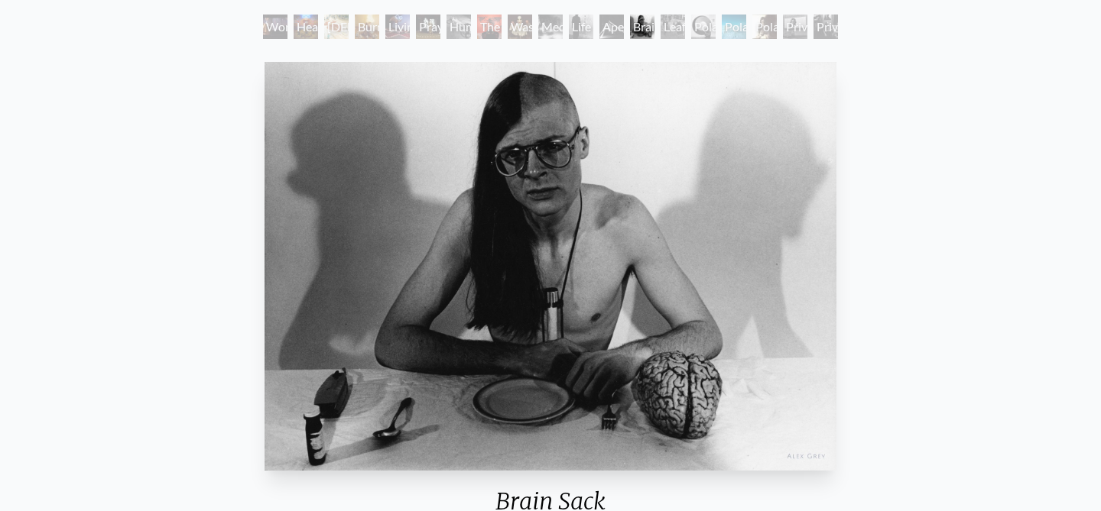
scroll to position [73, 0]
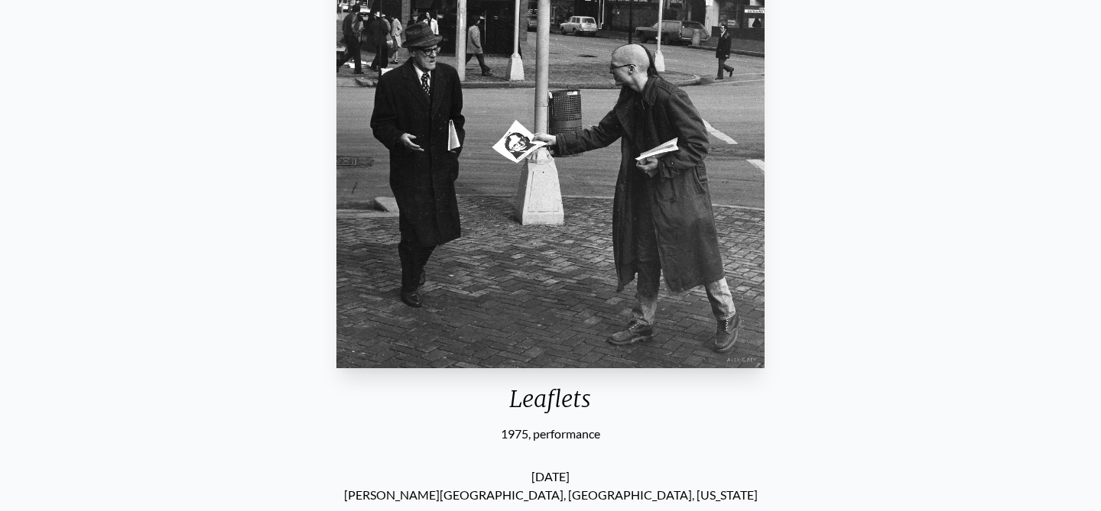
scroll to position [180, 0]
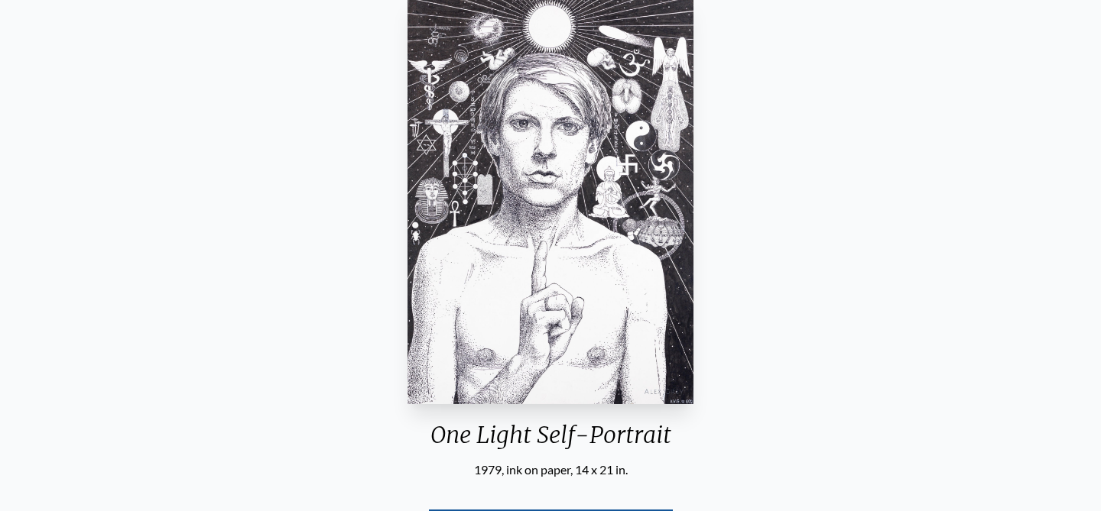
scroll to position [143, 0]
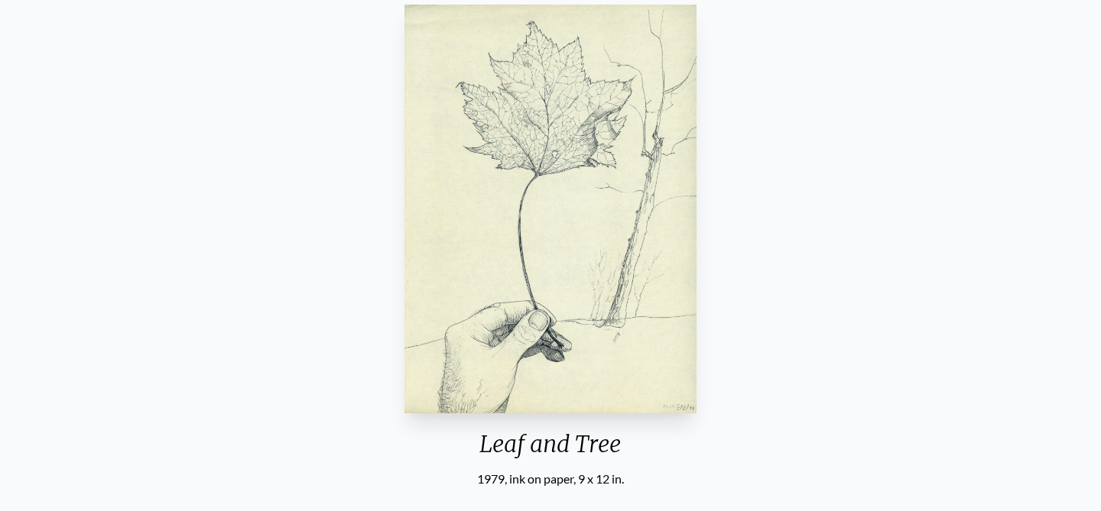
scroll to position [153, 0]
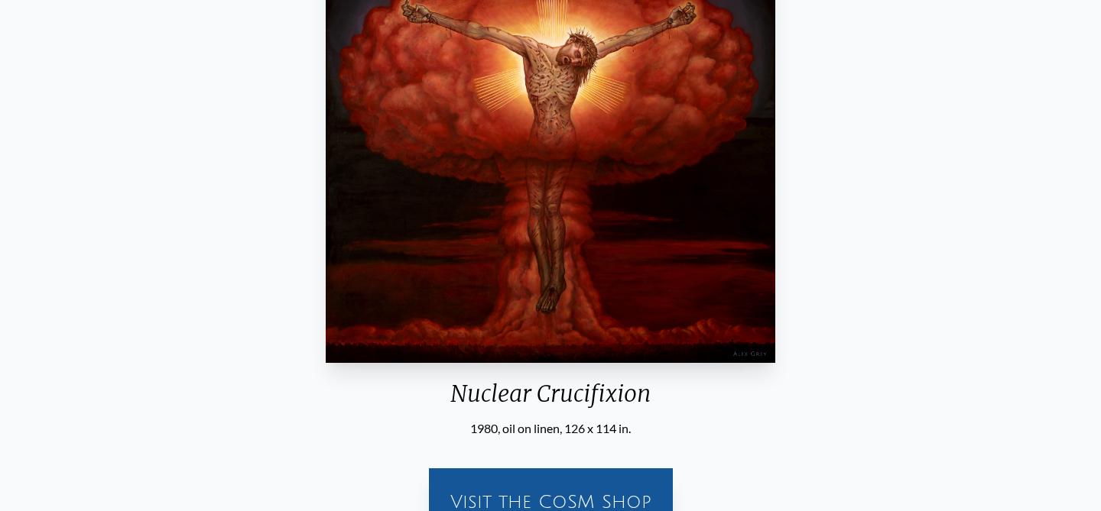
scroll to position [185, 0]
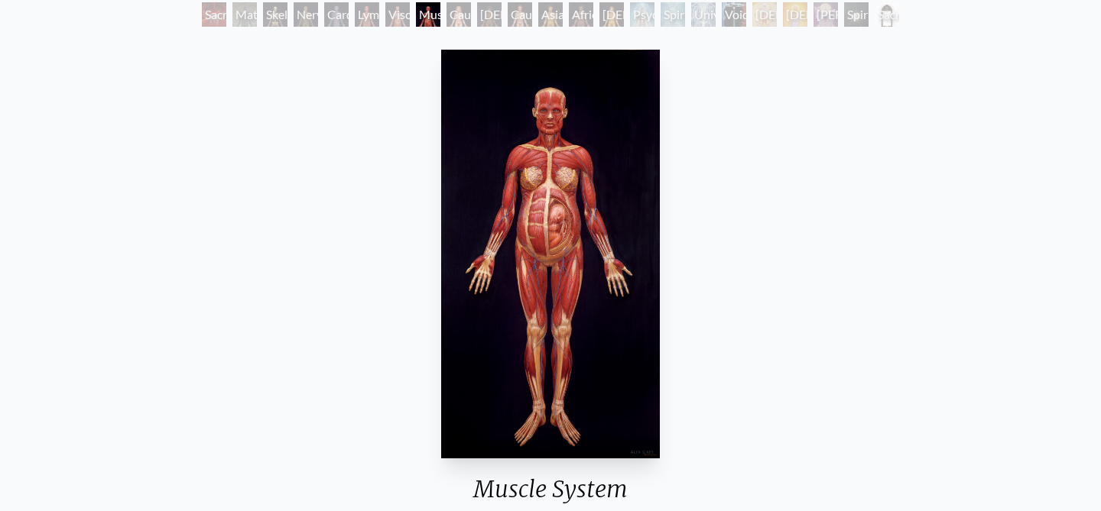
scroll to position [234, 0]
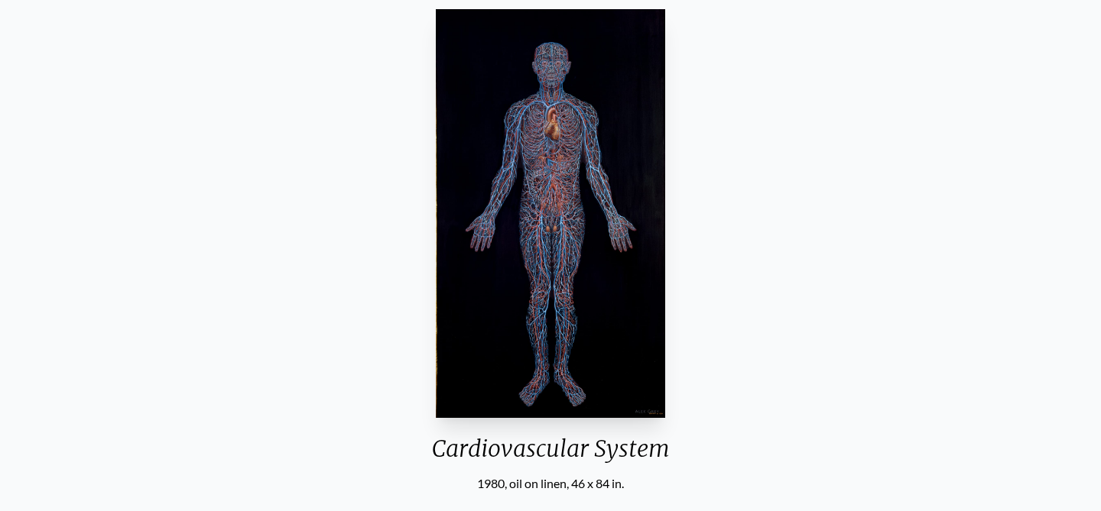
scroll to position [151, 0]
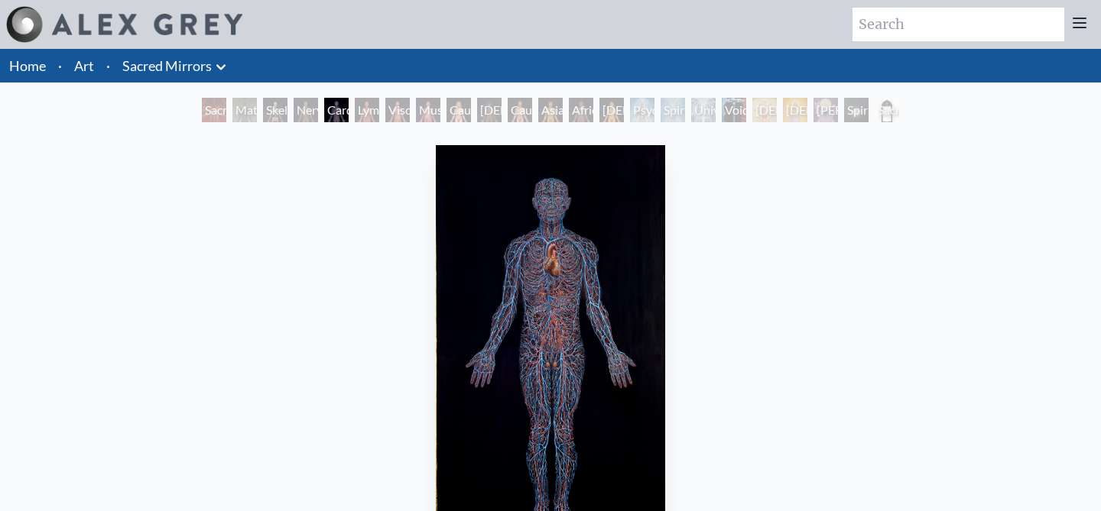
scroll to position [279, 0]
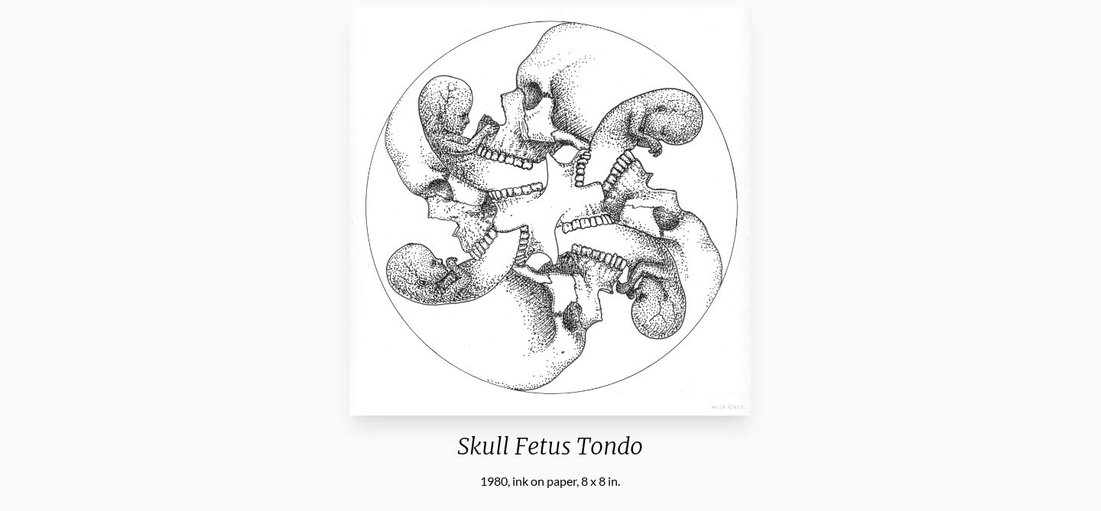
scroll to position [170, 0]
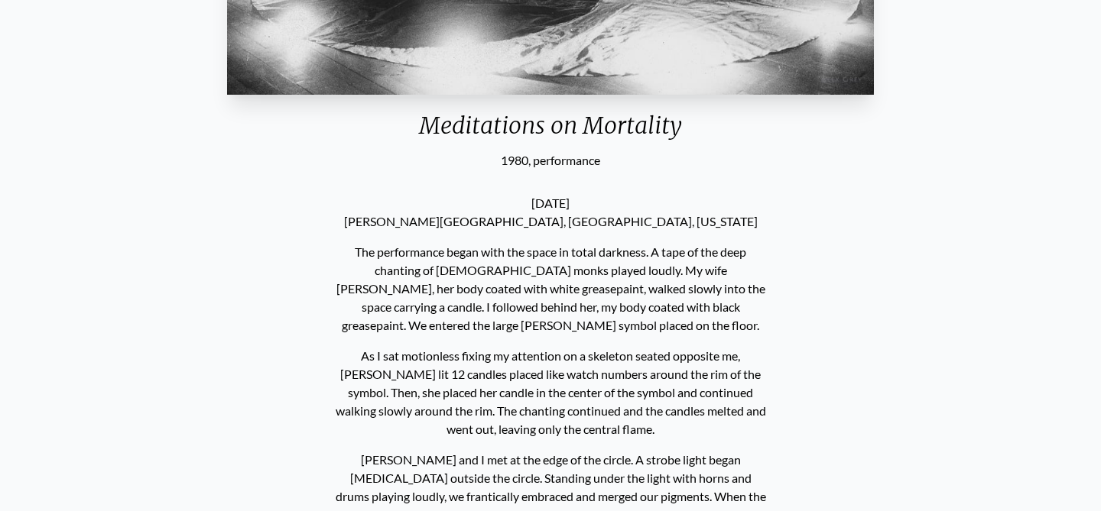
scroll to position [267, 0]
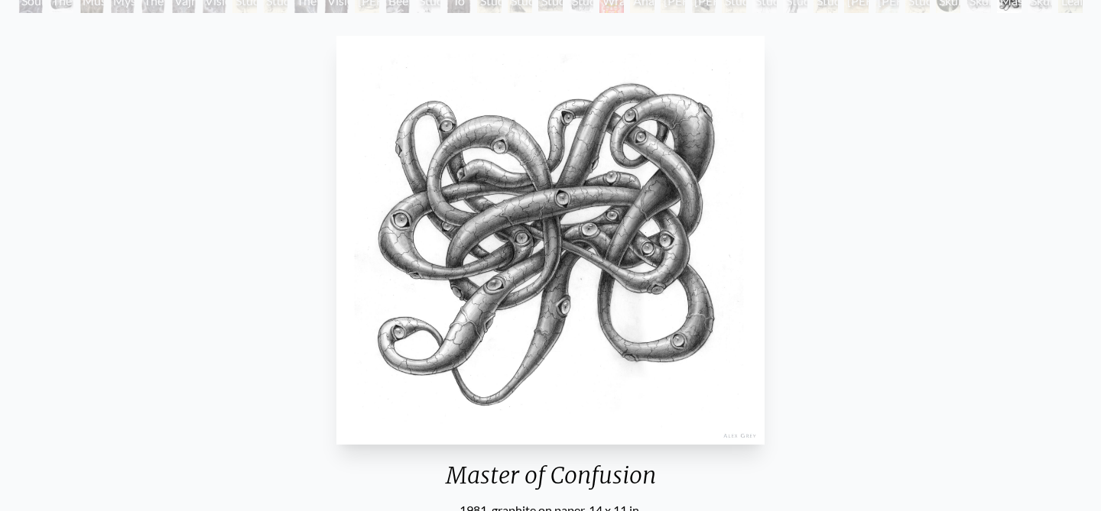
scroll to position [196, 0]
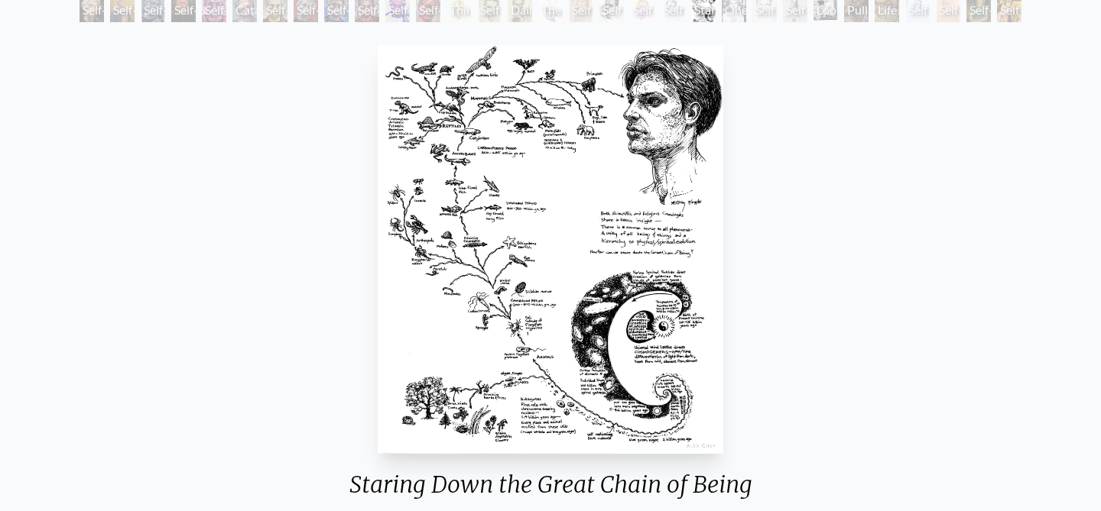
scroll to position [98, 0]
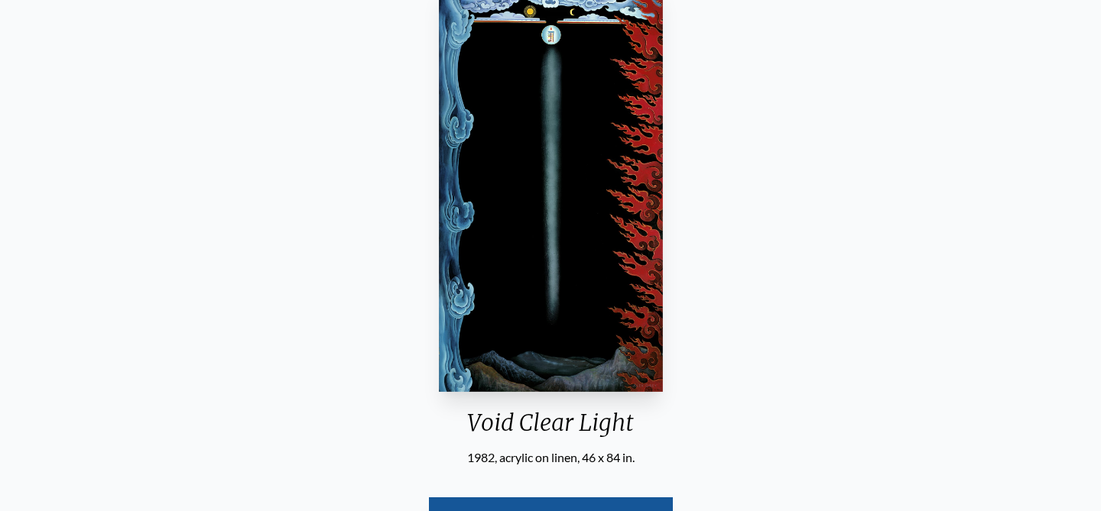
scroll to position [157, 0]
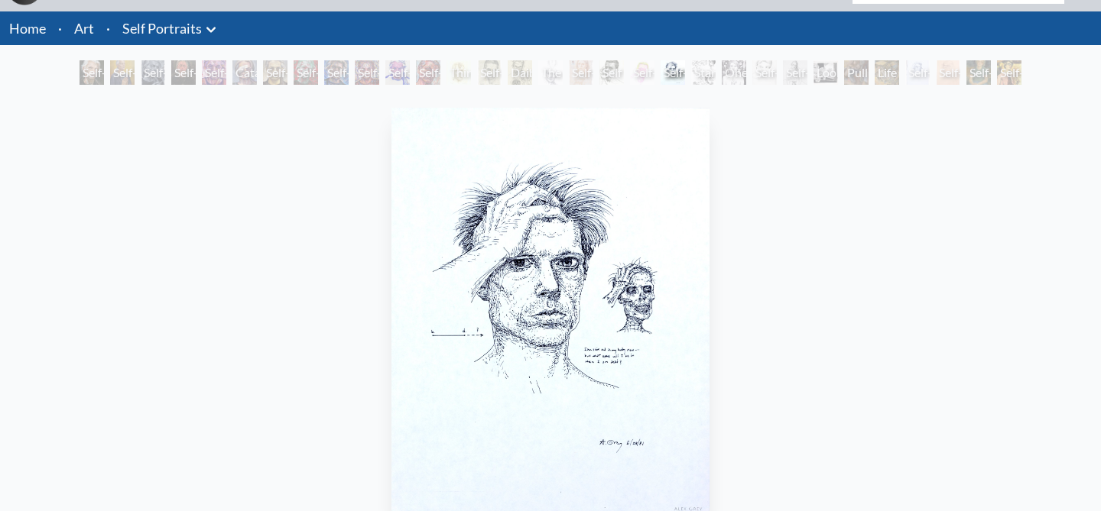
scroll to position [39, 0]
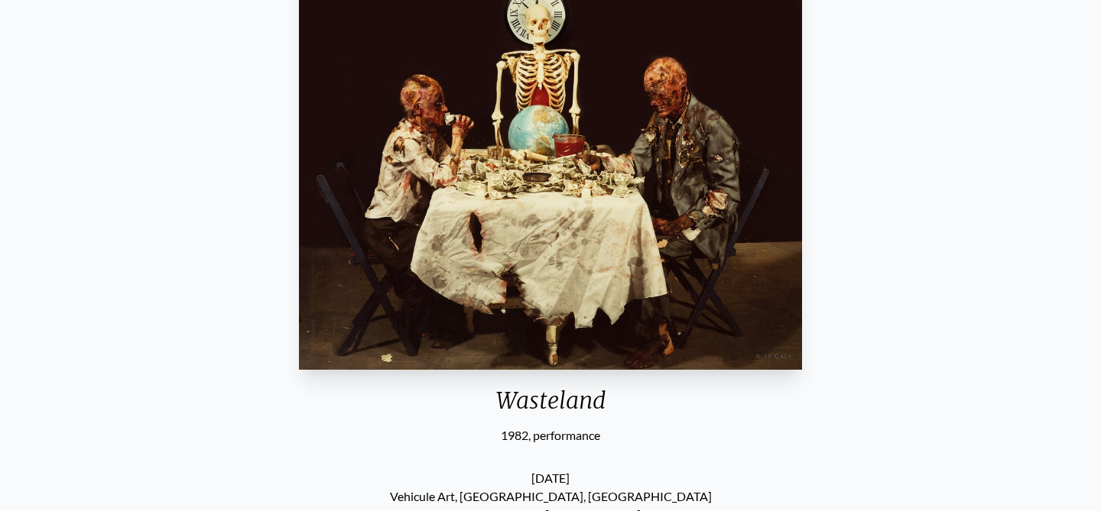
scroll to position [559, 0]
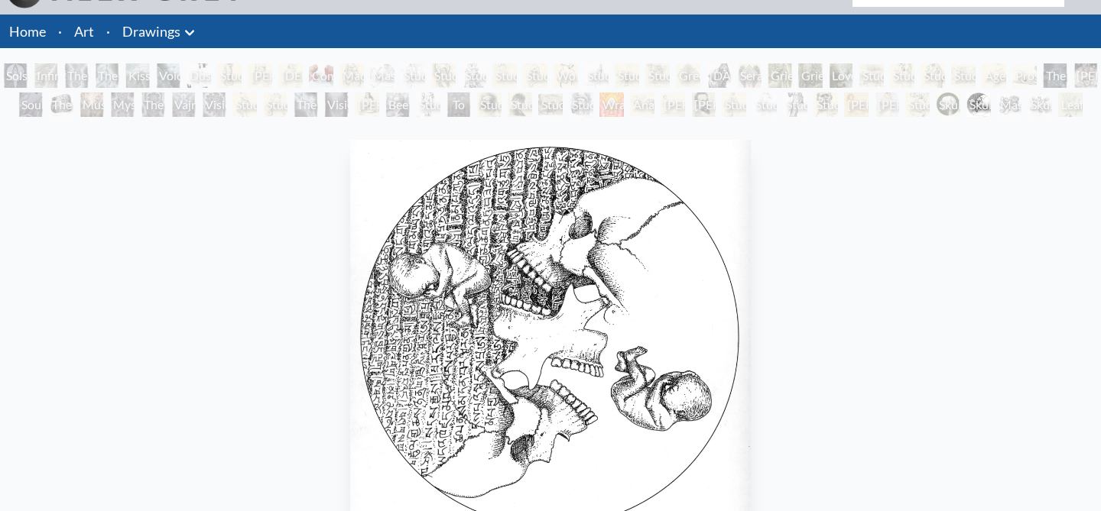
scroll to position [45, 0]
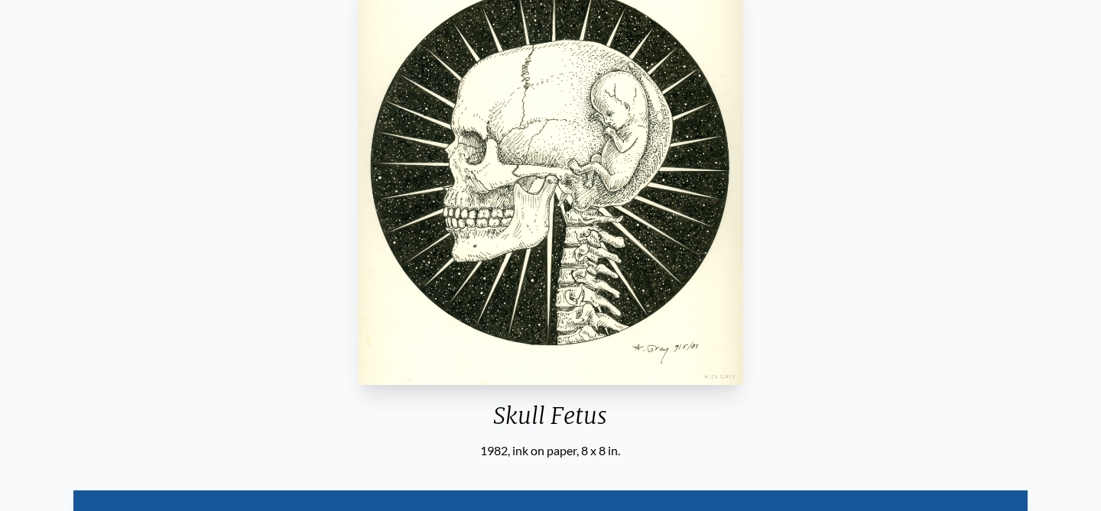
scroll to position [197, 0]
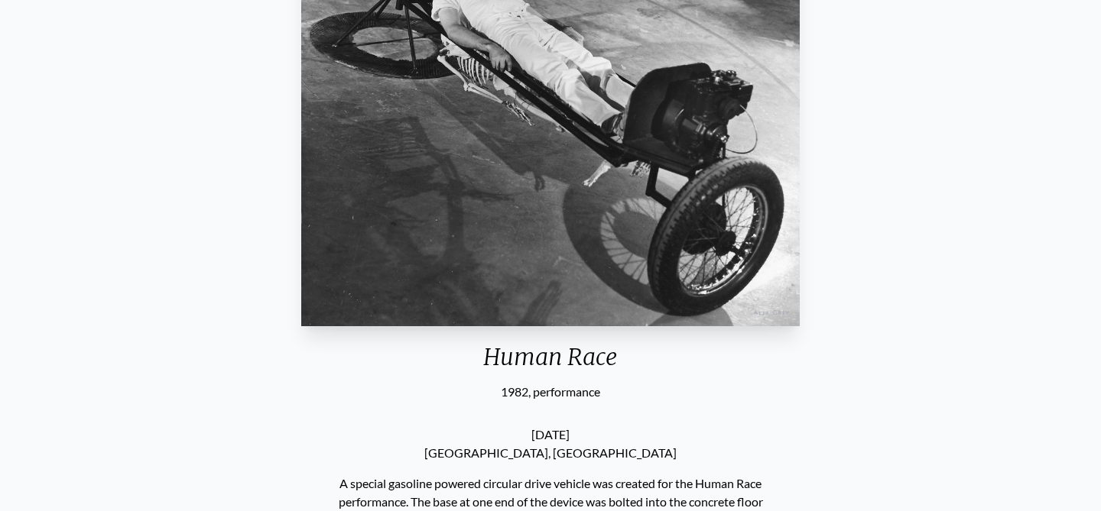
scroll to position [163, 0]
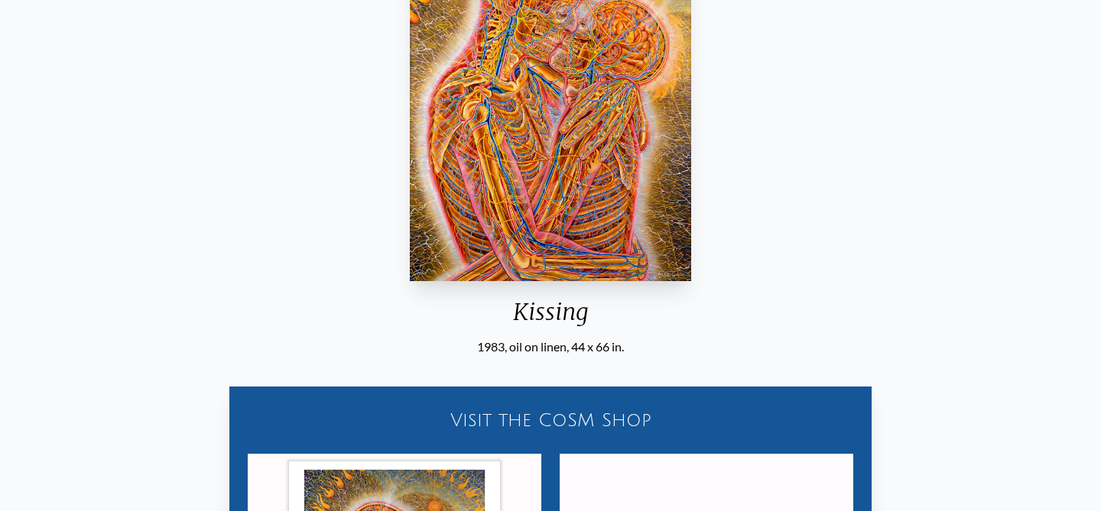
scroll to position [352, 0]
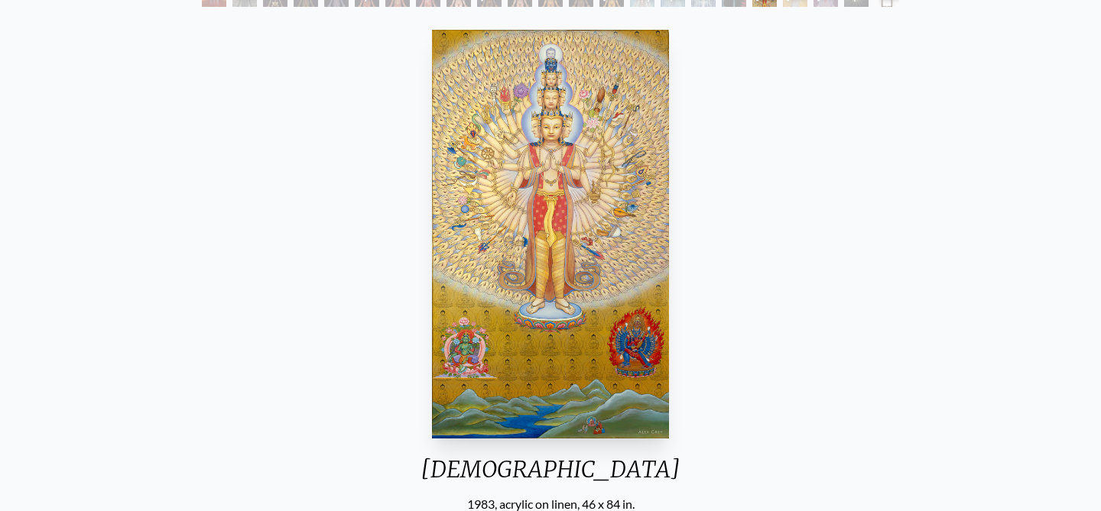
scroll to position [92, 0]
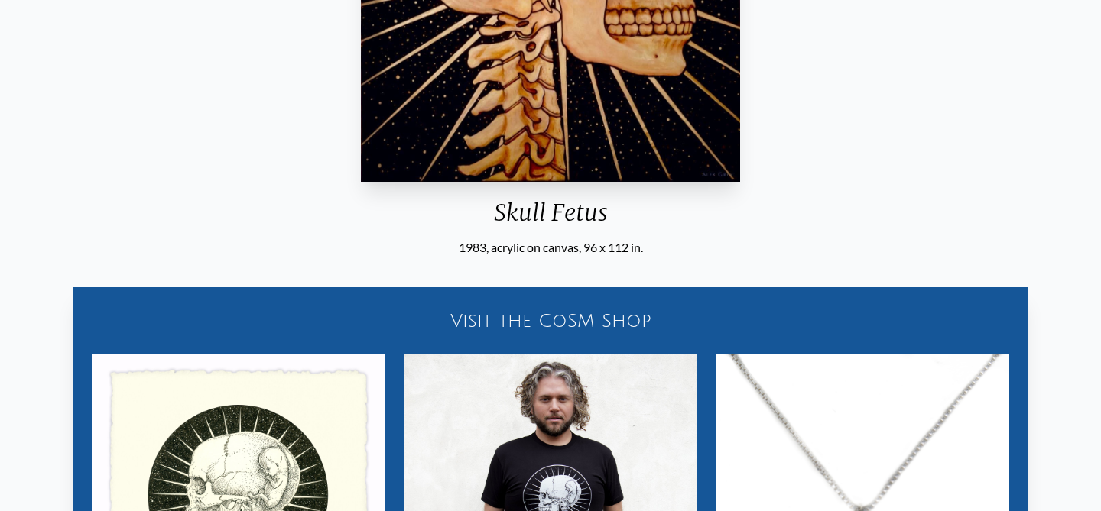
scroll to position [146, 0]
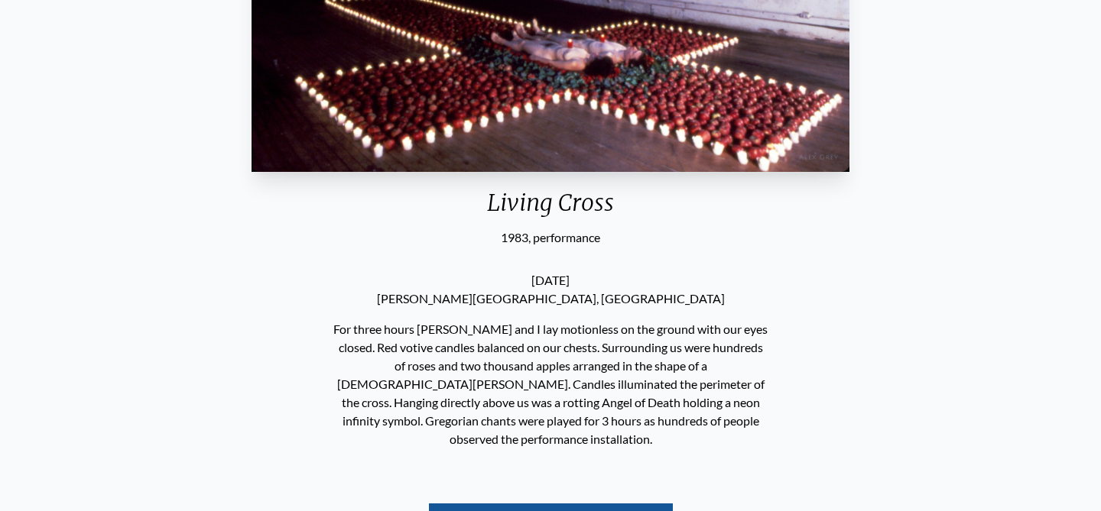
scroll to position [384, 0]
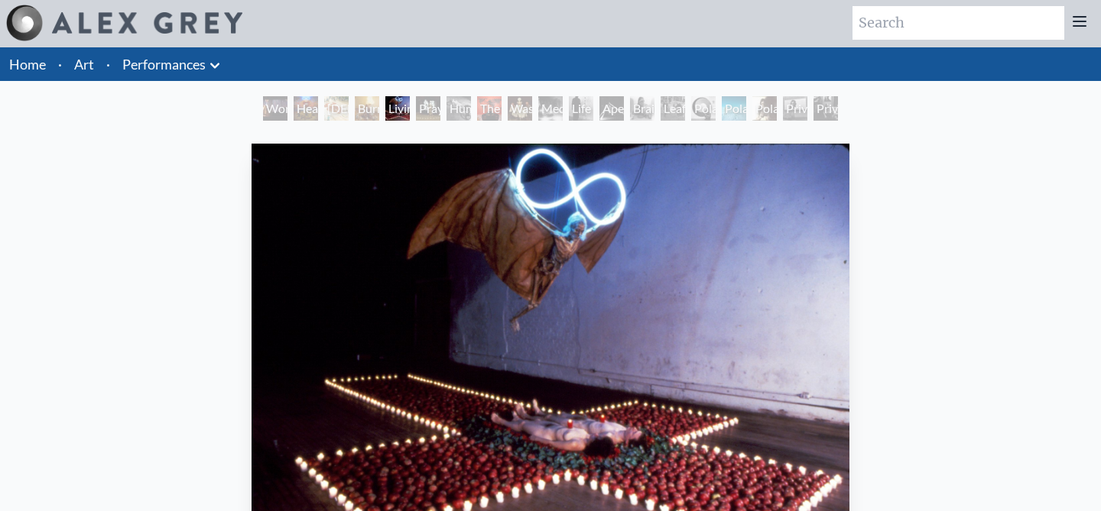
scroll to position [57, 0]
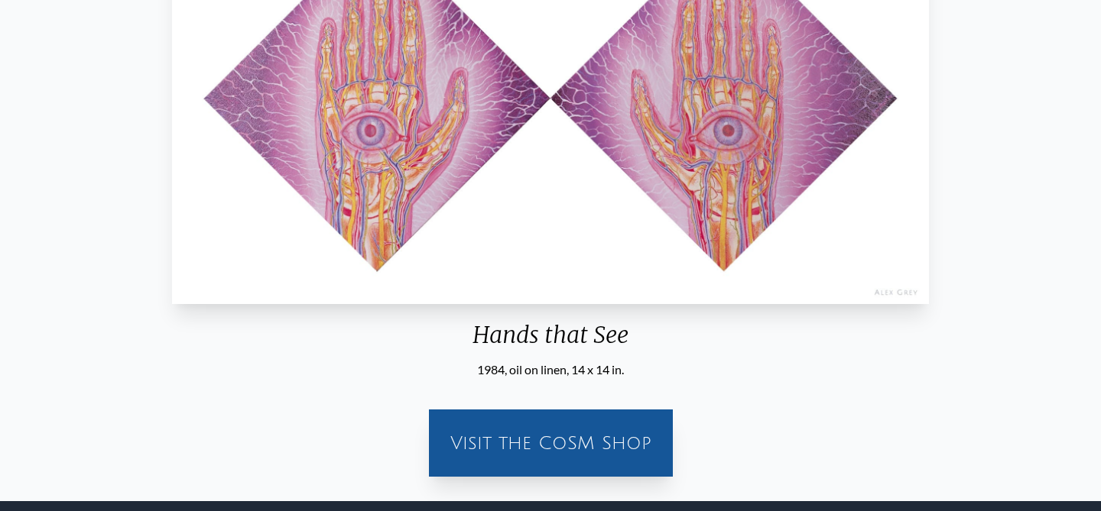
scroll to position [417, 0]
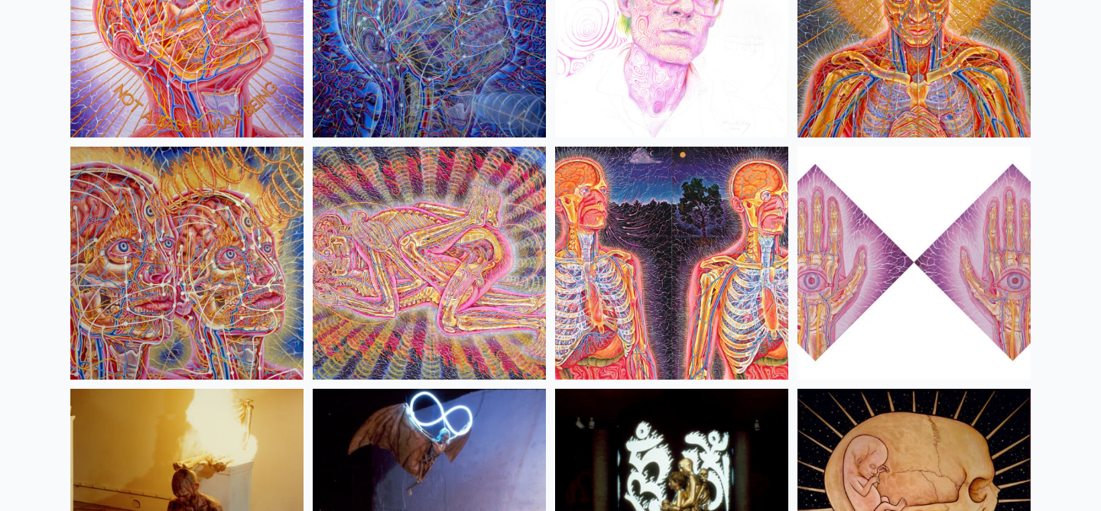
scroll to position [16979, 0]
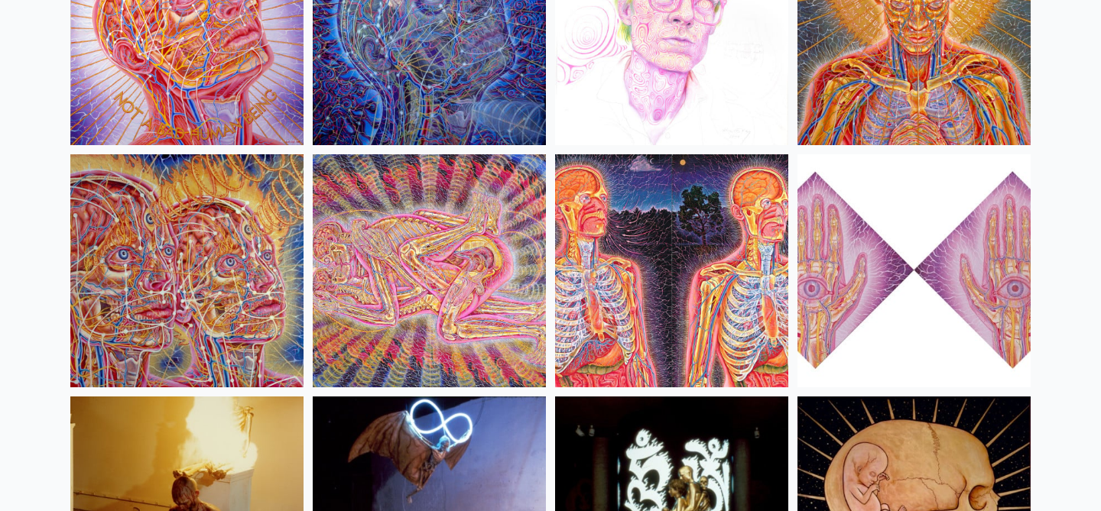
click at [467, 218] on img at bounding box center [429, 270] width 233 height 233
click at [166, 220] on img at bounding box center [186, 270] width 233 height 233
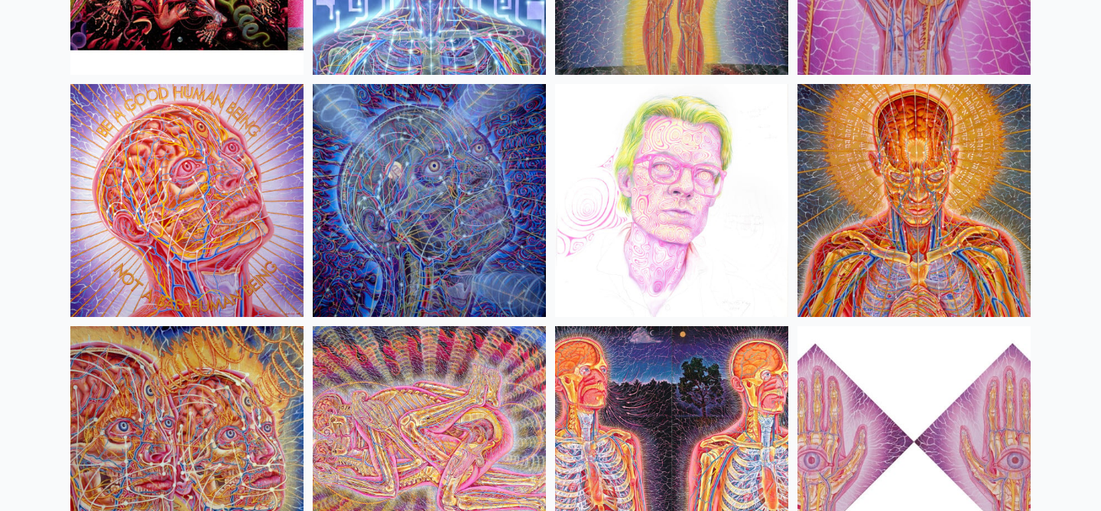
scroll to position [16804, 0]
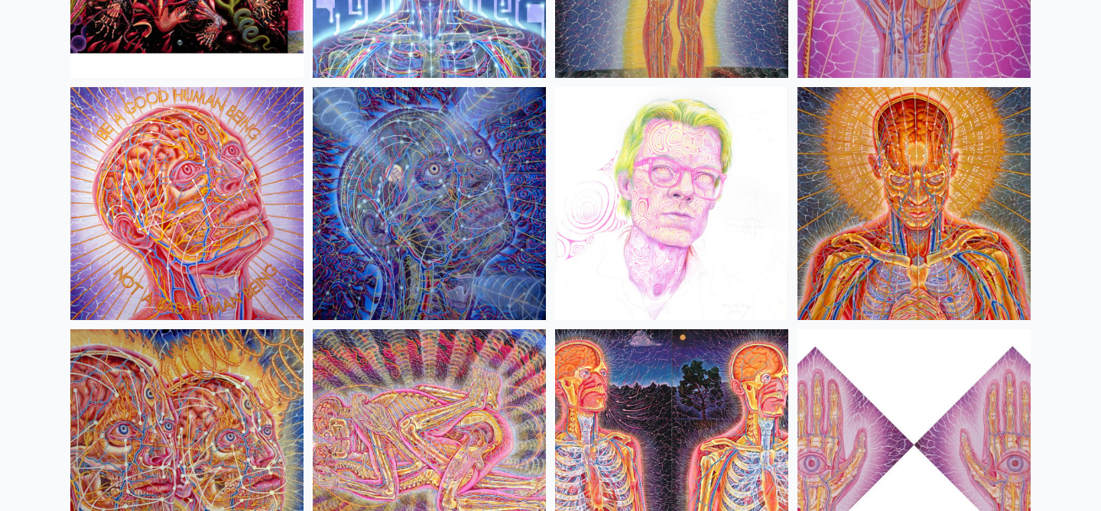
click at [860, 199] on img at bounding box center [913, 203] width 233 height 233
click at [633, 140] on img at bounding box center [671, 203] width 233 height 233
click at [412, 149] on img at bounding box center [429, 203] width 233 height 233
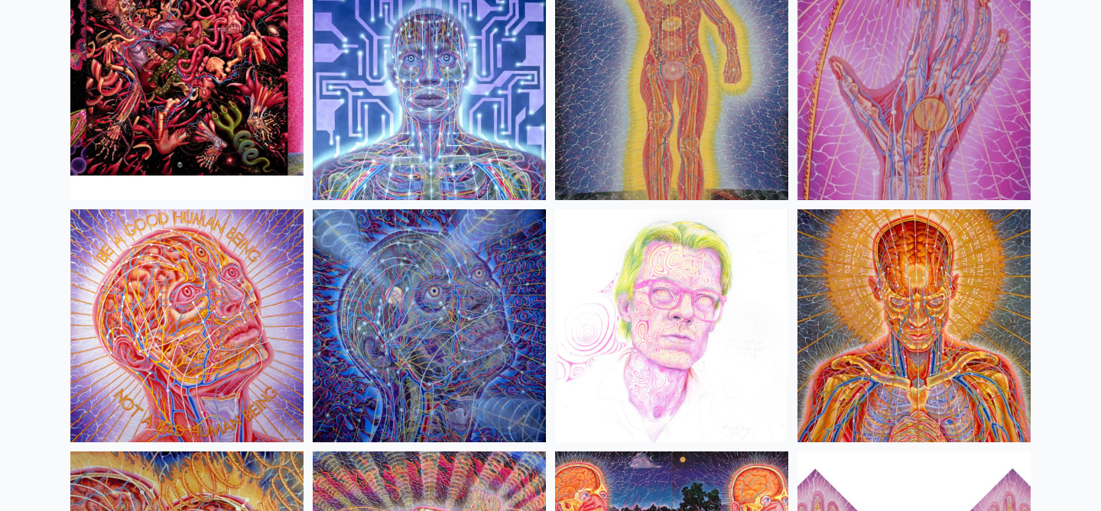
scroll to position [16542, 0]
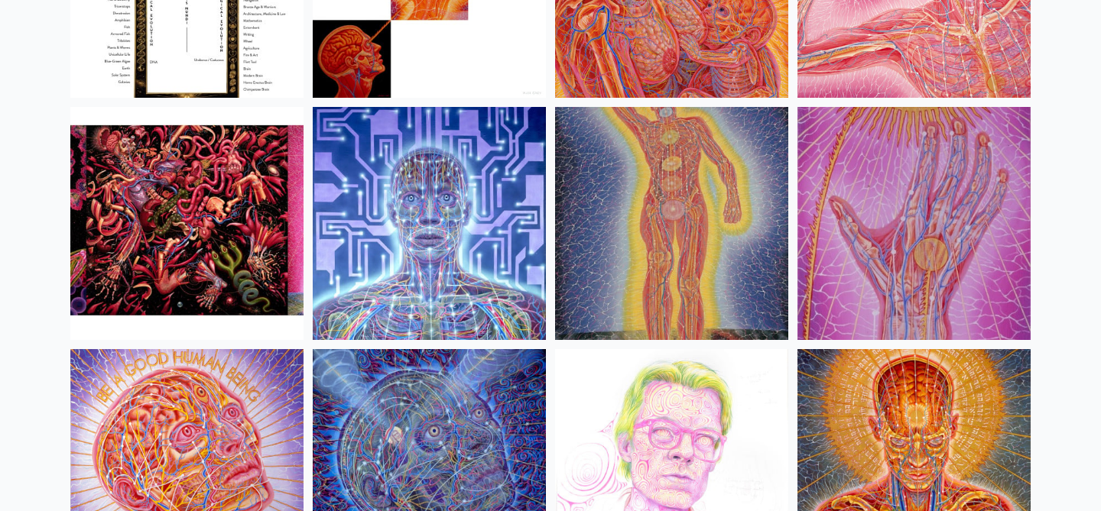
click at [683, 254] on img at bounding box center [671, 223] width 233 height 233
click at [216, 185] on img at bounding box center [186, 223] width 233 height 233
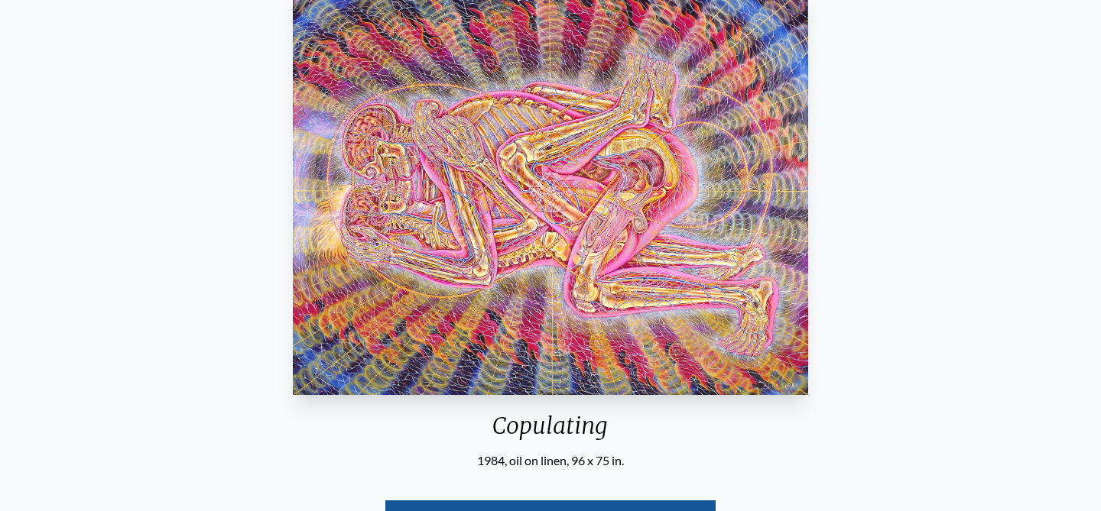
scroll to position [239, 0]
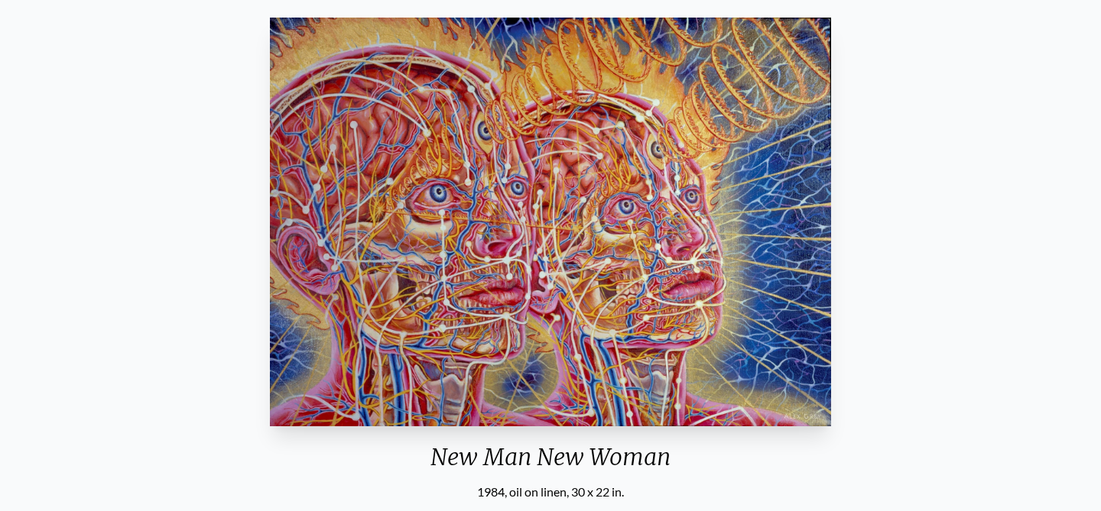
scroll to position [125, 0]
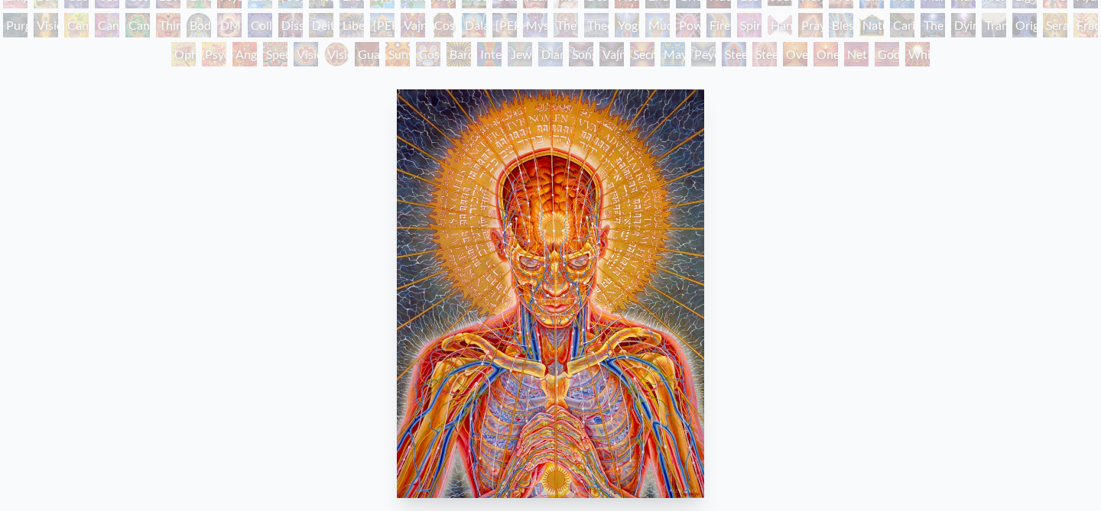
scroll to position [174, 0]
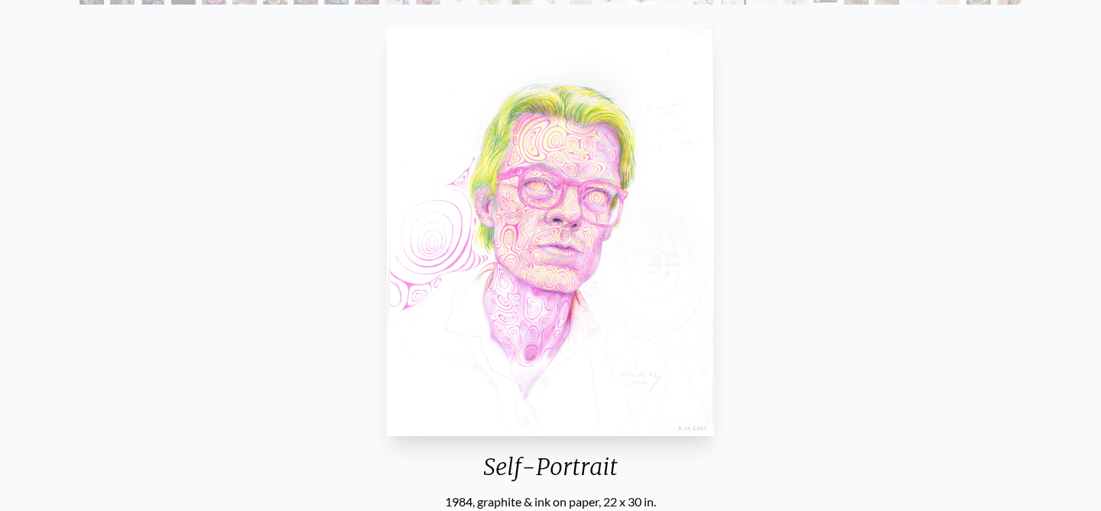
scroll to position [158, 0]
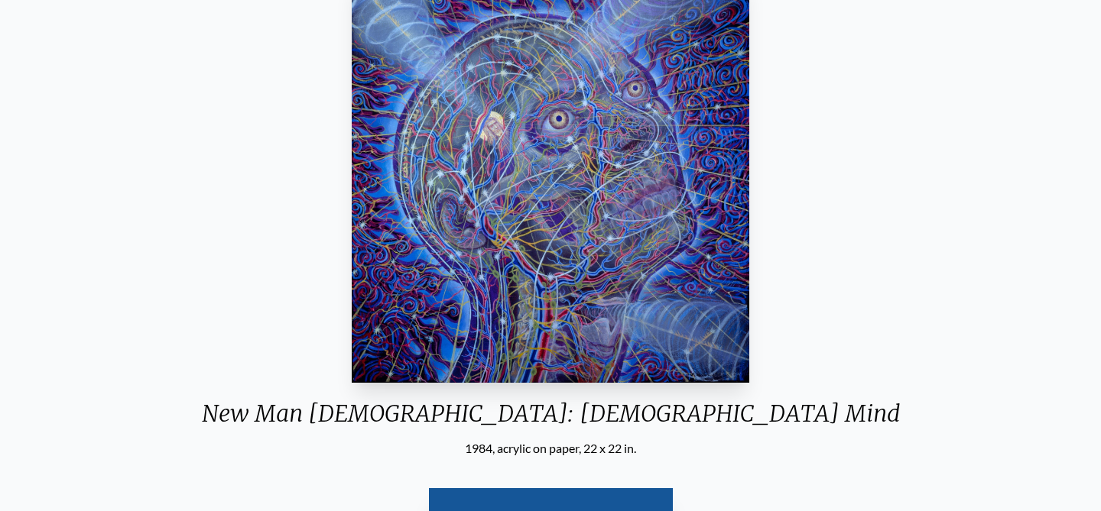
scroll to position [172, 0]
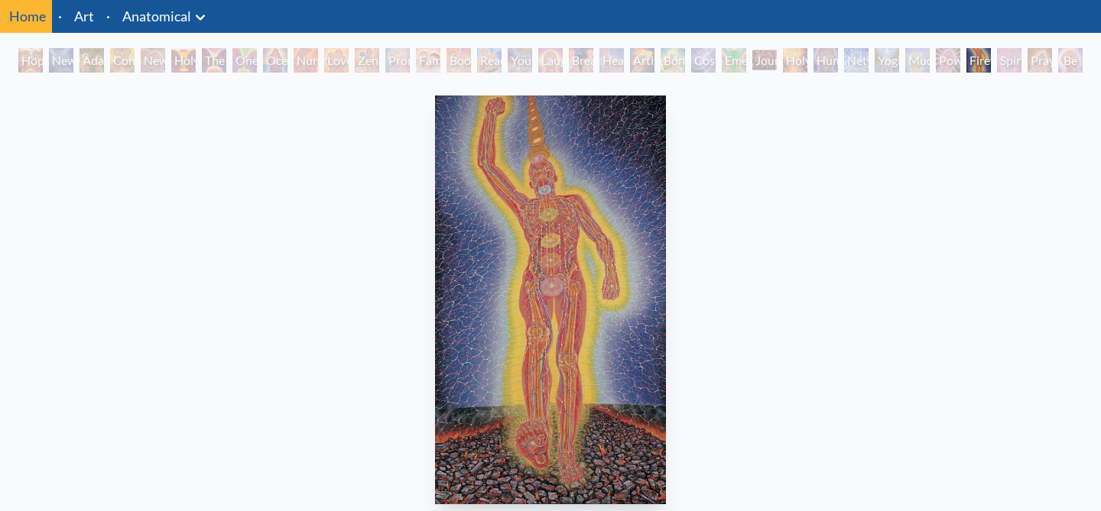
scroll to position [53, 0]
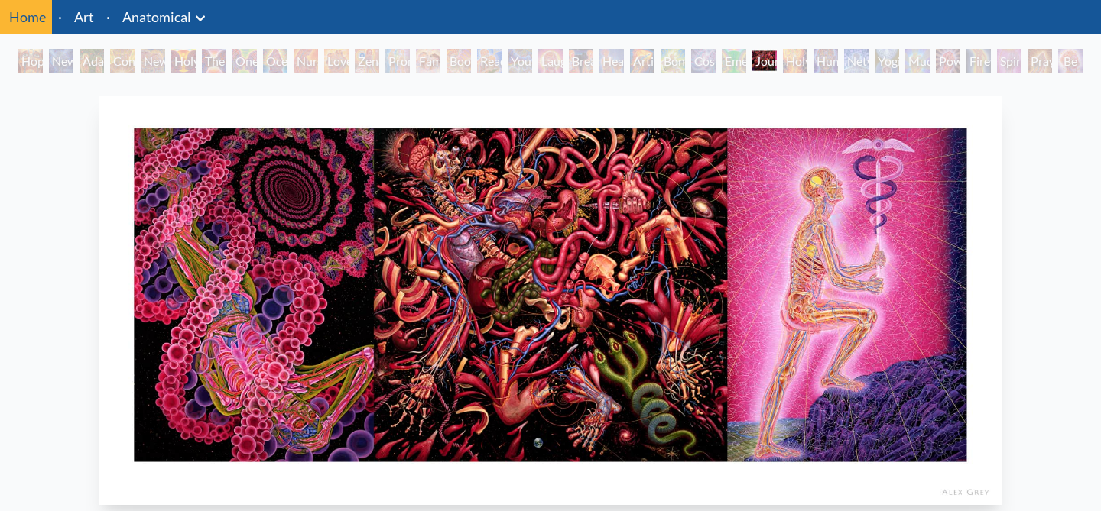
scroll to position [60, 0]
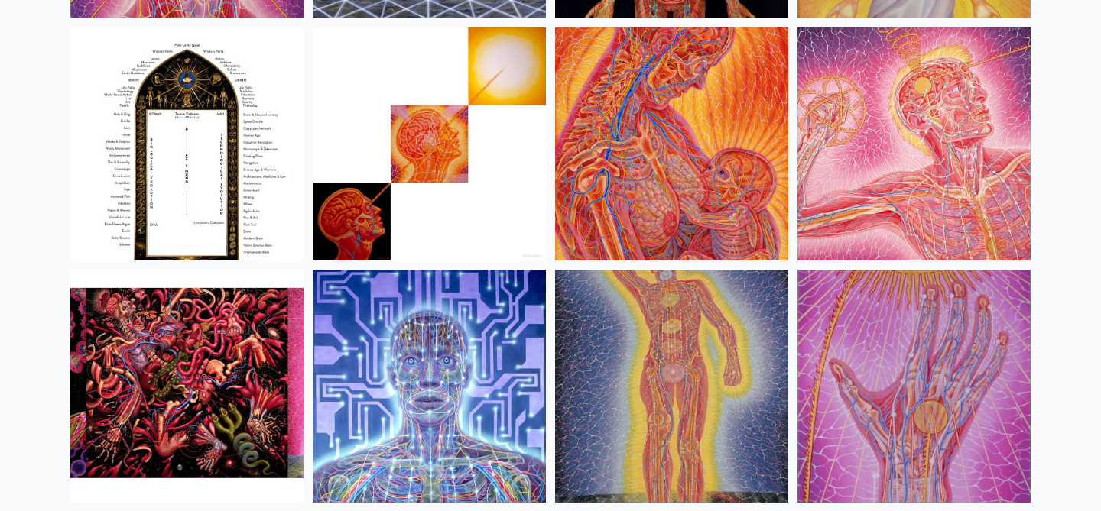
scroll to position [16377, 0]
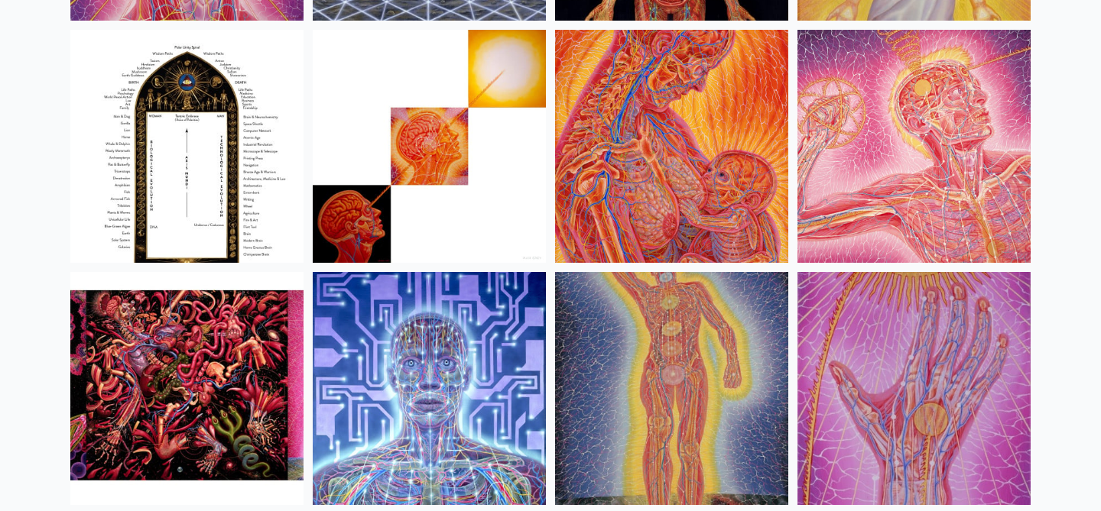
click at [618, 107] on img at bounding box center [671, 146] width 233 height 233
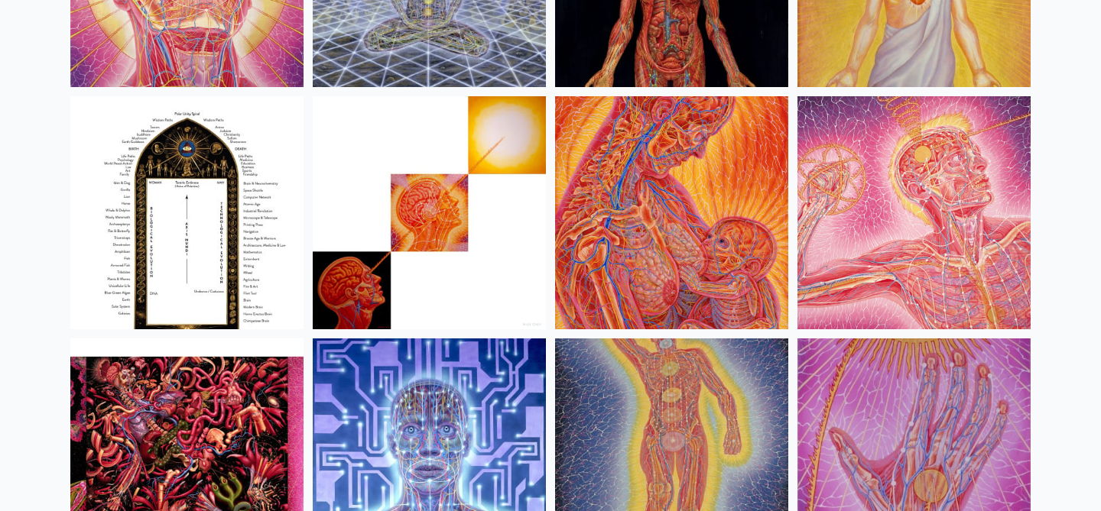
scroll to position [16309, 0]
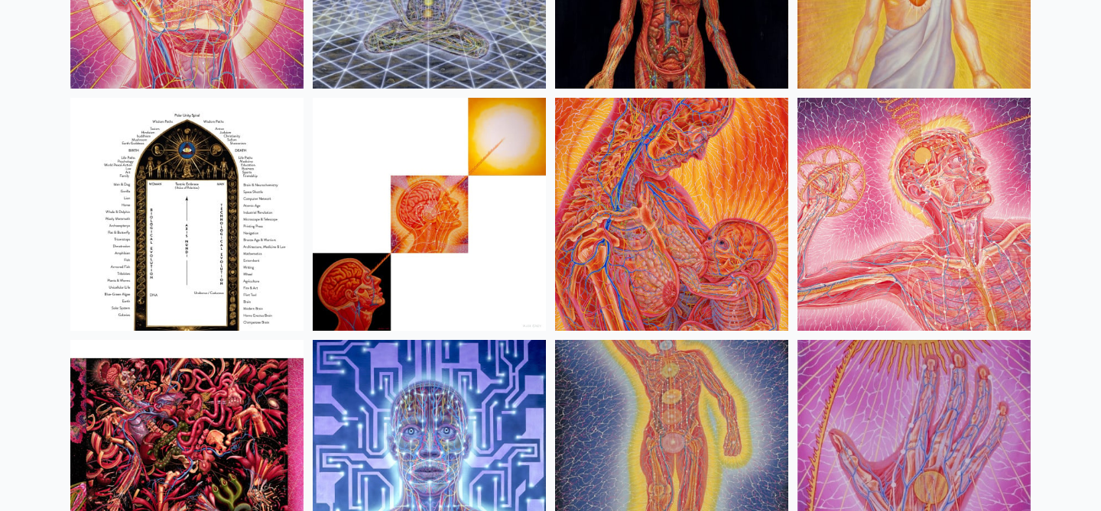
click at [417, 196] on img at bounding box center [429, 214] width 233 height 233
click at [156, 197] on img at bounding box center [186, 214] width 233 height 233
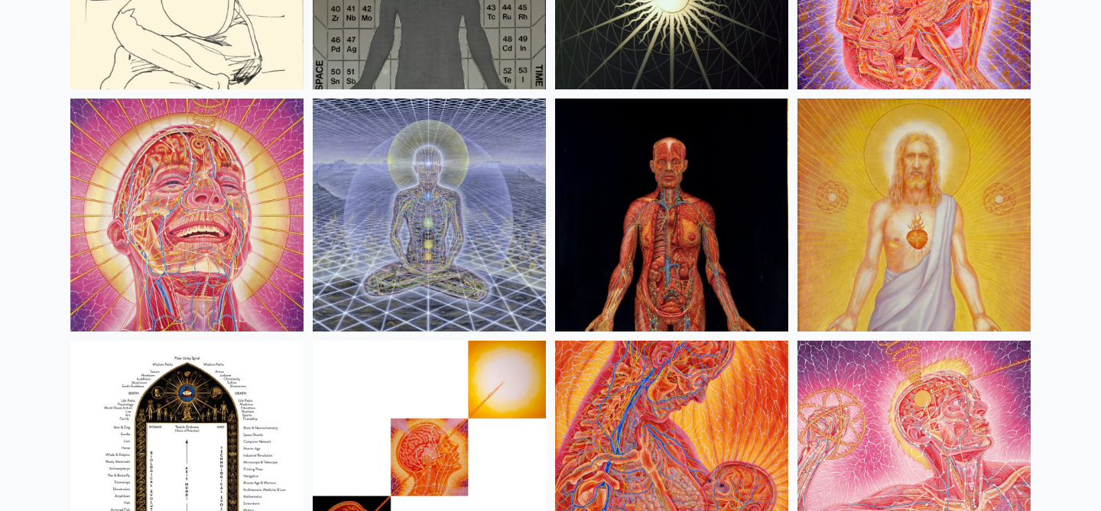
scroll to position [16063, 0]
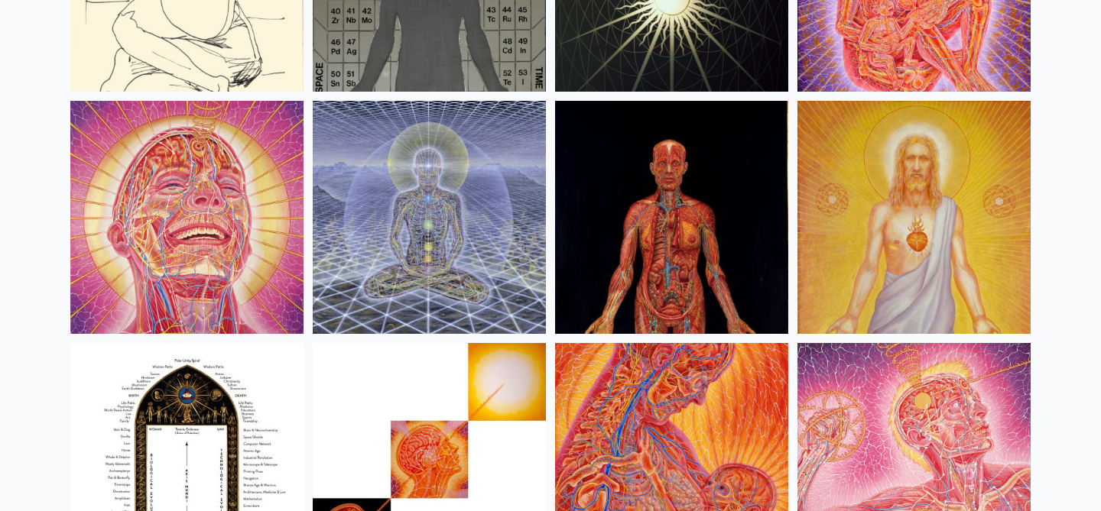
click at [755, 229] on img at bounding box center [671, 217] width 233 height 233
click at [384, 160] on img at bounding box center [429, 217] width 233 height 233
click at [211, 219] on img at bounding box center [186, 217] width 233 height 233
click at [195, 225] on img at bounding box center [186, 217] width 233 height 233
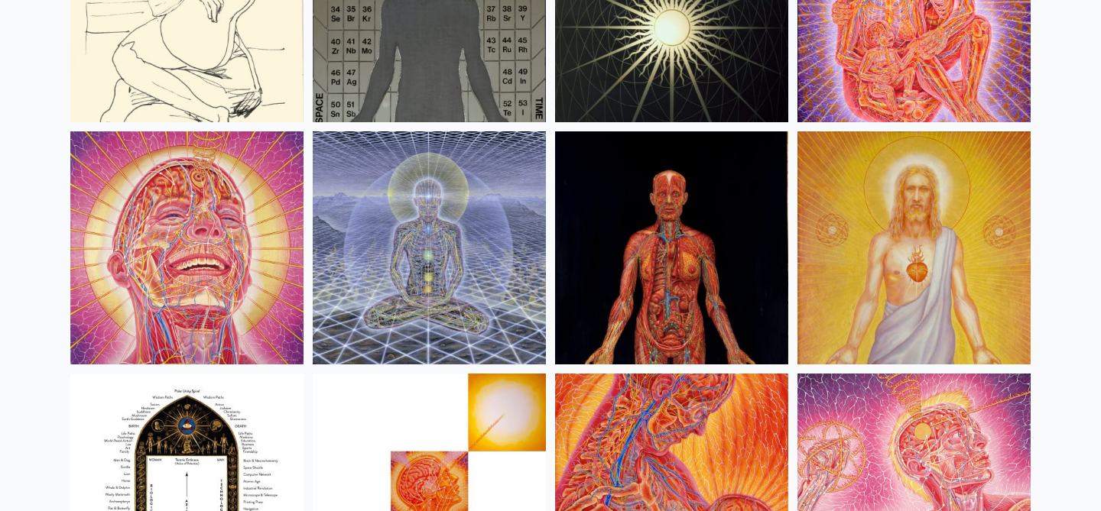
scroll to position [16008, 0]
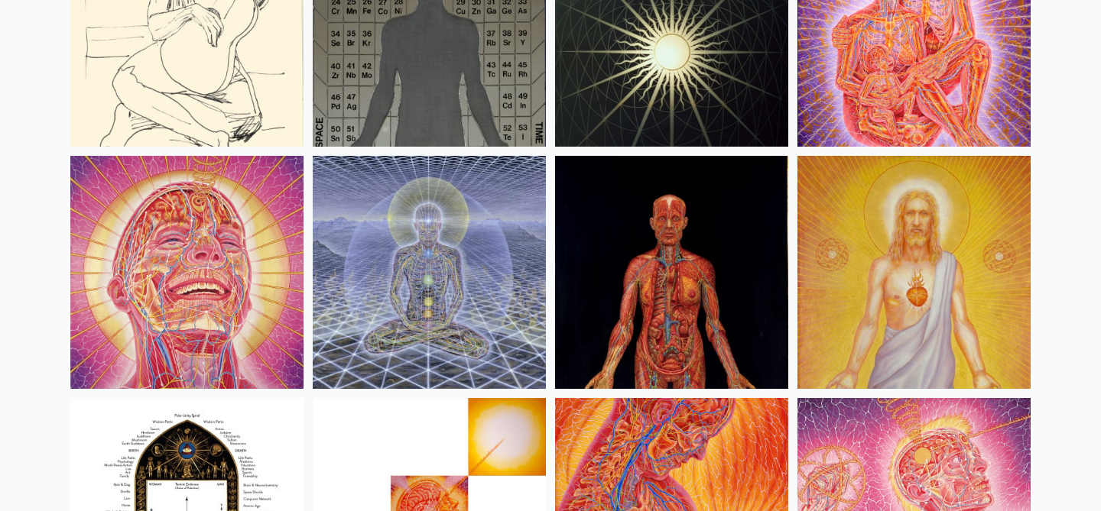
click at [180, 263] on img at bounding box center [186, 272] width 233 height 233
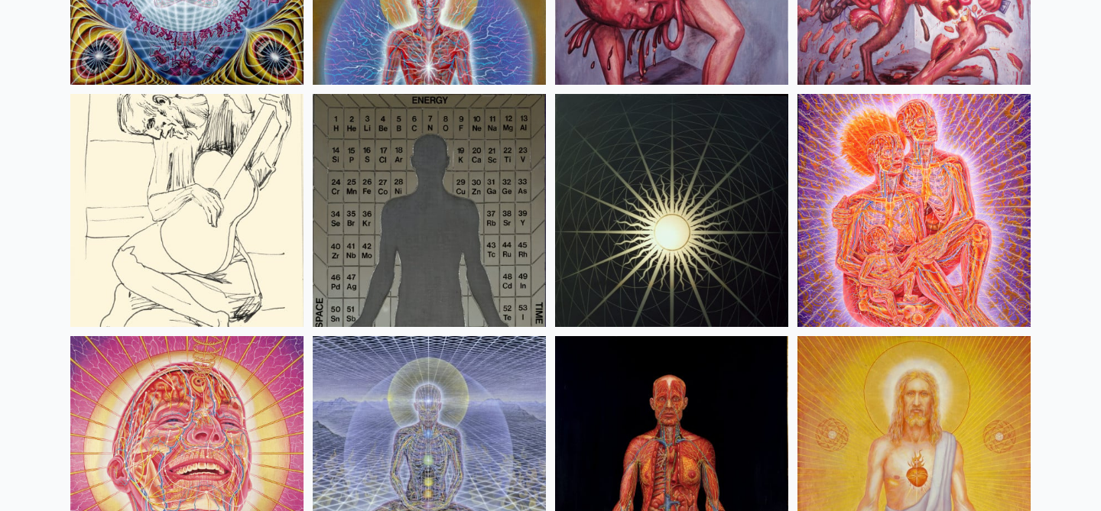
scroll to position [15826, 0]
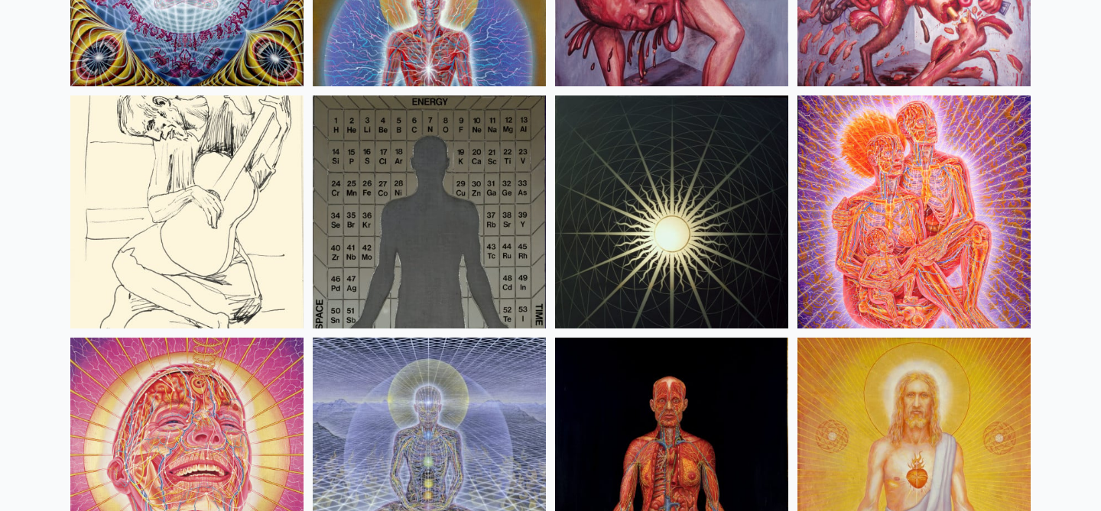
click at [423, 181] on img at bounding box center [429, 212] width 233 height 233
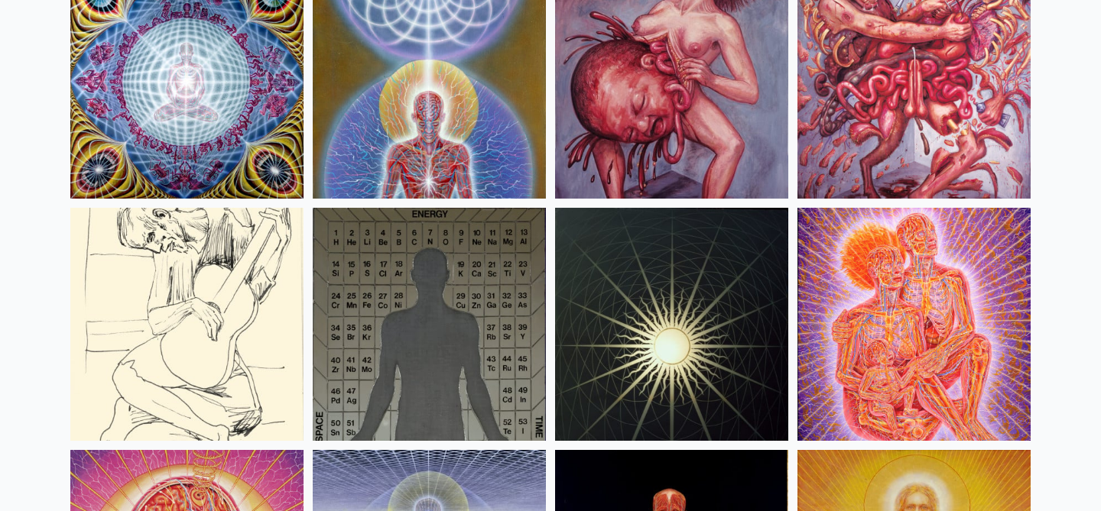
scroll to position [15736, 0]
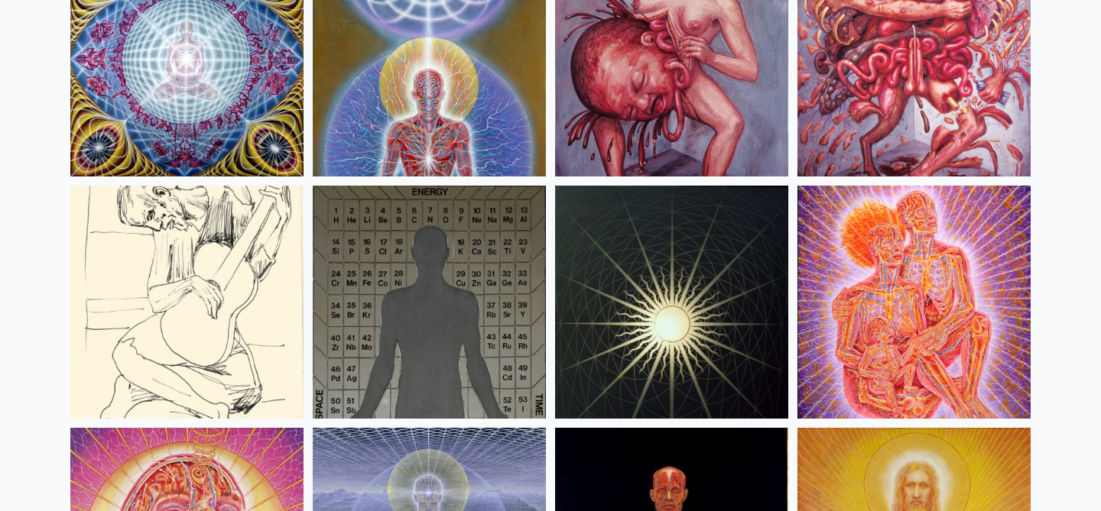
click at [246, 258] on img at bounding box center [186, 302] width 233 height 233
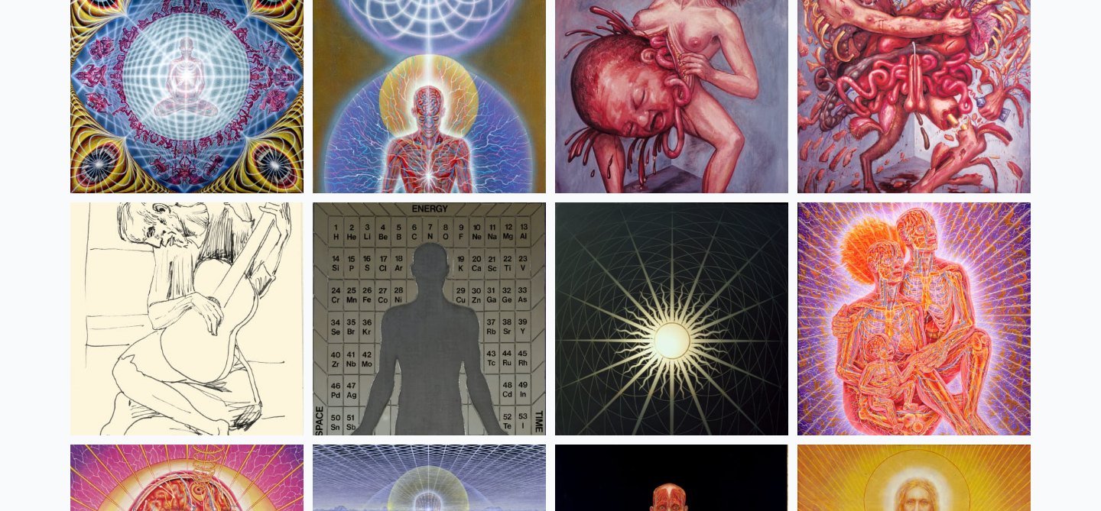
click at [886, 311] on img at bounding box center [913, 319] width 233 height 233
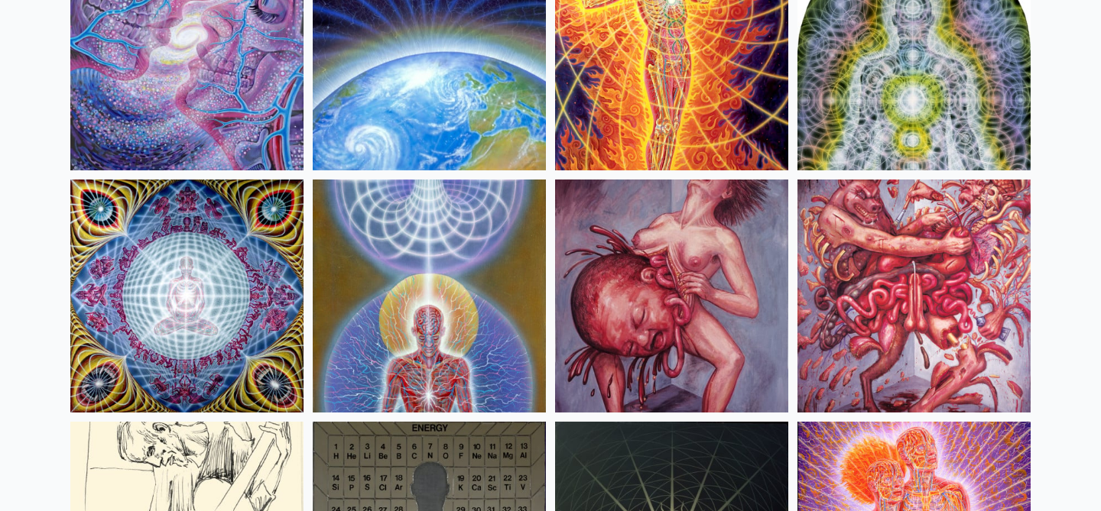
scroll to position [15491, 0]
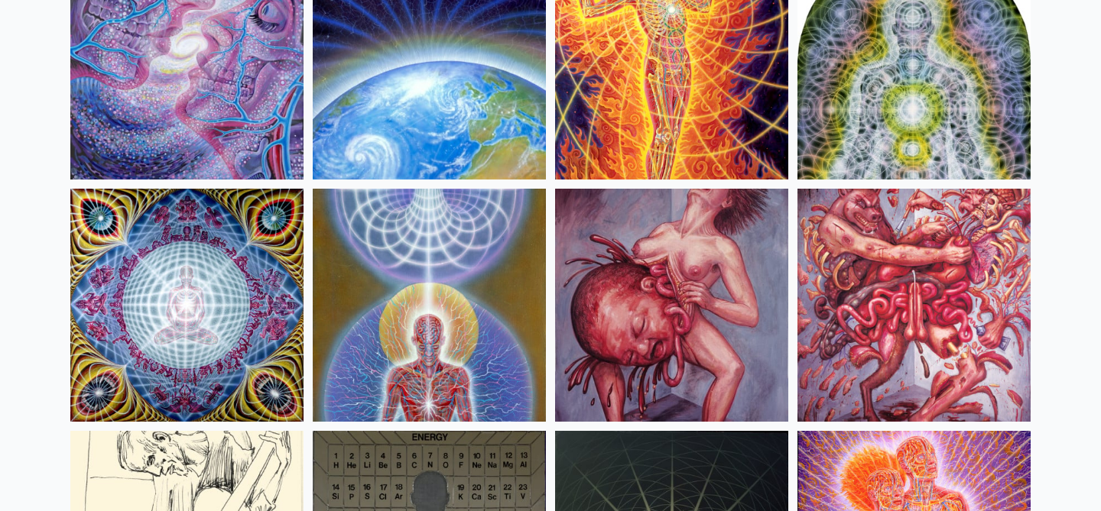
click at [371, 245] on img at bounding box center [429, 305] width 233 height 233
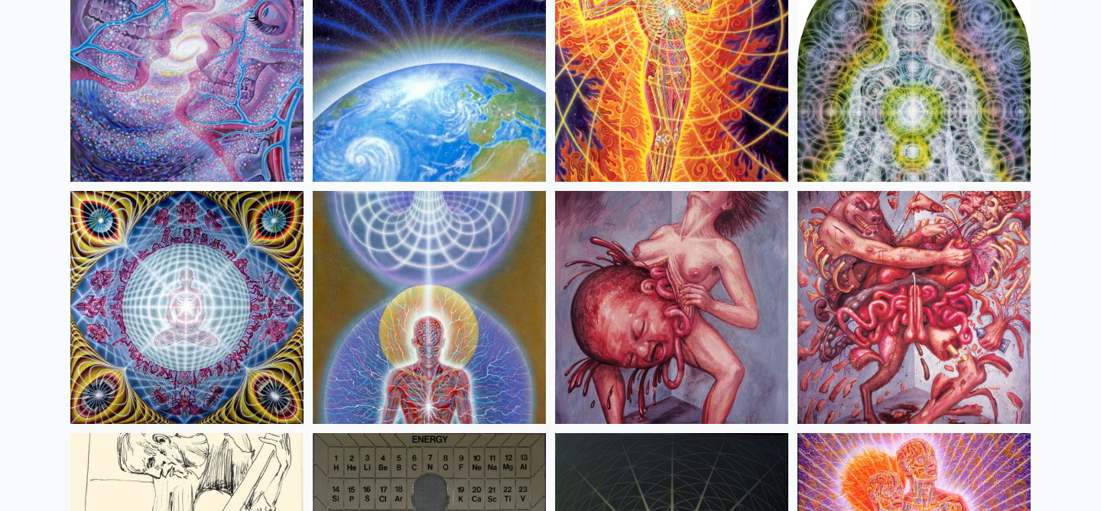
scroll to position [15488, 0]
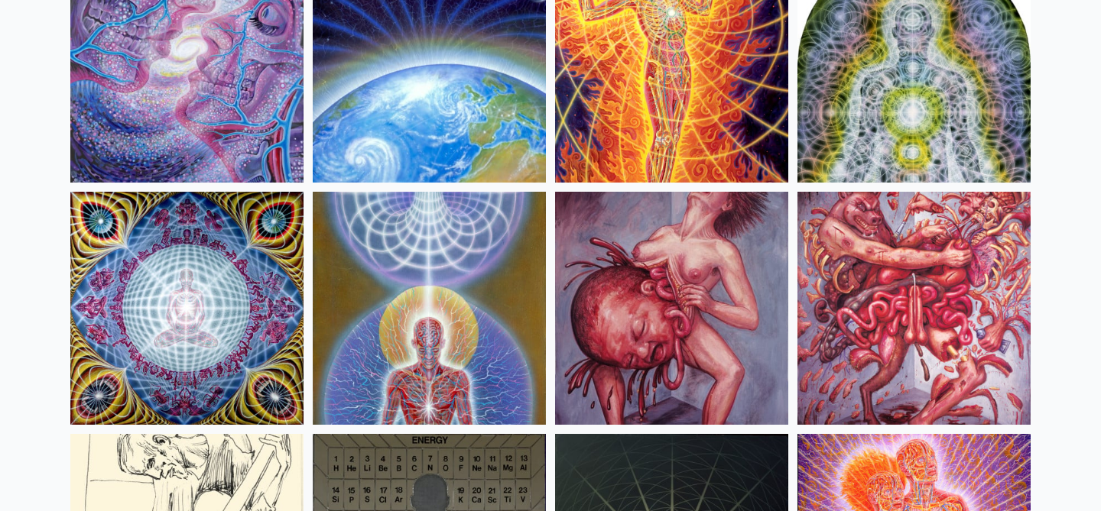
click at [227, 355] on img at bounding box center [186, 308] width 233 height 233
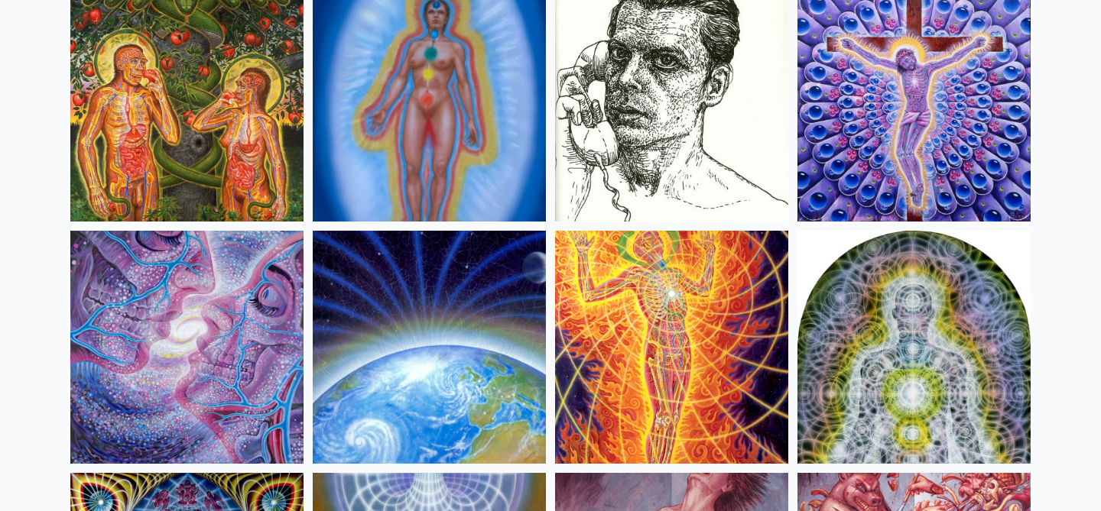
scroll to position [15205, 0]
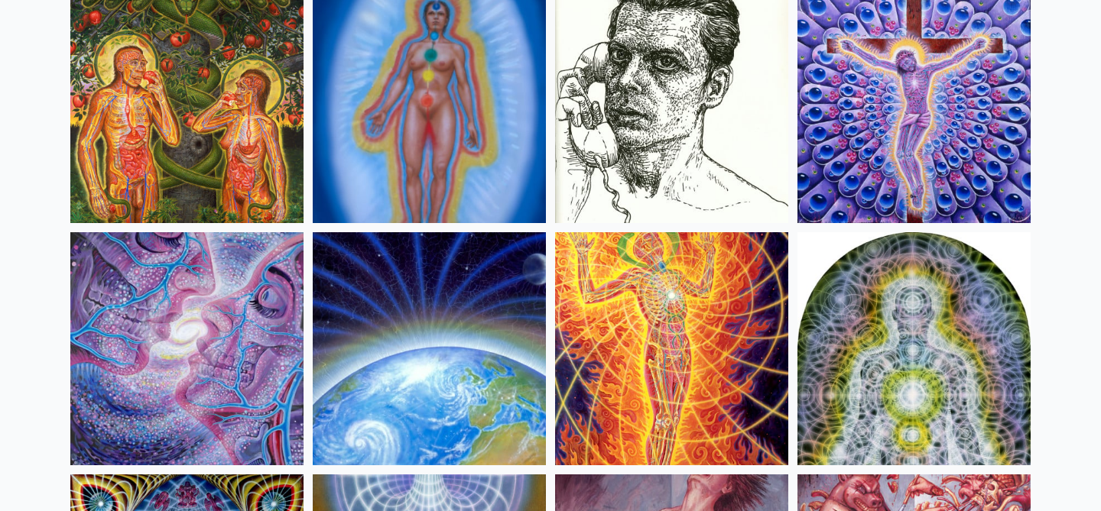
click at [459, 388] on img at bounding box center [429, 348] width 233 height 233
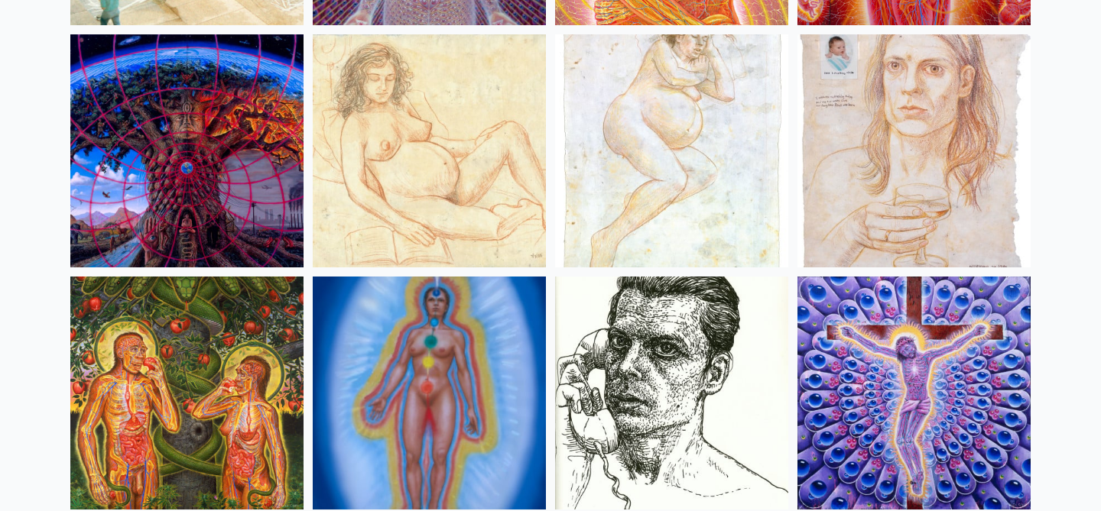
scroll to position [14897, 0]
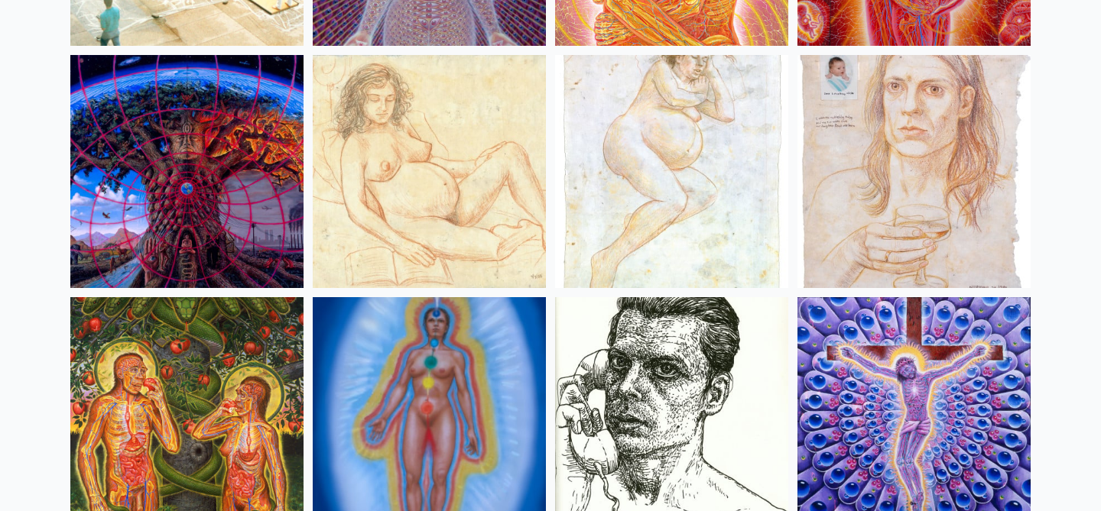
click at [842, 161] on img at bounding box center [913, 171] width 233 height 233
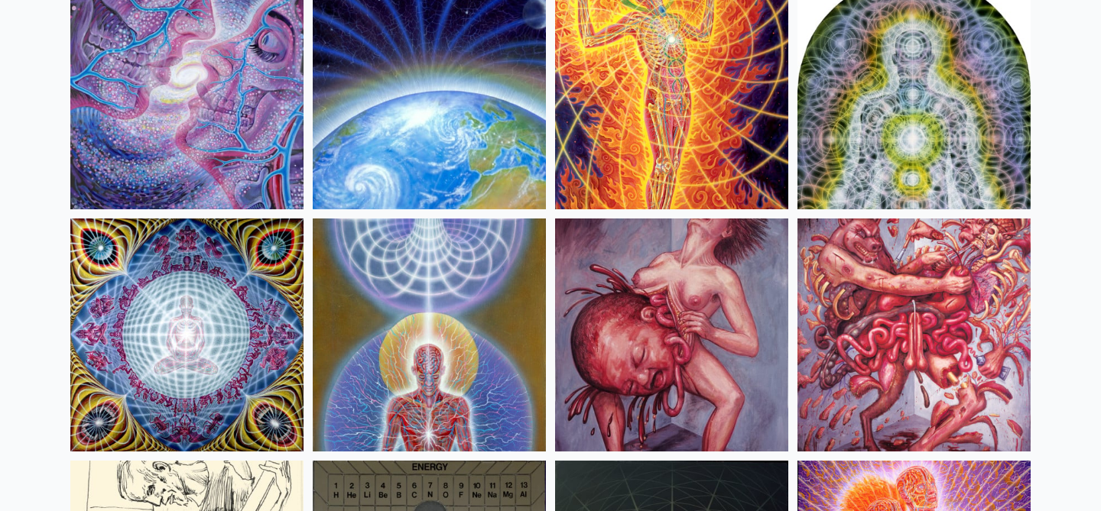
scroll to position [15491, 0]
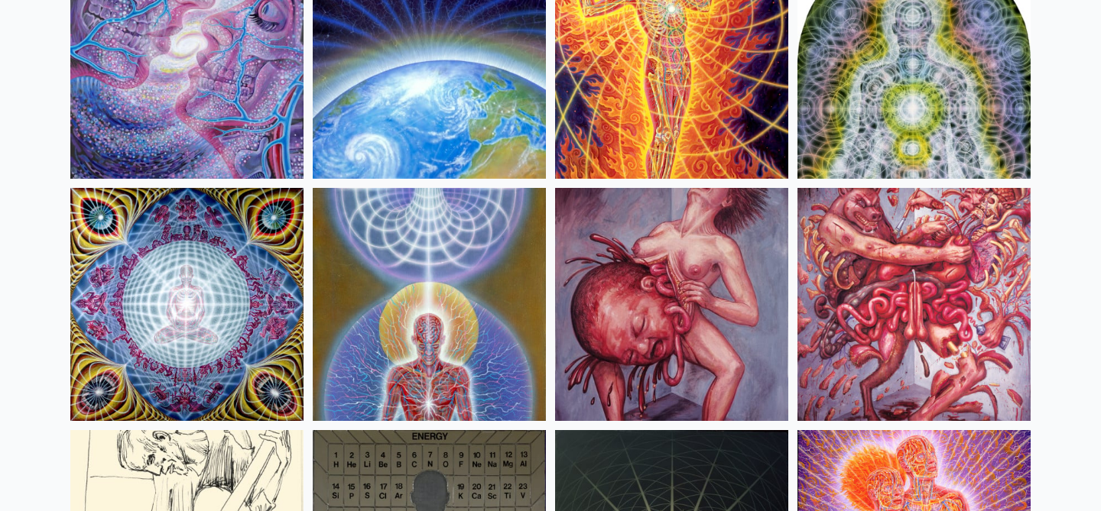
click at [626, 287] on img at bounding box center [671, 304] width 233 height 233
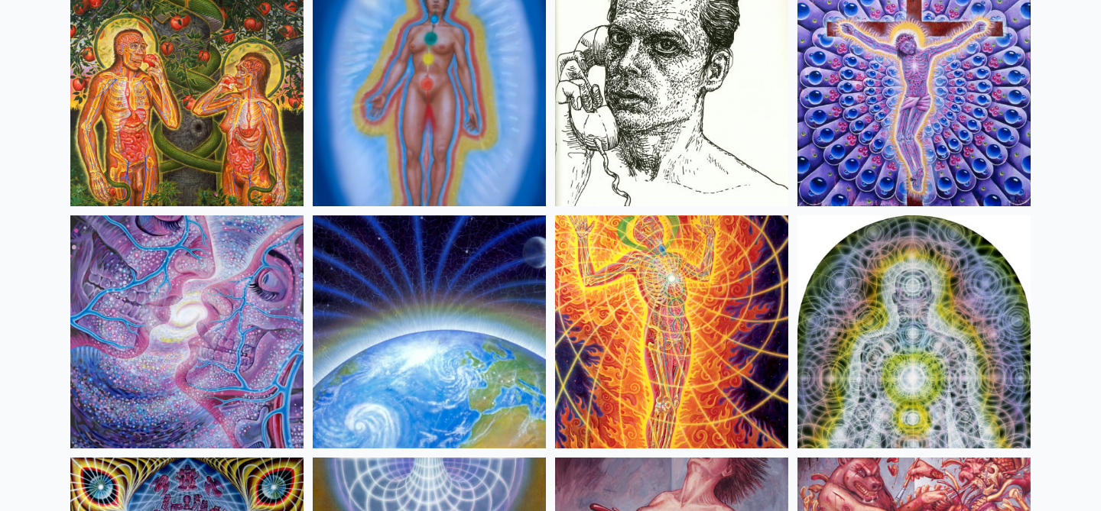
scroll to position [15196, 0]
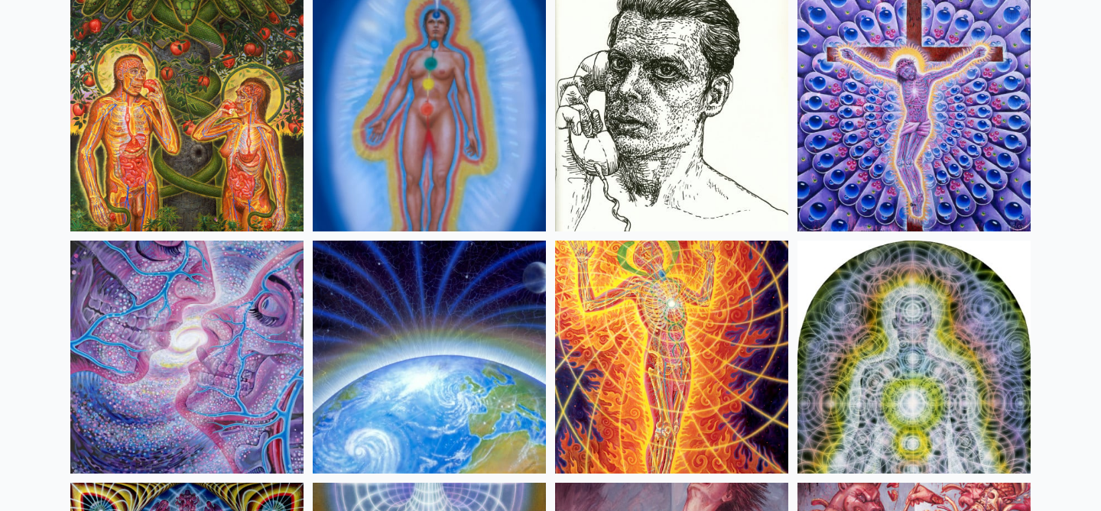
click at [188, 333] on img at bounding box center [186, 357] width 233 height 233
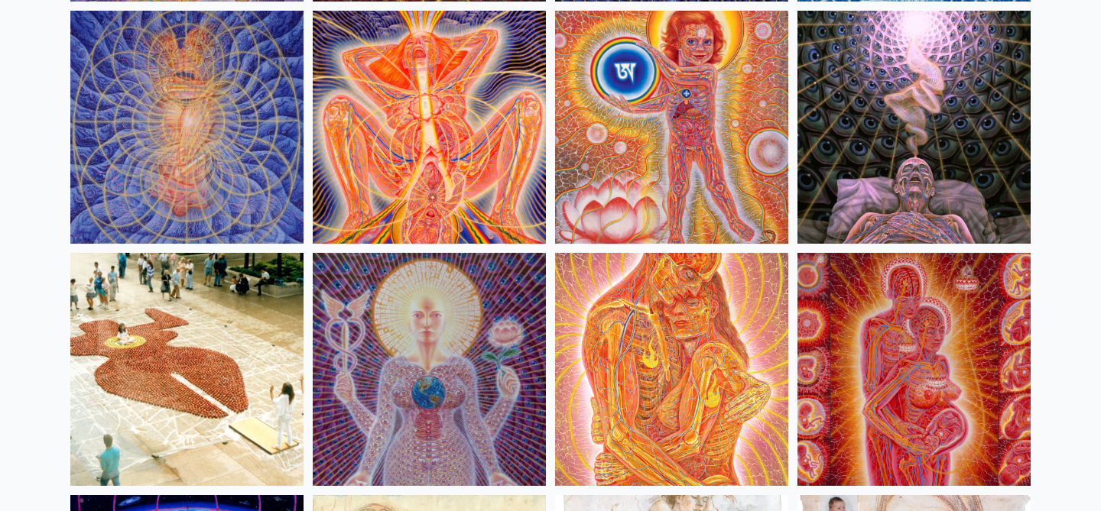
scroll to position [14464, 0]
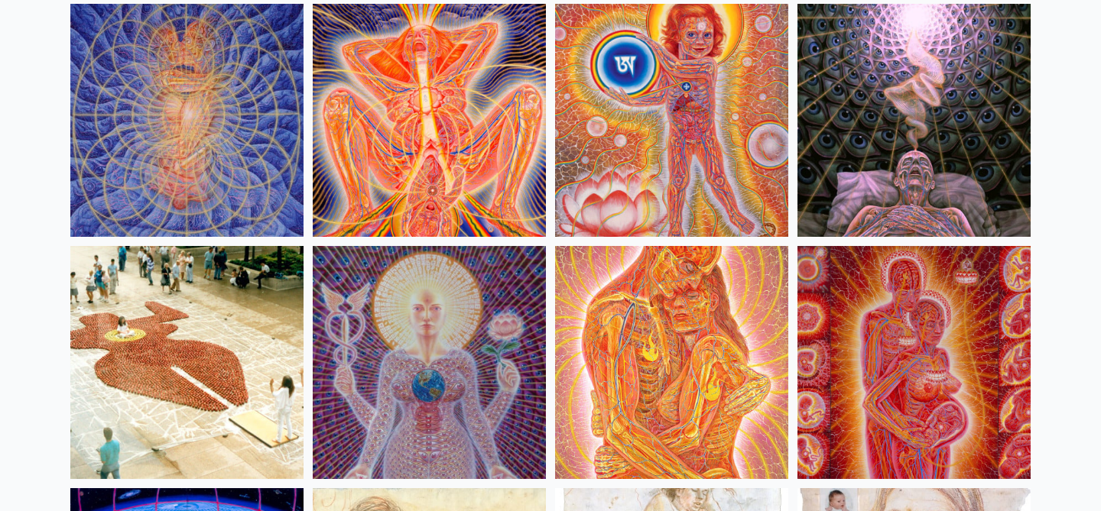
click at [157, 355] on img at bounding box center [186, 362] width 233 height 233
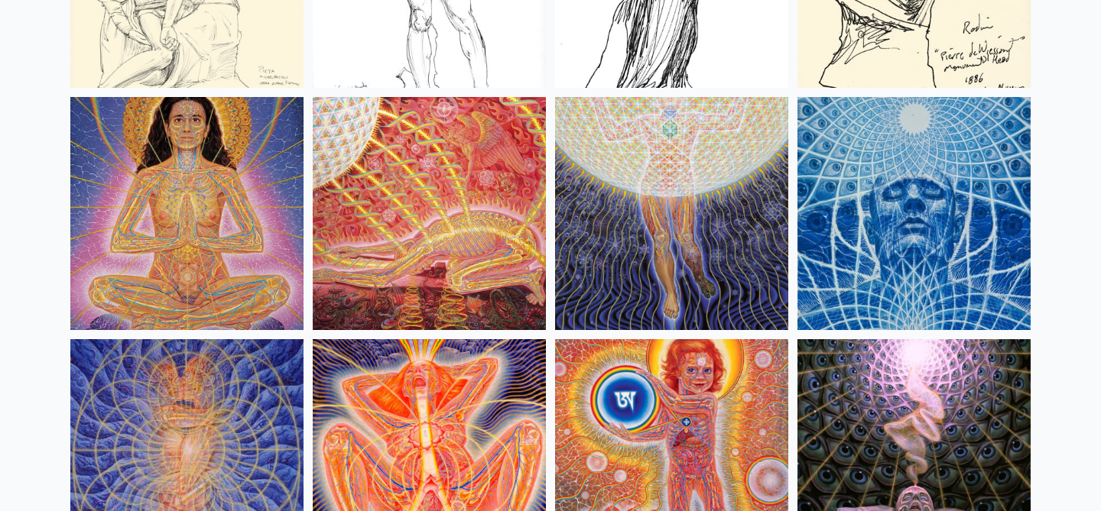
scroll to position [14120, 0]
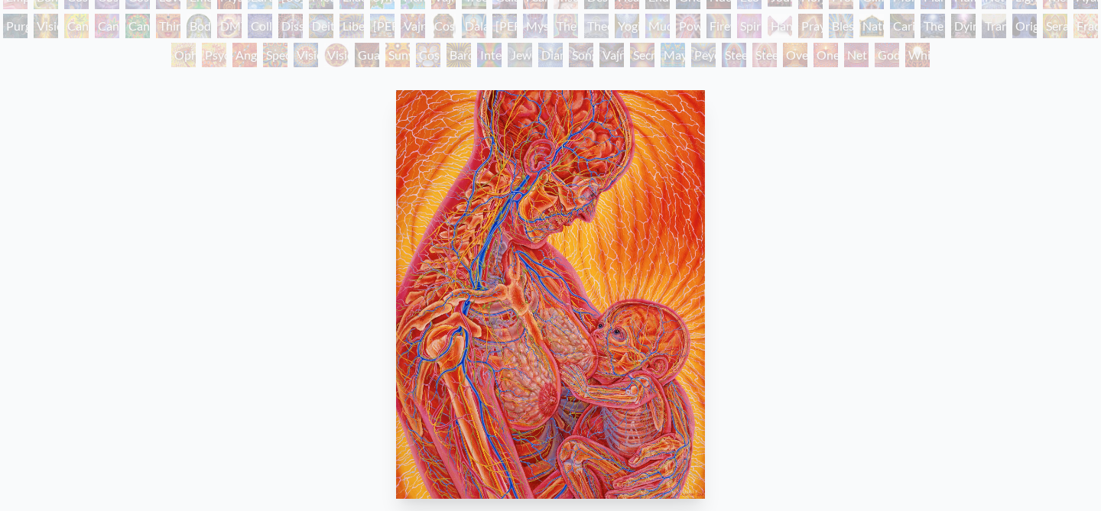
scroll to position [144, 0]
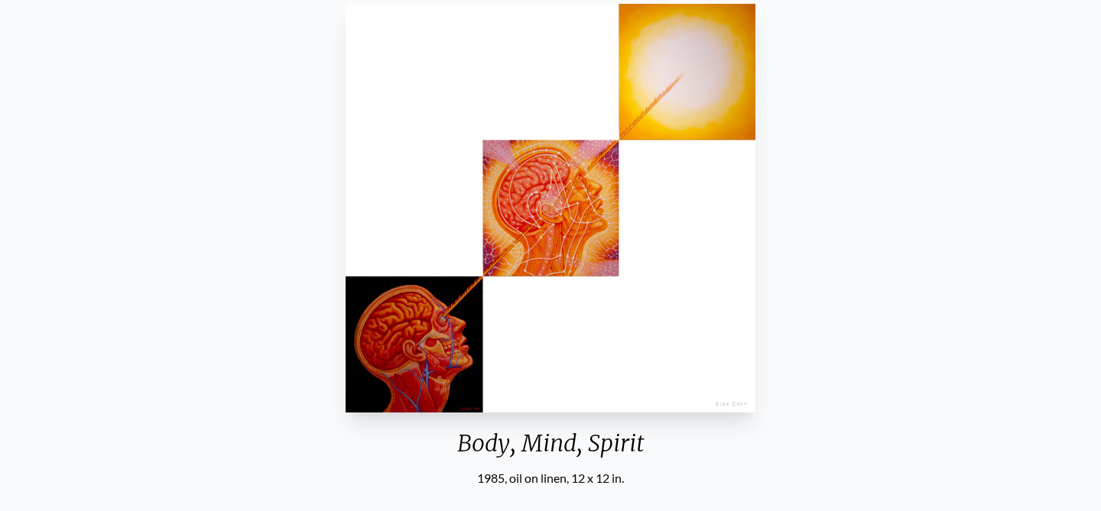
scroll to position [227, 0]
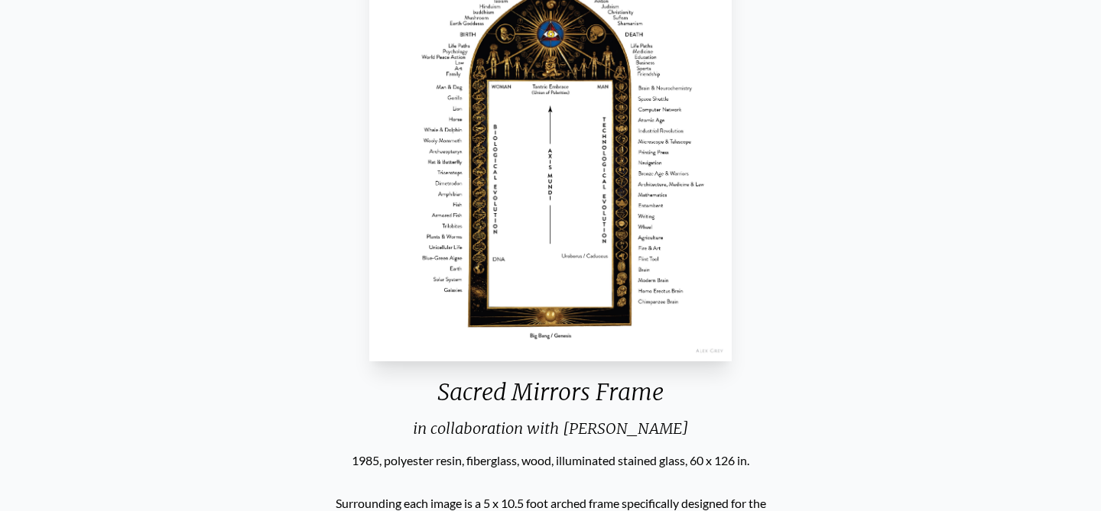
scroll to position [189, 0]
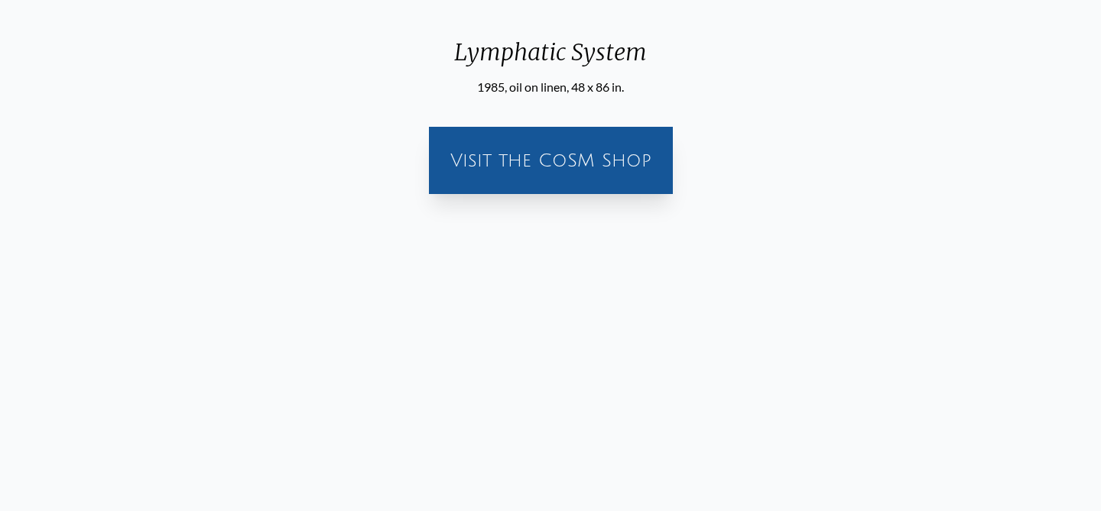
scroll to position [117, 0]
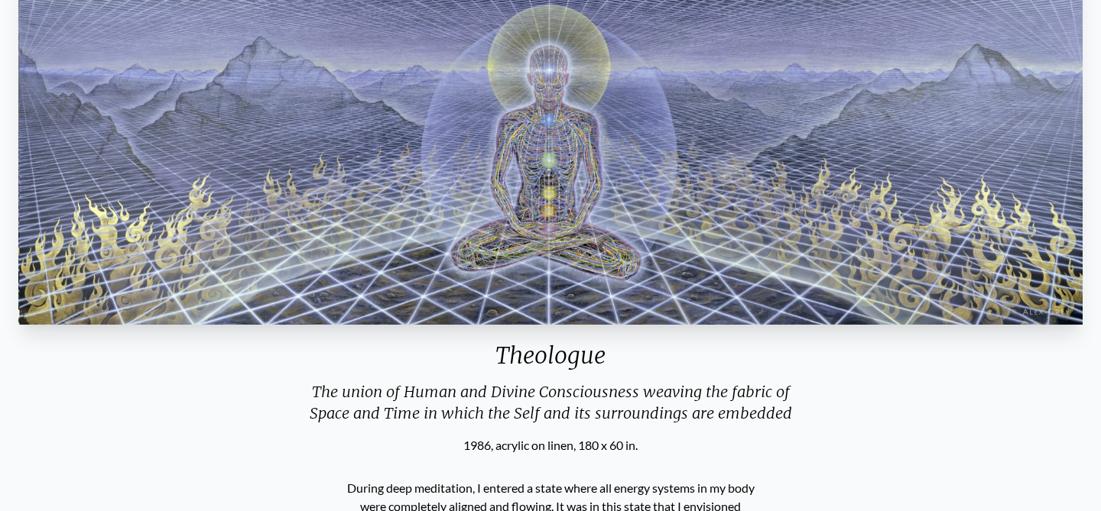
scroll to position [172, 0]
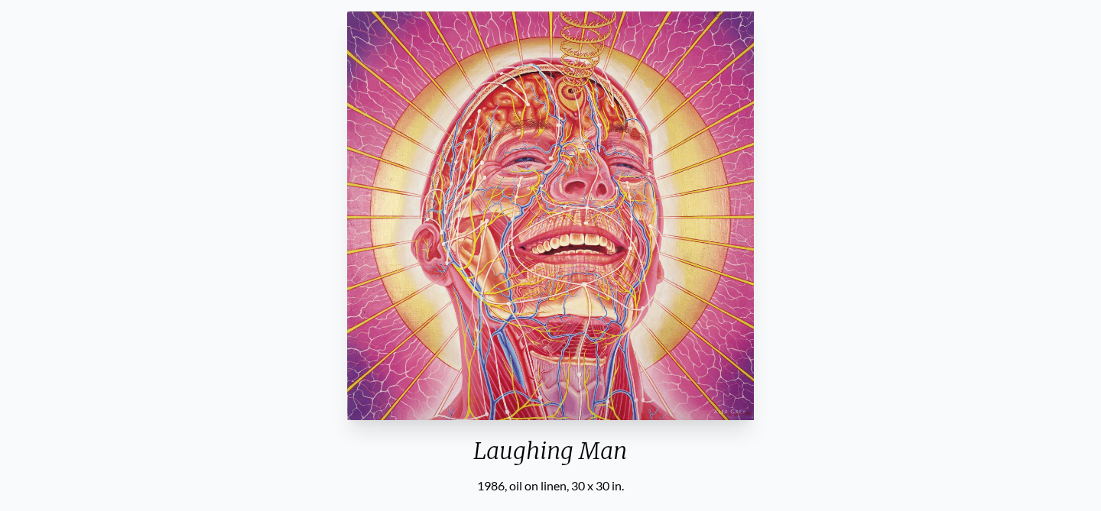
scroll to position [161, 0]
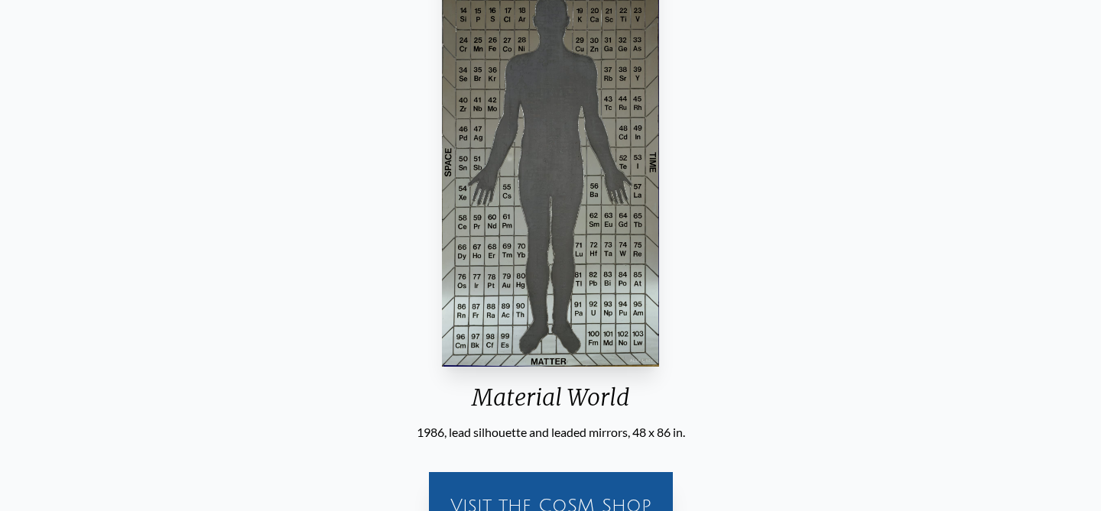
scroll to position [162, 0]
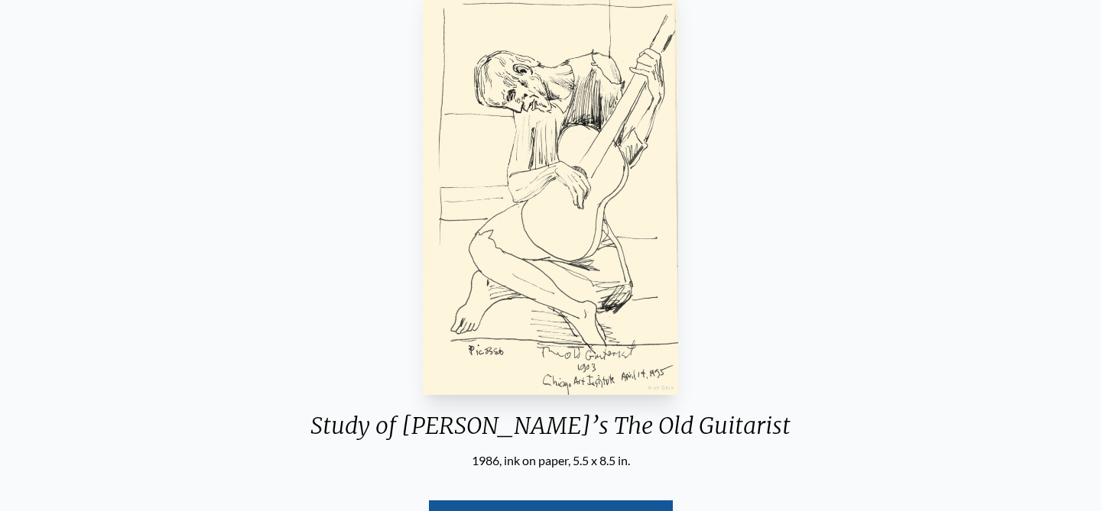
scroll to position [187, 0]
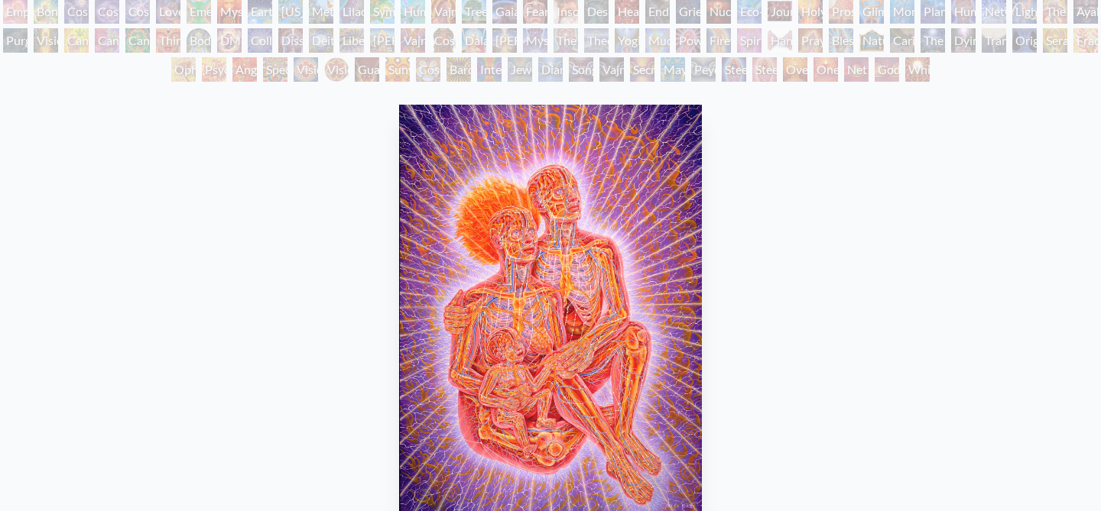
scroll to position [168, 0]
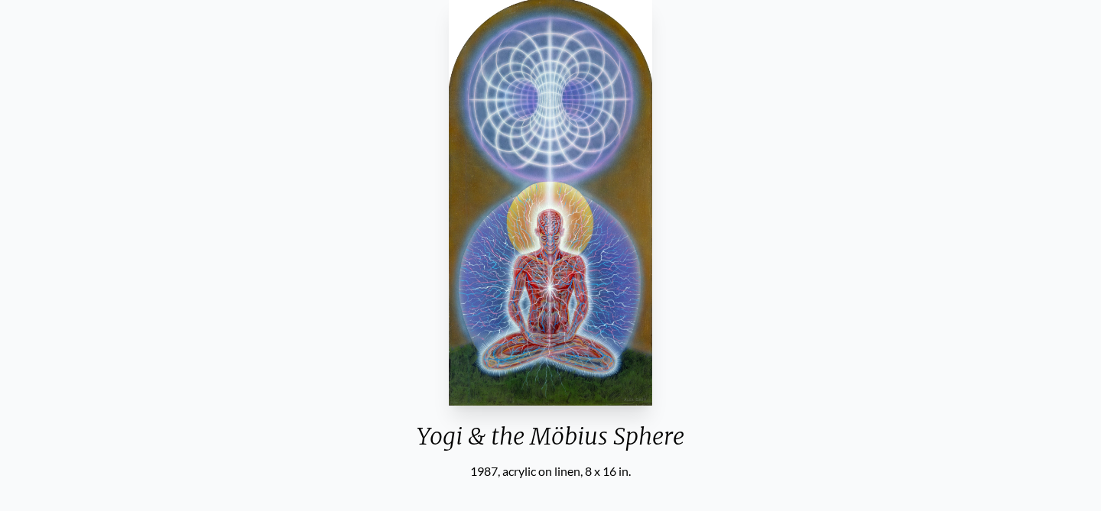
scroll to position [148, 0]
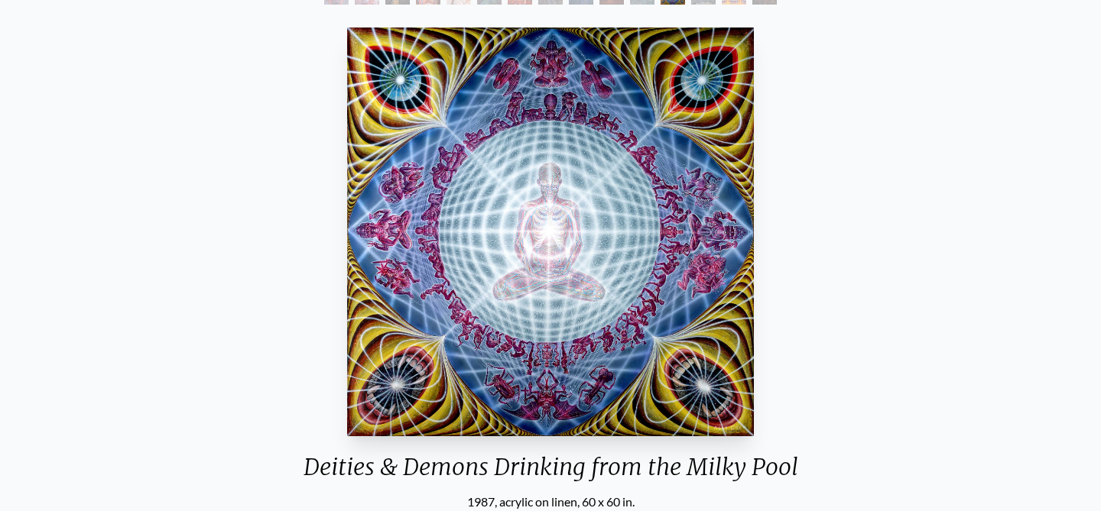
scroll to position [121, 0]
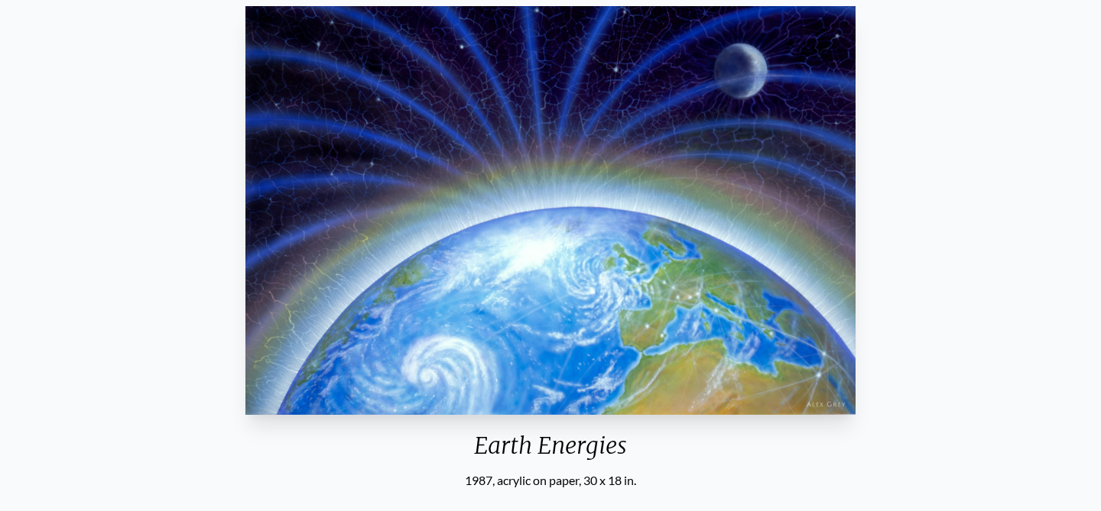
scroll to position [136, 0]
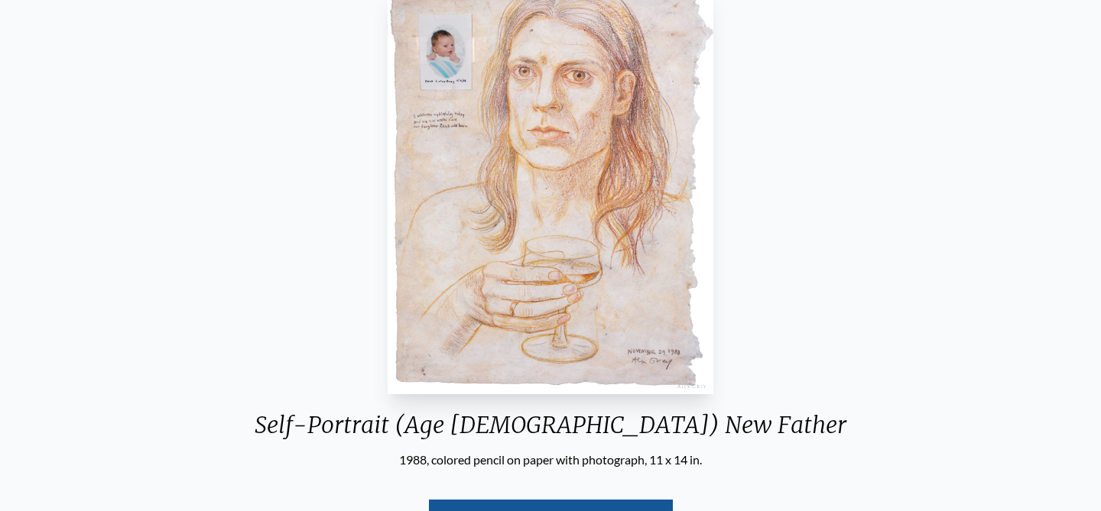
scroll to position [155, 0]
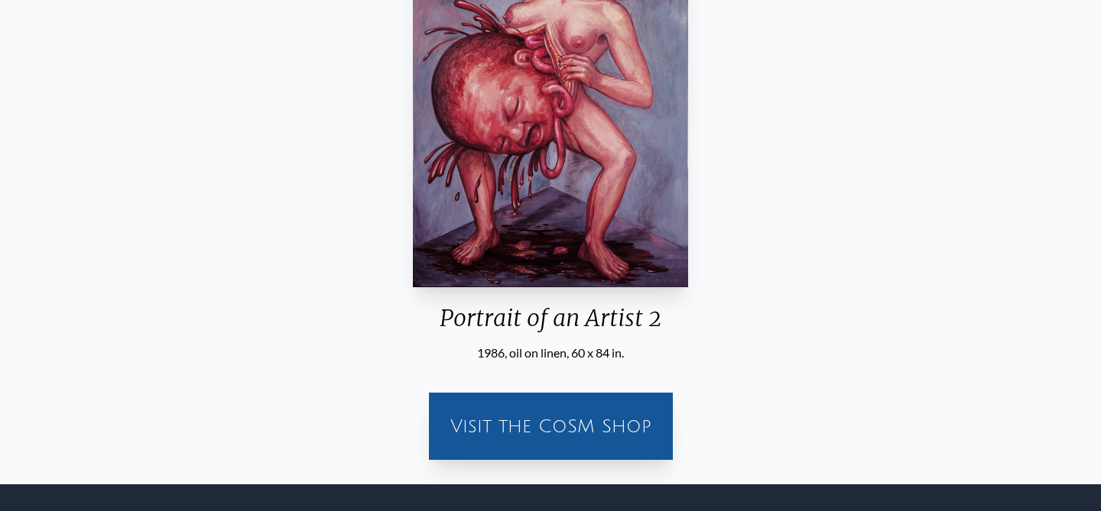
scroll to position [417, 0]
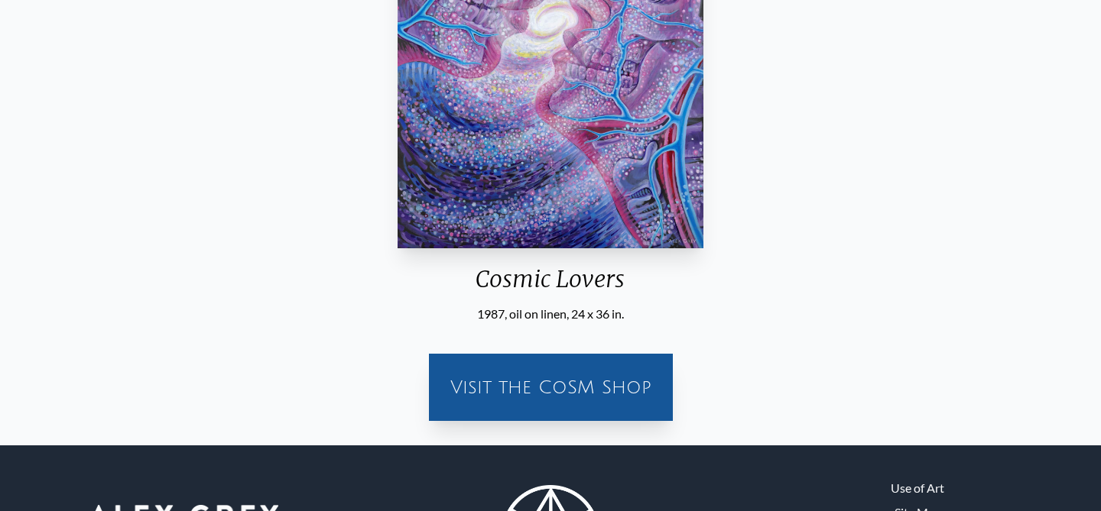
scroll to position [316, 0]
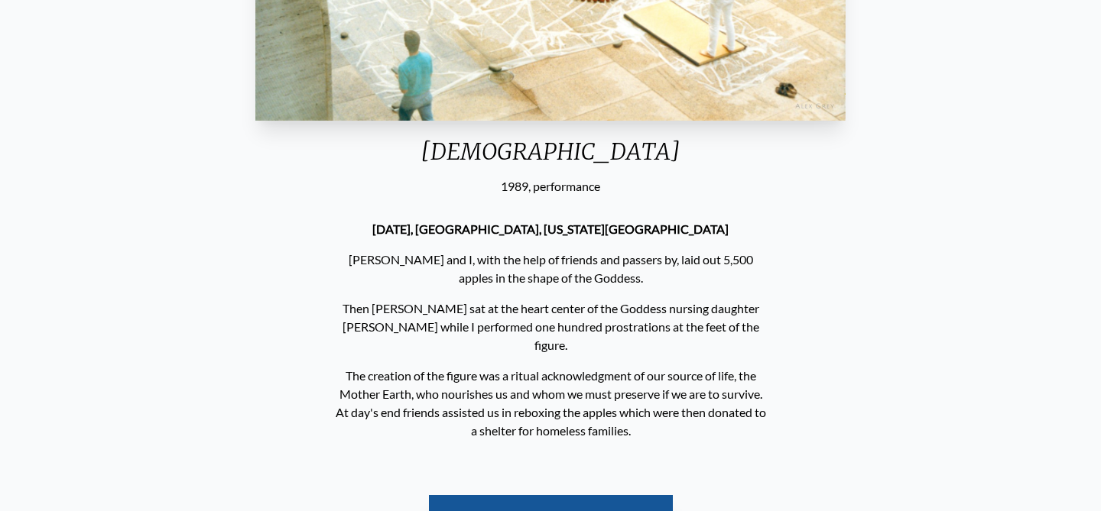
scroll to position [435, 0]
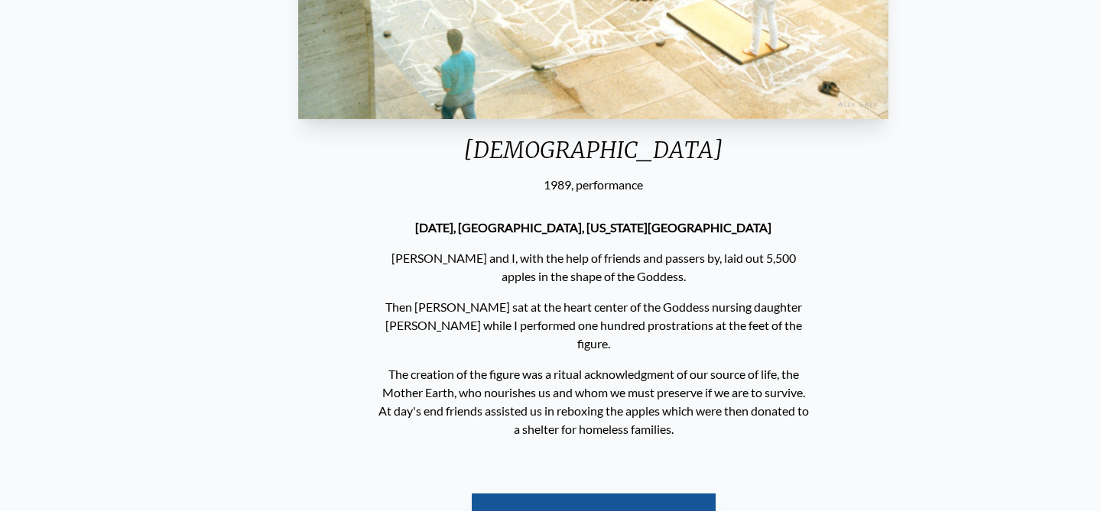
click at [531, 330] on p "Then [PERSON_NAME] sat at the heart center of the Goddess nursing daughter [PER…" at bounding box center [593, 325] width 435 height 67
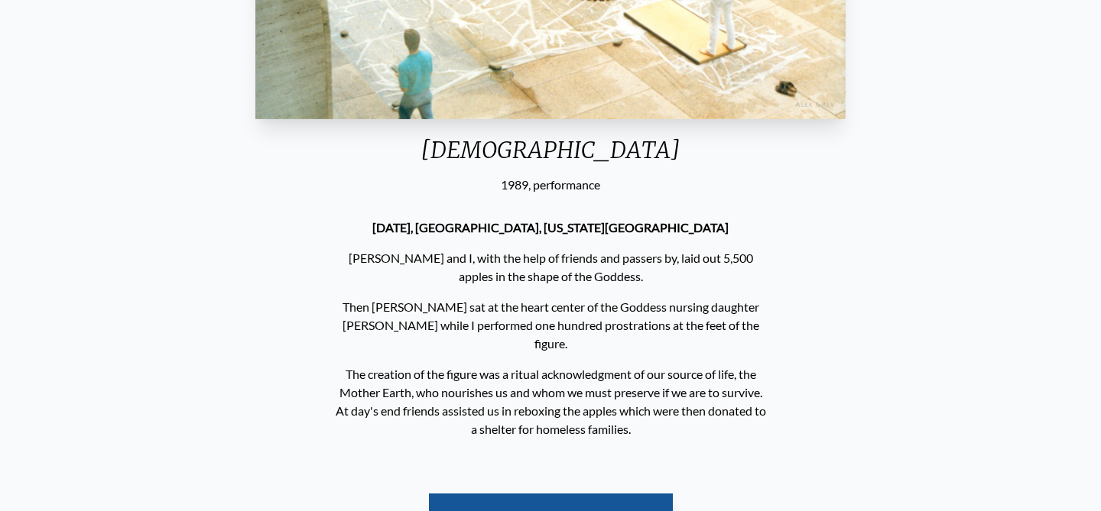
click at [528, 323] on p "Then [PERSON_NAME] sat at the heart center of the Goddess nursing daughter [PER…" at bounding box center [550, 325] width 435 height 67
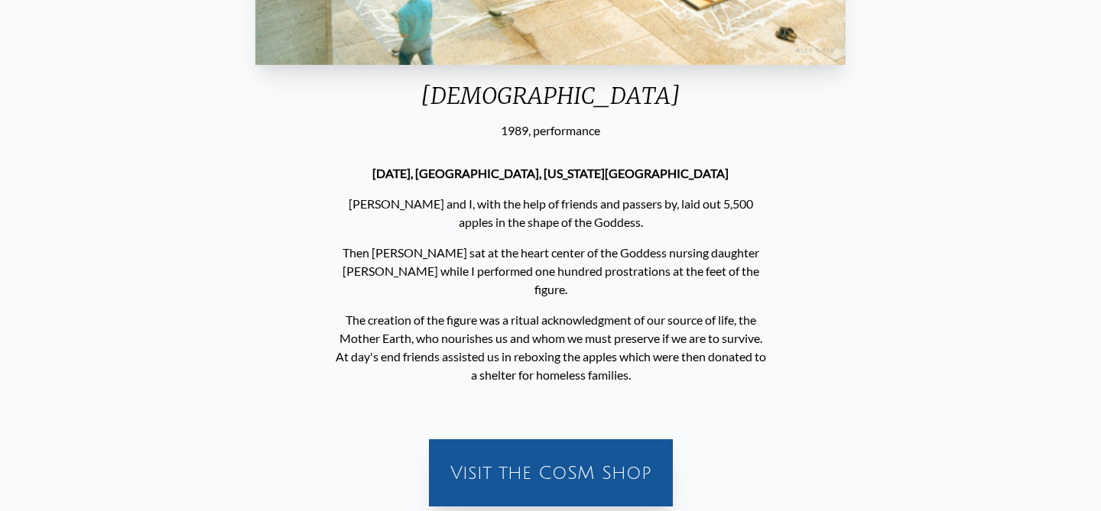
scroll to position [0, 0]
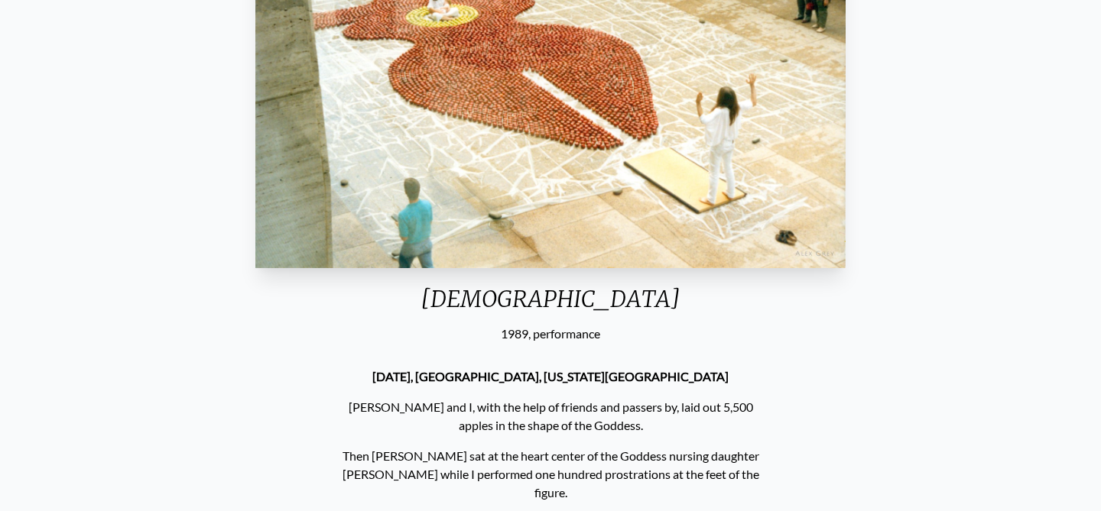
scroll to position [505, 0]
